Goal: Communication & Community: Answer question/provide support

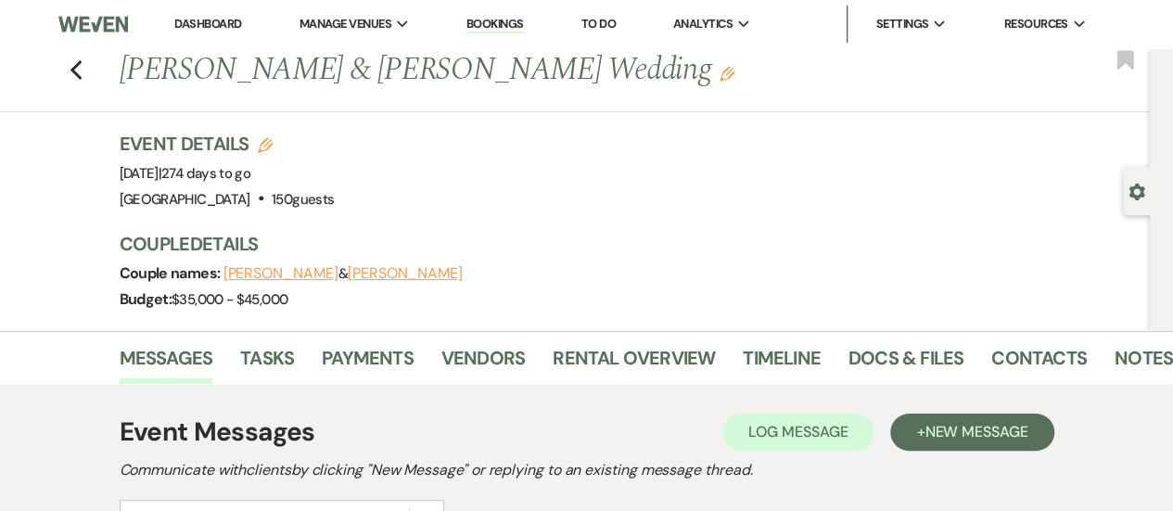
click at [489, 25] on link "Bookings" at bounding box center [494, 25] width 57 height 18
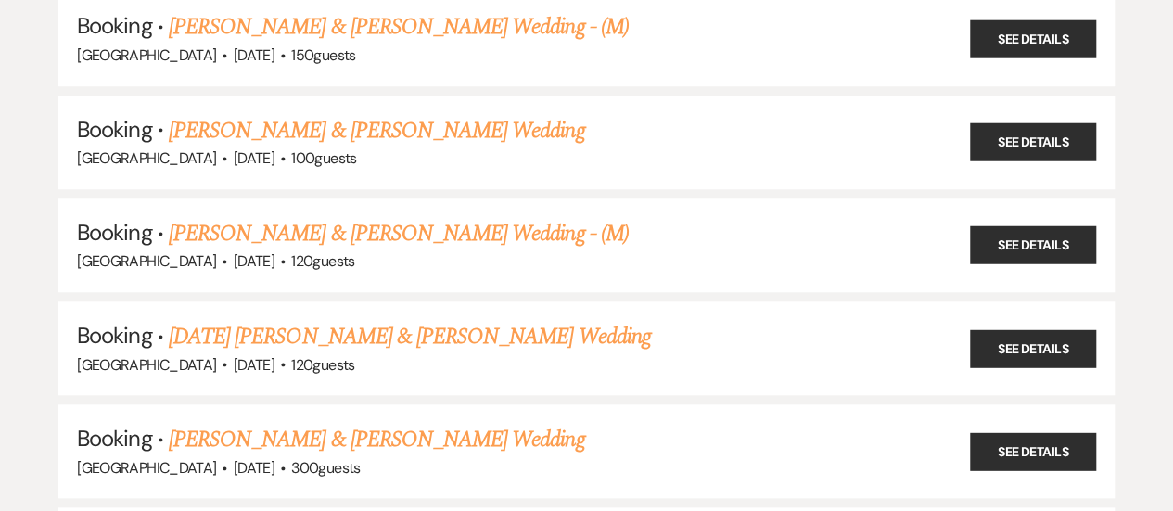
scroll to position [371, 0]
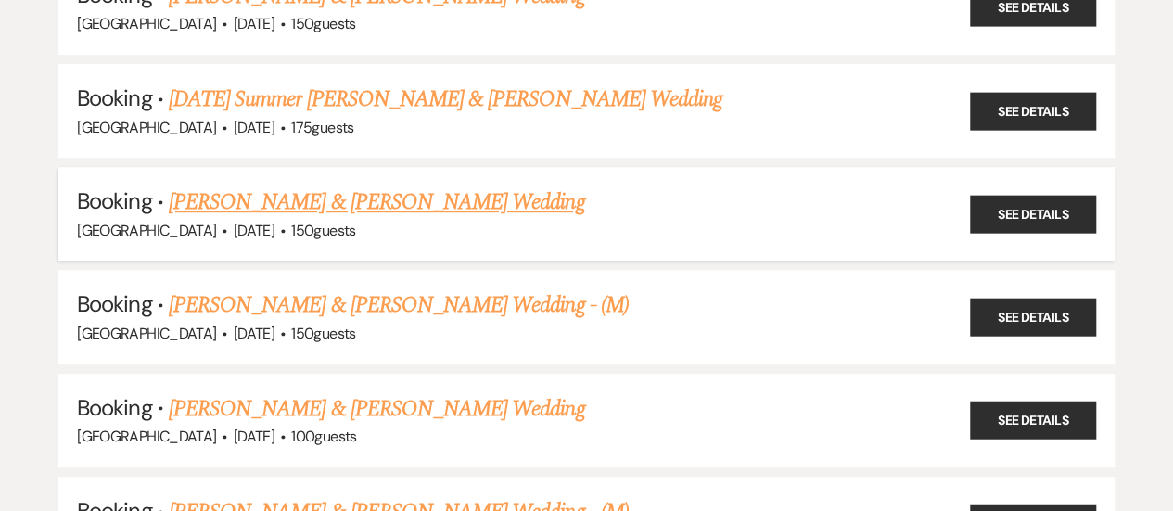
click at [315, 200] on link "[PERSON_NAME] & [PERSON_NAME] Wedding" at bounding box center [376, 201] width 415 height 33
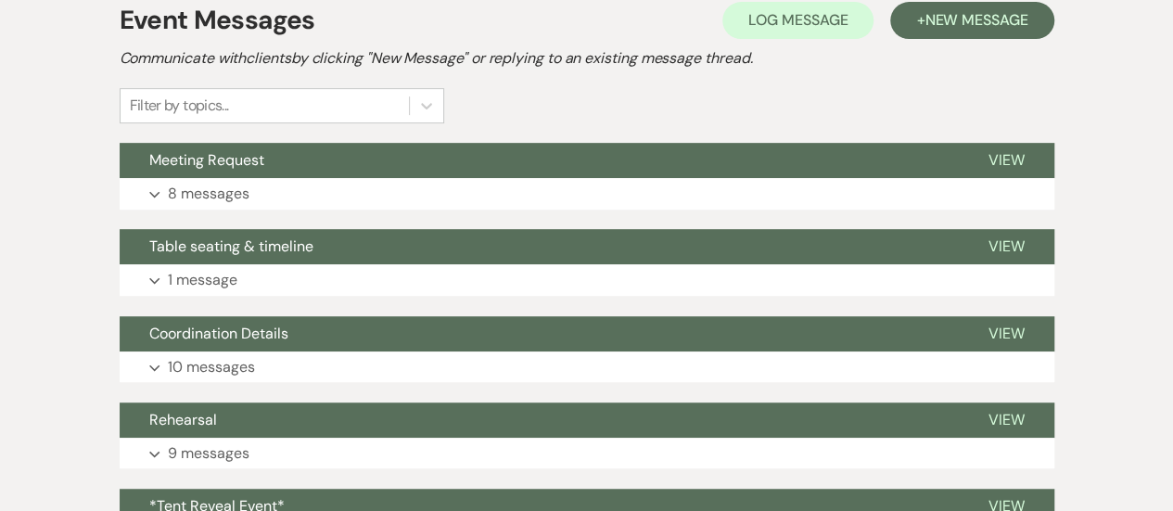
scroll to position [371, 0]
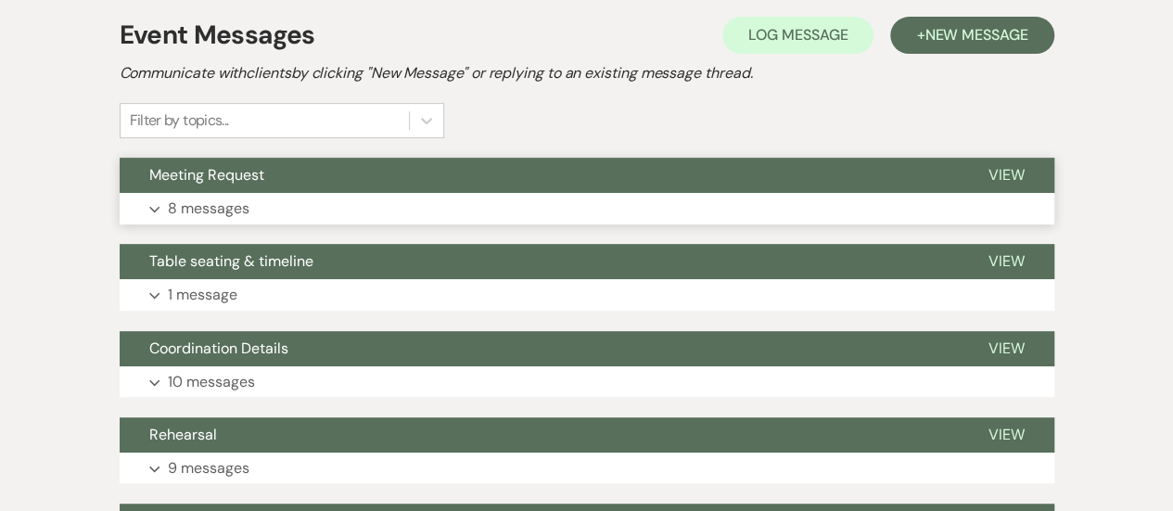
click at [590, 189] on button "Meeting Request" at bounding box center [539, 175] width 839 height 35
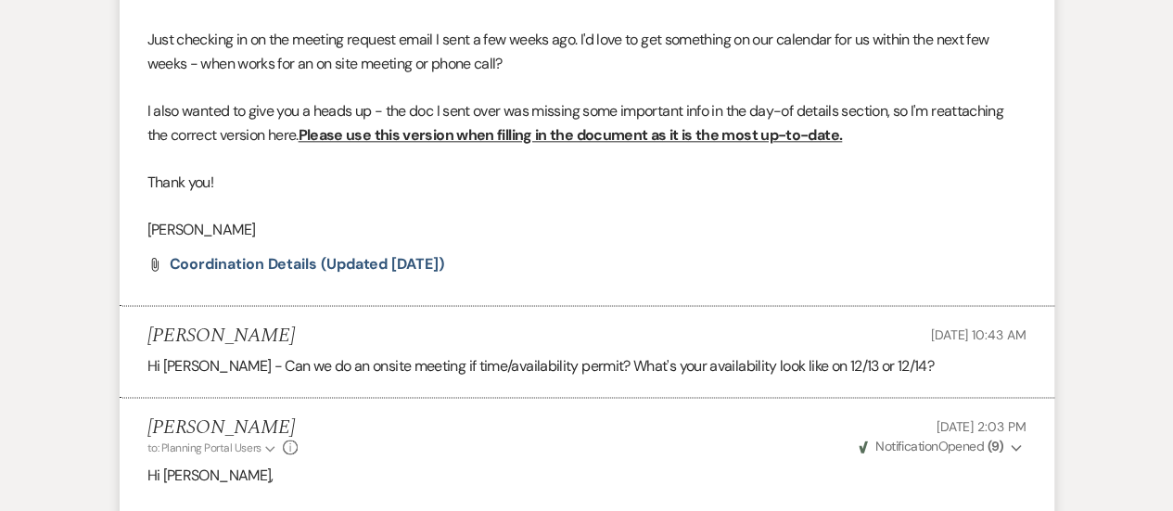
scroll to position [0, 0]
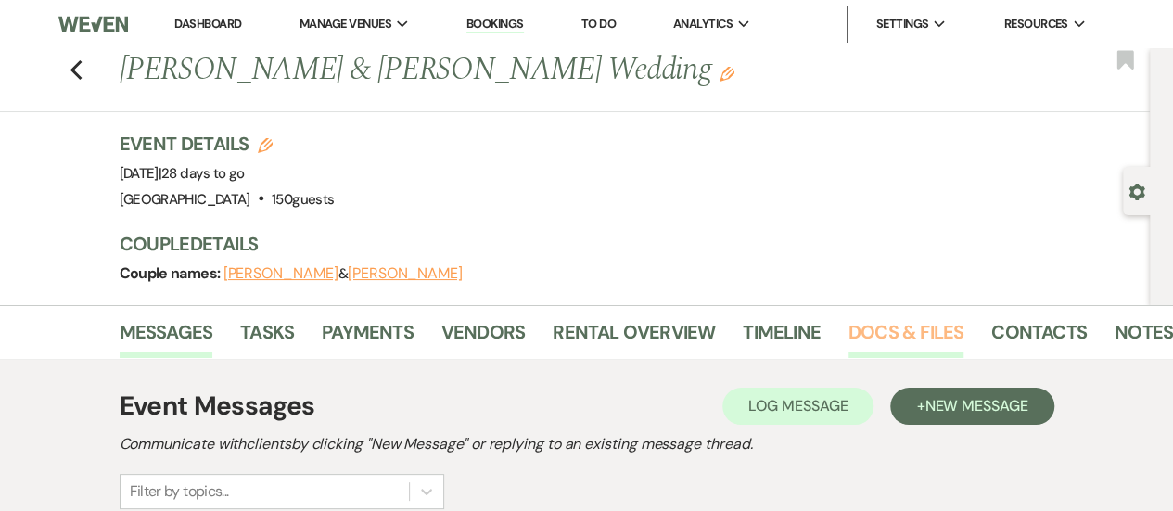
click at [892, 329] on link "Docs & Files" at bounding box center [905, 337] width 115 height 41
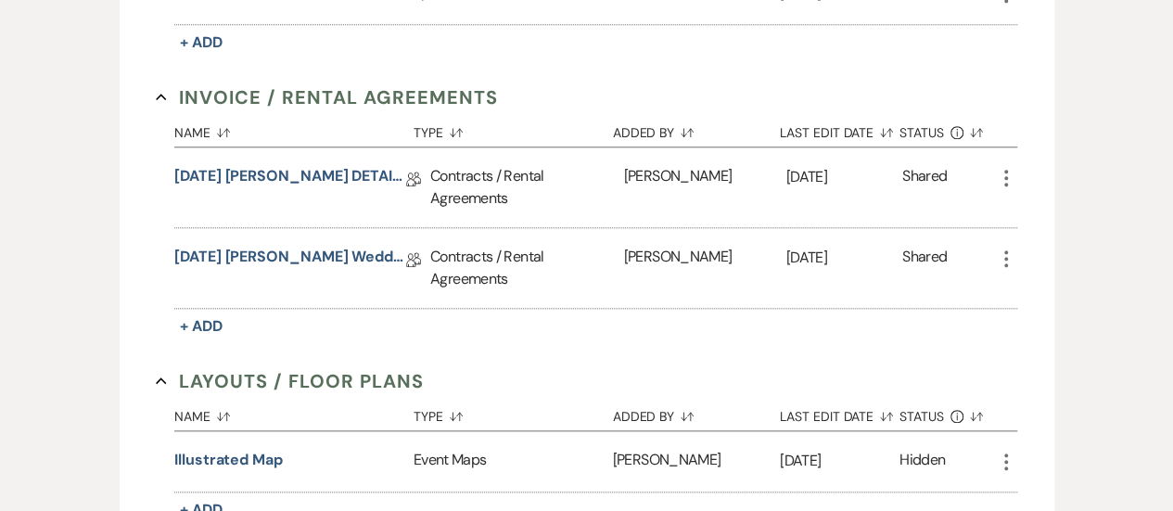
scroll to position [656, 0]
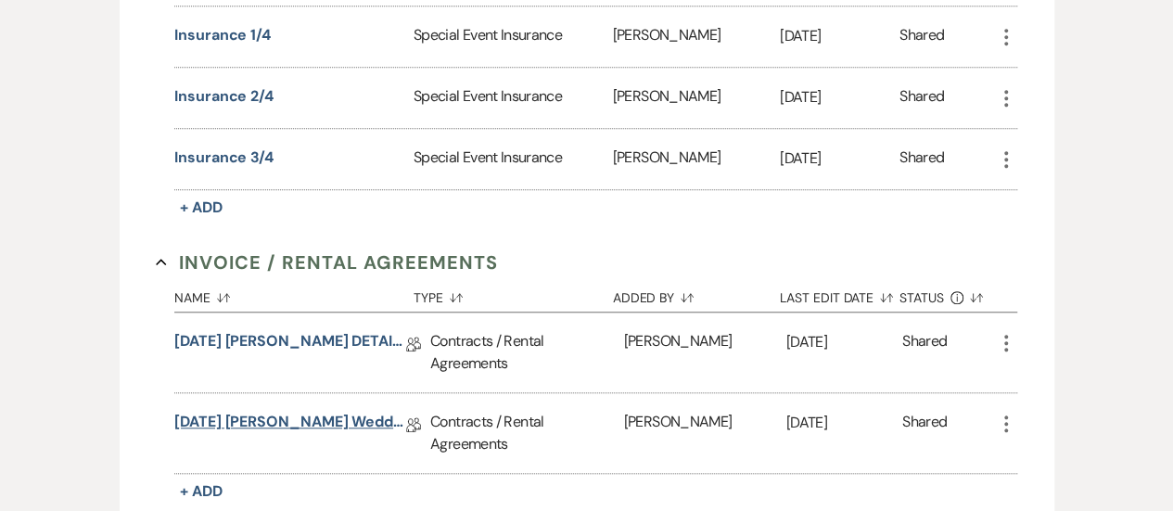
click at [311, 414] on link "[DATE] [PERSON_NAME] Wedding Rental Agreement" at bounding box center [290, 425] width 232 height 29
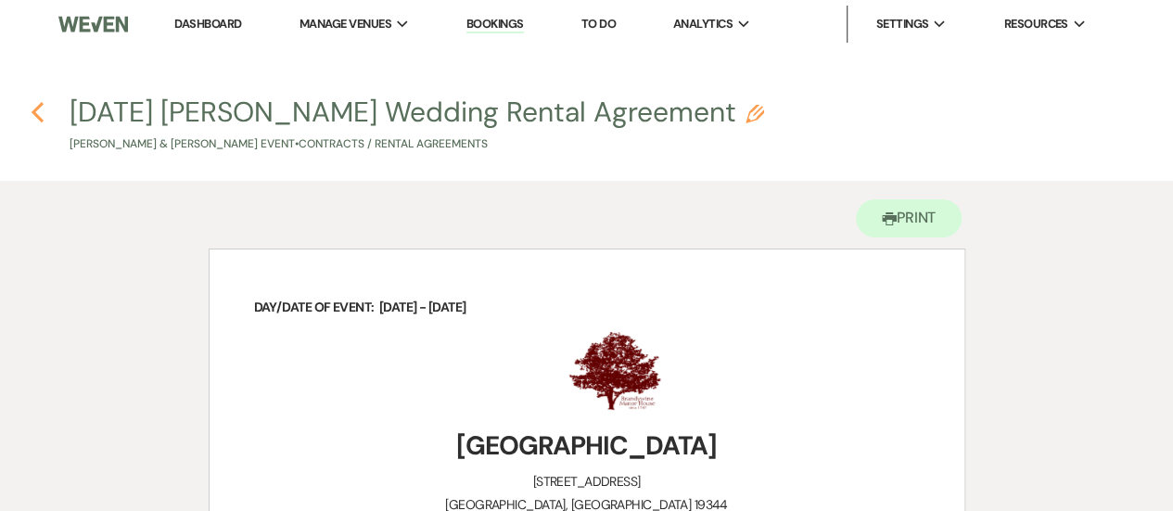
click at [41, 105] on use "button" at bounding box center [38, 112] width 12 height 20
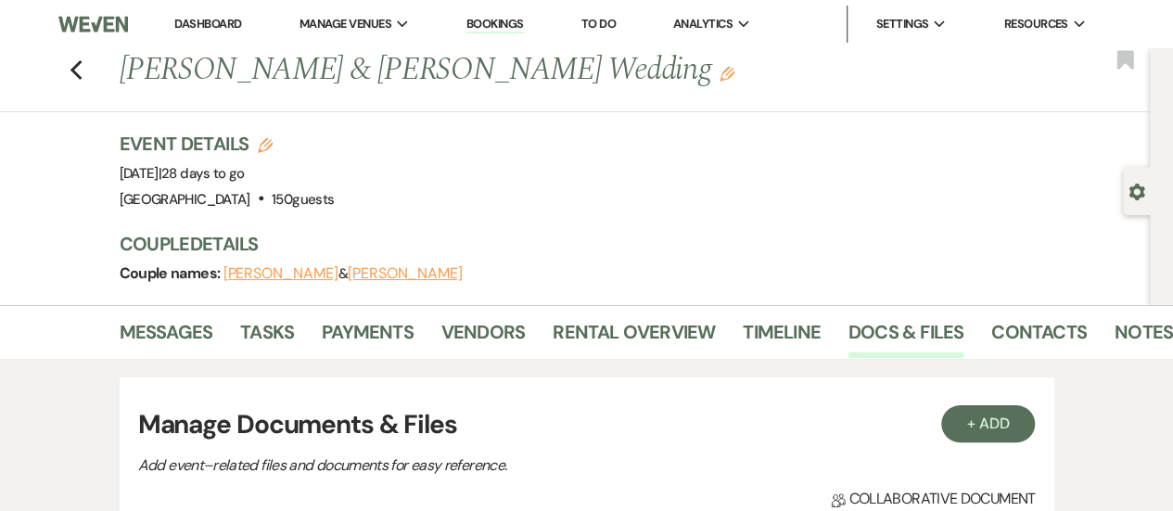
scroll to position [656, 0]
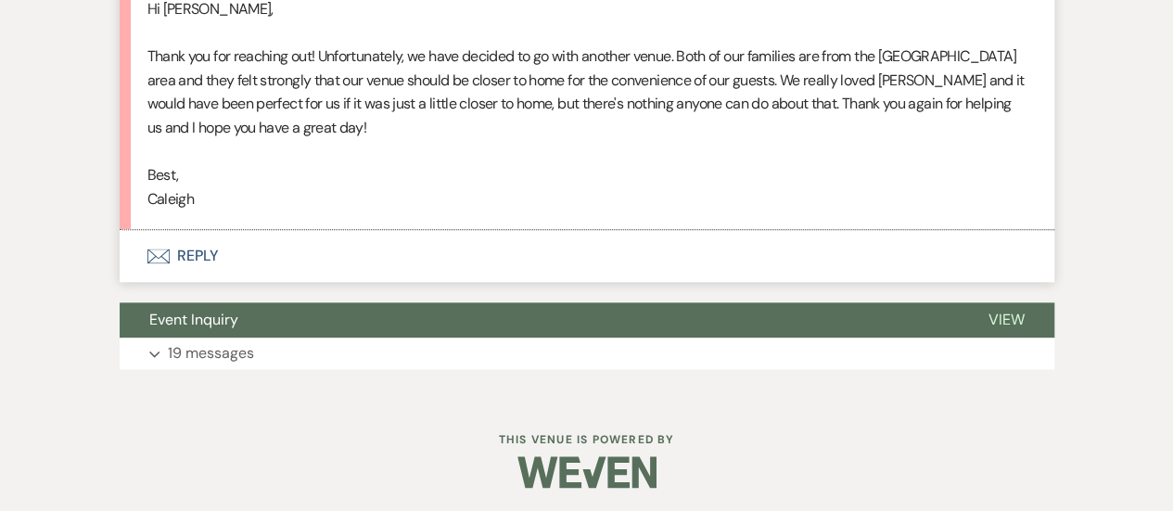
scroll to position [1079, 0]
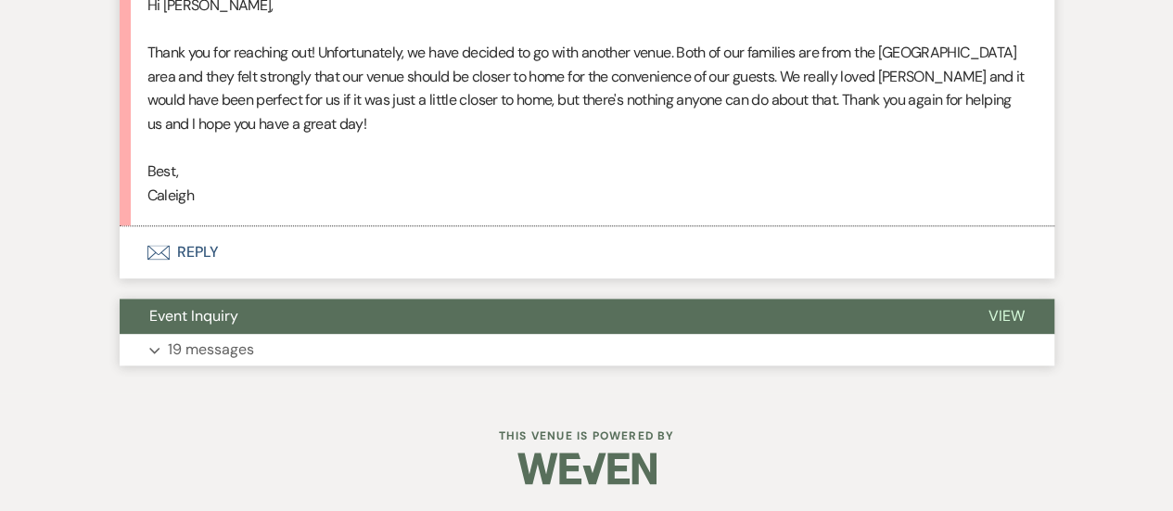
click at [582, 325] on button "Event Inquiry" at bounding box center [539, 315] width 839 height 35
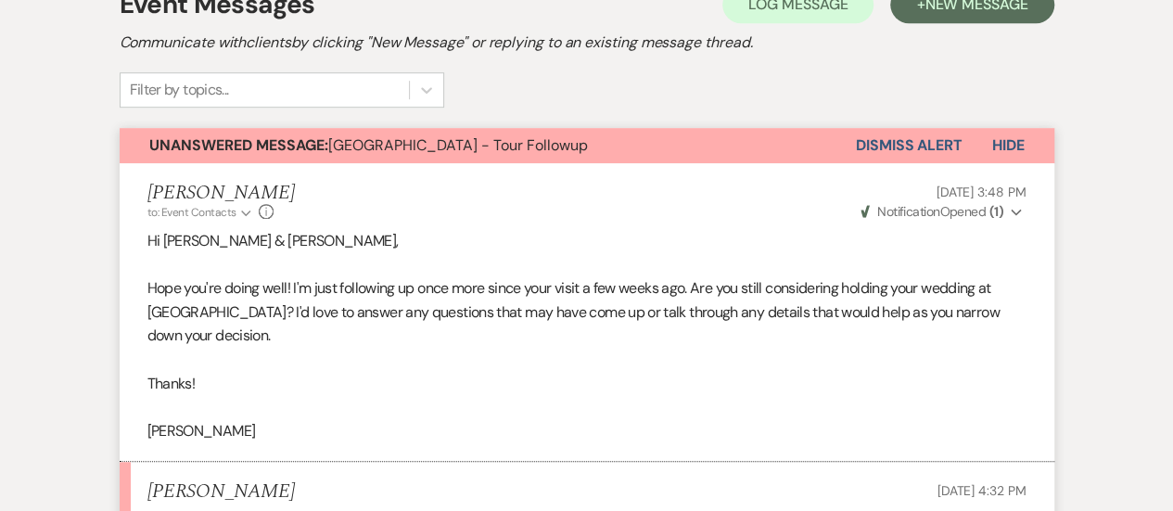
scroll to position [0, 0]
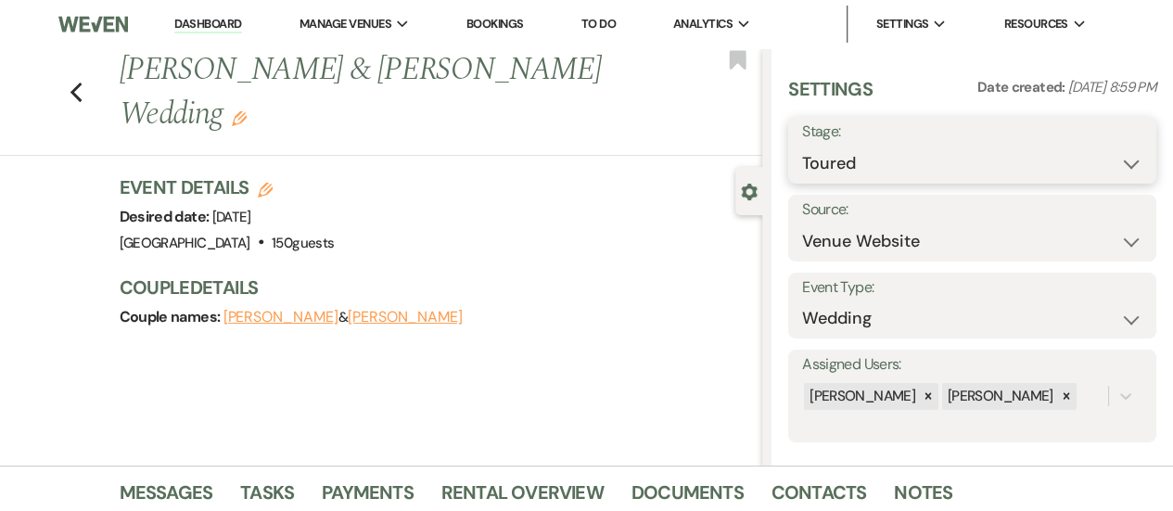
click at [933, 171] on select "Inquiry Follow Up Tour Requested Tour Confirmed Toured Proposal Sent Booked Lost" at bounding box center [972, 164] width 340 height 36
select select "8"
click at [802, 146] on select "Inquiry Follow Up Tour Requested Tour Confirmed Toured Proposal Sent Booked Lost" at bounding box center [972, 164] width 340 height 36
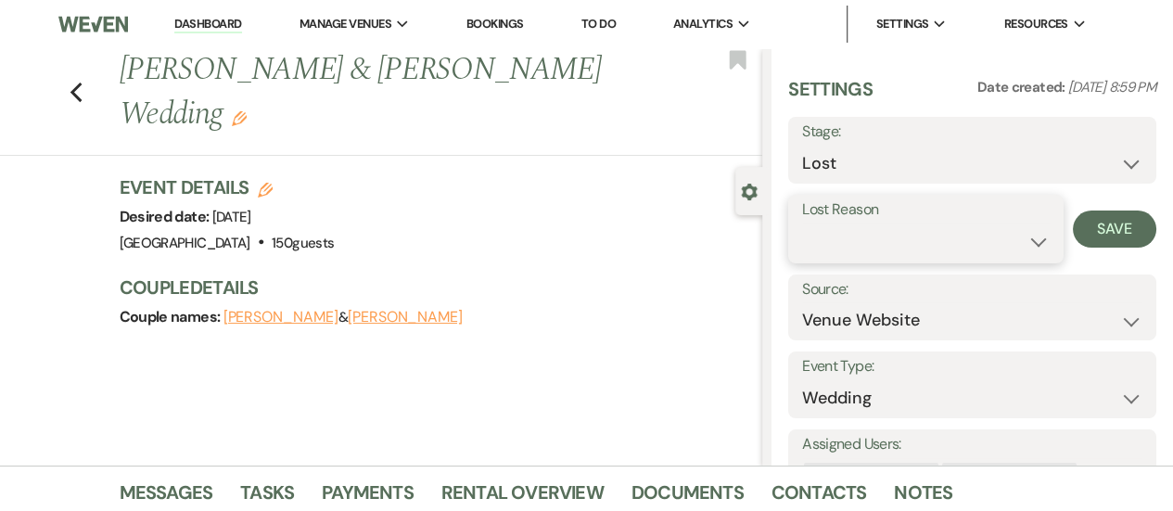
click at [895, 245] on select "Booked Elsewhere Budget Date Unavailable No Response Not a Good Match Capacity …" at bounding box center [925, 241] width 247 height 36
select select "1"
click at [802, 223] on select "Booked Elsewhere Budget Date Unavailable No Response Not a Good Match Capacity …" at bounding box center [925, 241] width 247 height 36
click at [996, 244] on input "Other" at bounding box center [1020, 241] width 96 height 36
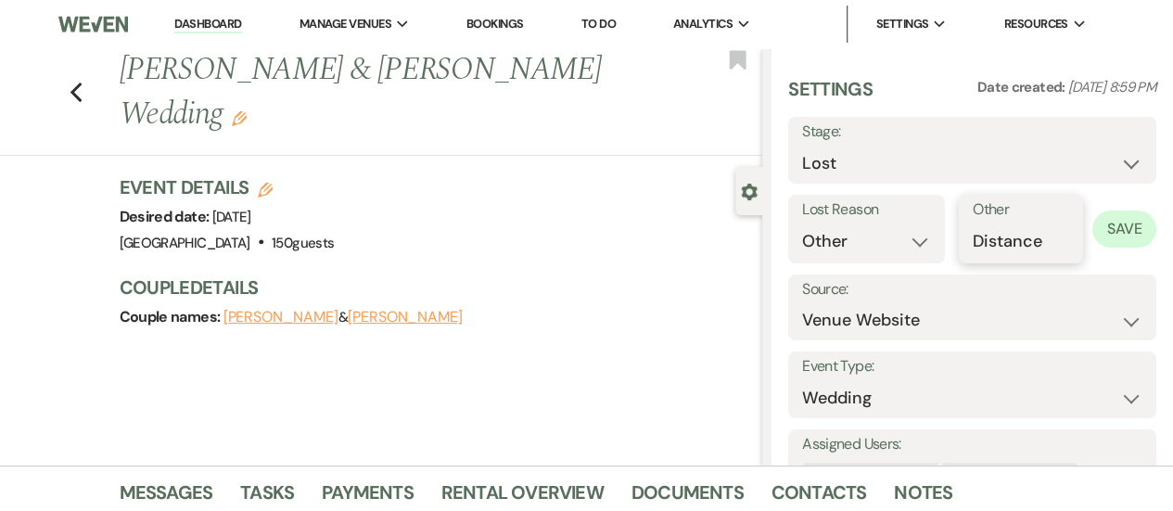
type input "Distance"
click at [1111, 226] on button "Save" at bounding box center [1124, 228] width 64 height 37
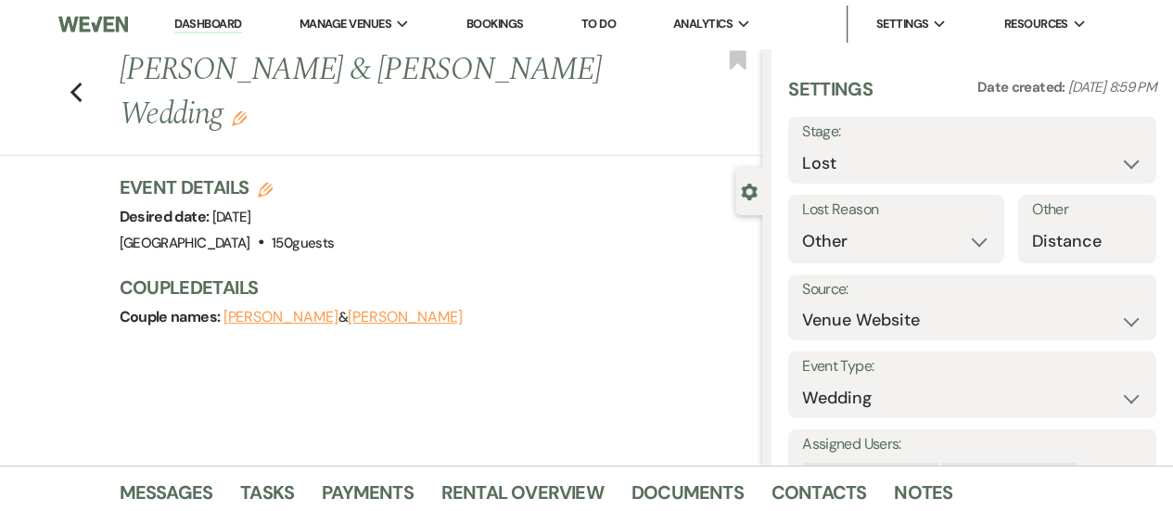
click at [208, 21] on link "Dashboard" at bounding box center [207, 25] width 67 height 18
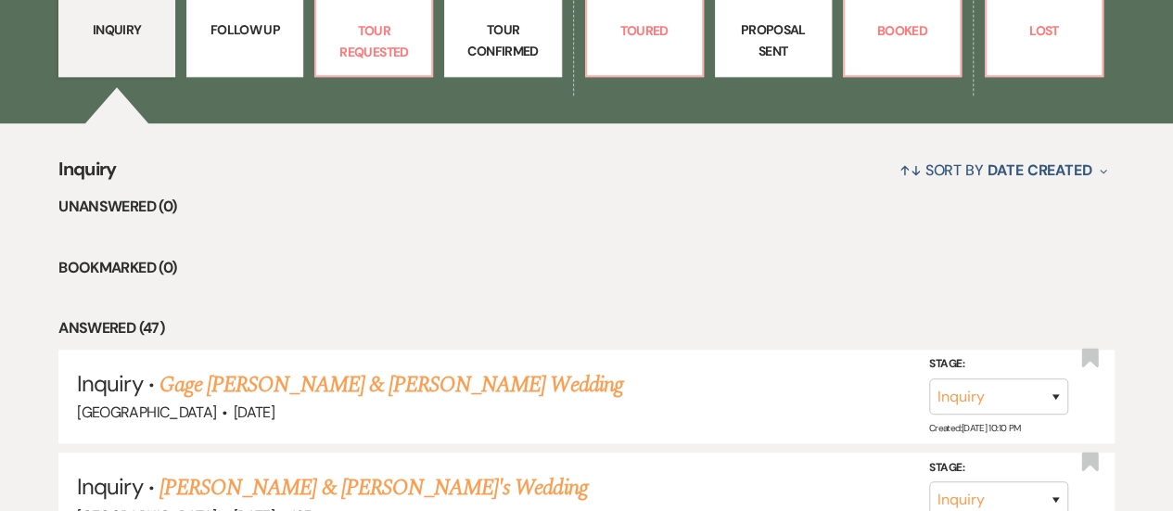
scroll to position [590, 0]
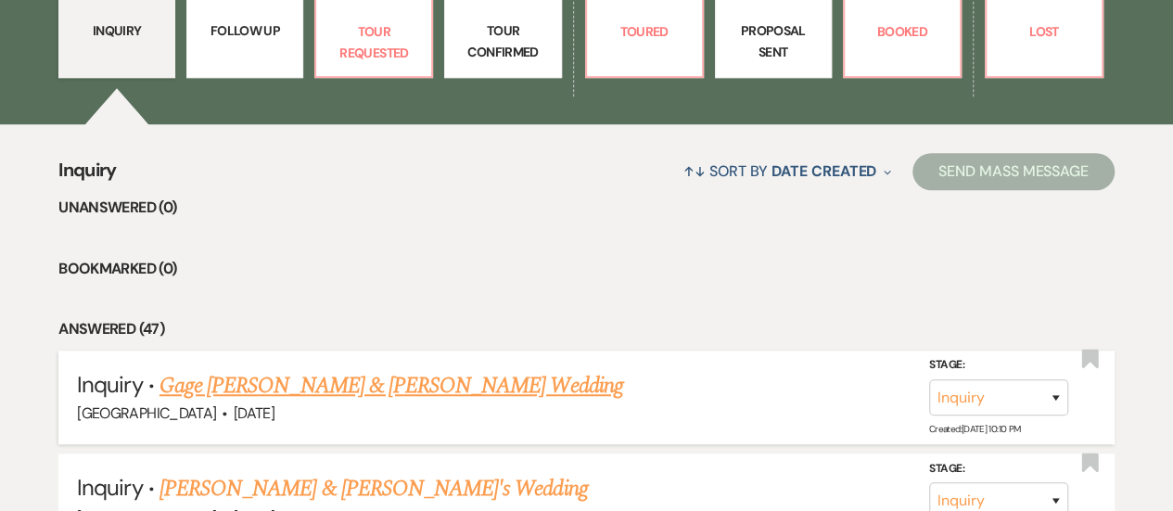
click at [641, 377] on h5 "Inquiry · Gage Foote & Gracie Williams's Wedding" at bounding box center [586, 385] width 1019 height 33
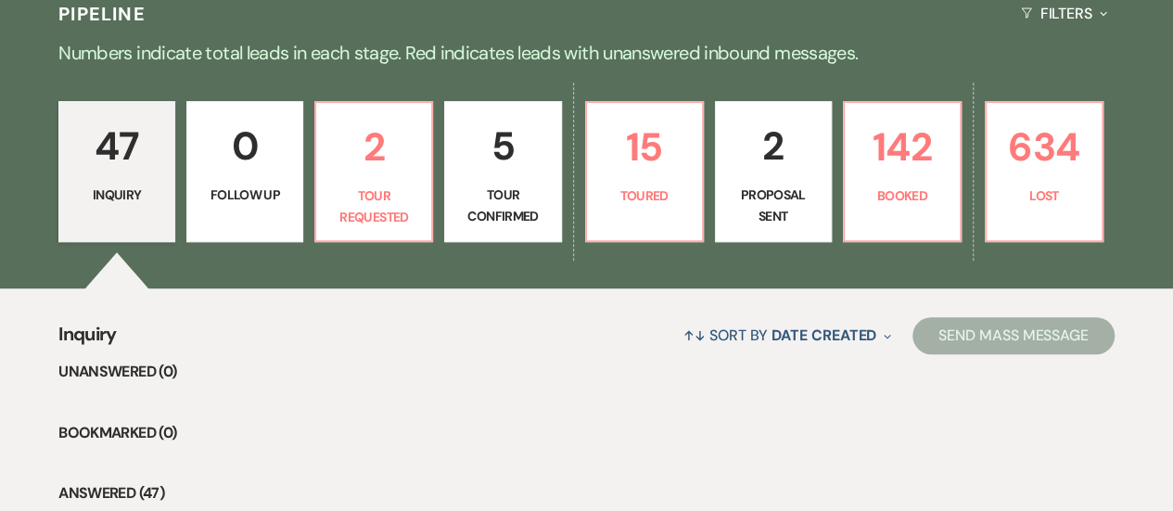
scroll to position [405, 0]
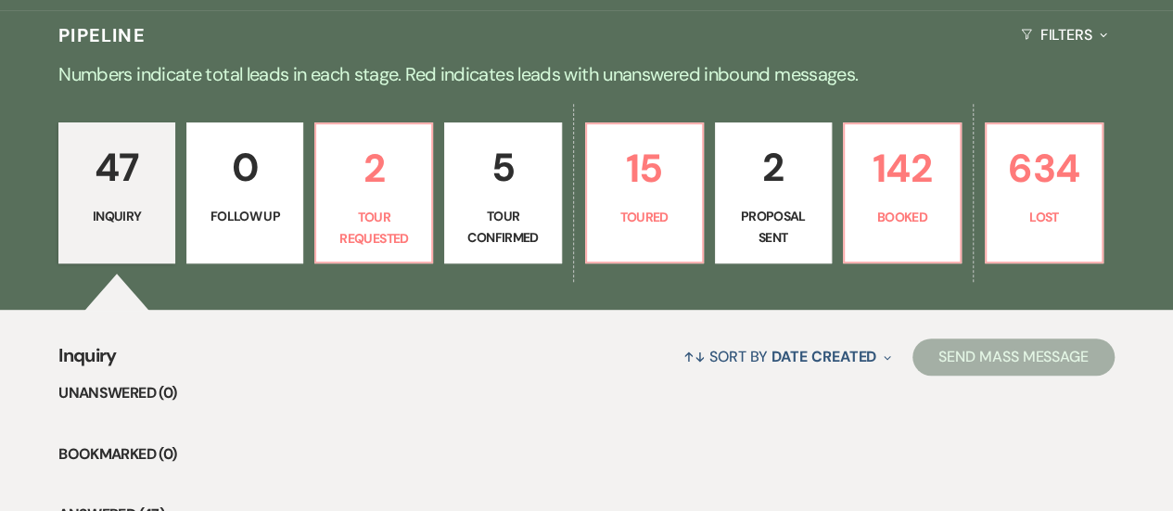
drag, startPoint x: 853, startPoint y: 435, endPoint x: 833, endPoint y: 324, distance: 112.0
click at [384, 193] on p "2" at bounding box center [373, 168] width 93 height 62
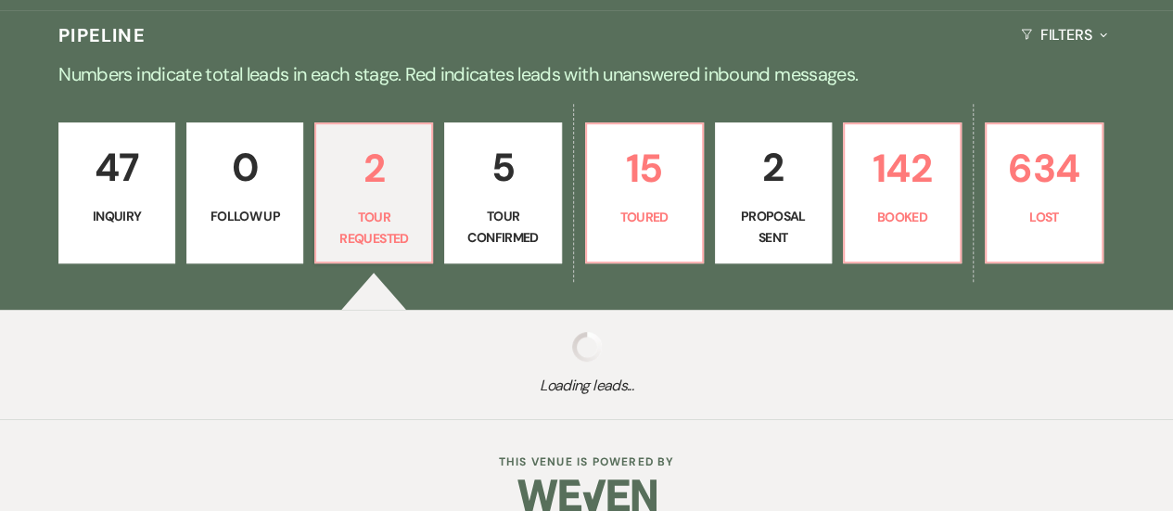
select select "2"
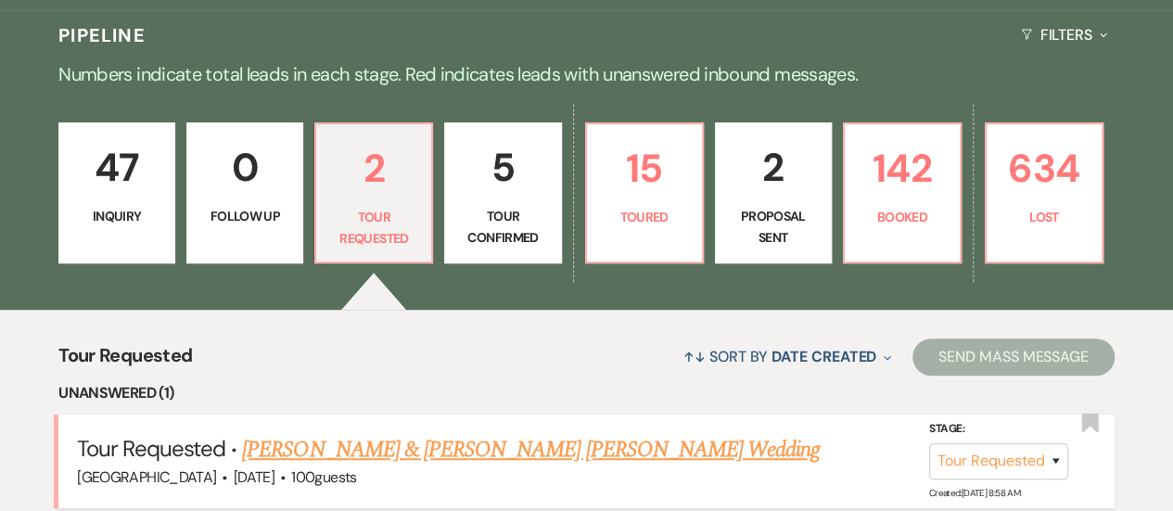
click at [396, 439] on link "Geovanny Valdez & Amber Jeanette Surlock's Wedding" at bounding box center [530, 449] width 577 height 33
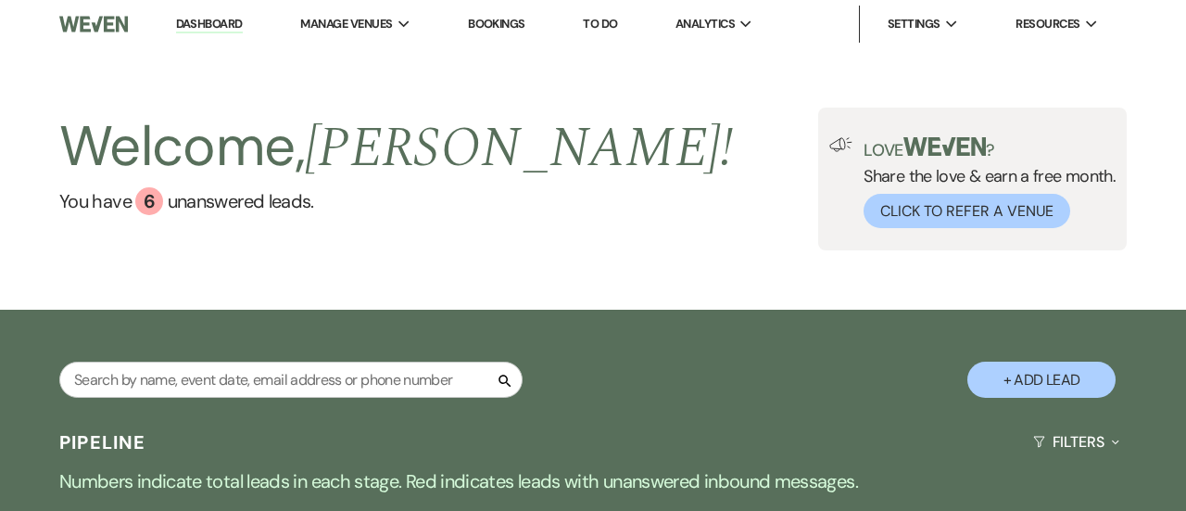
select select "2"
select select "5"
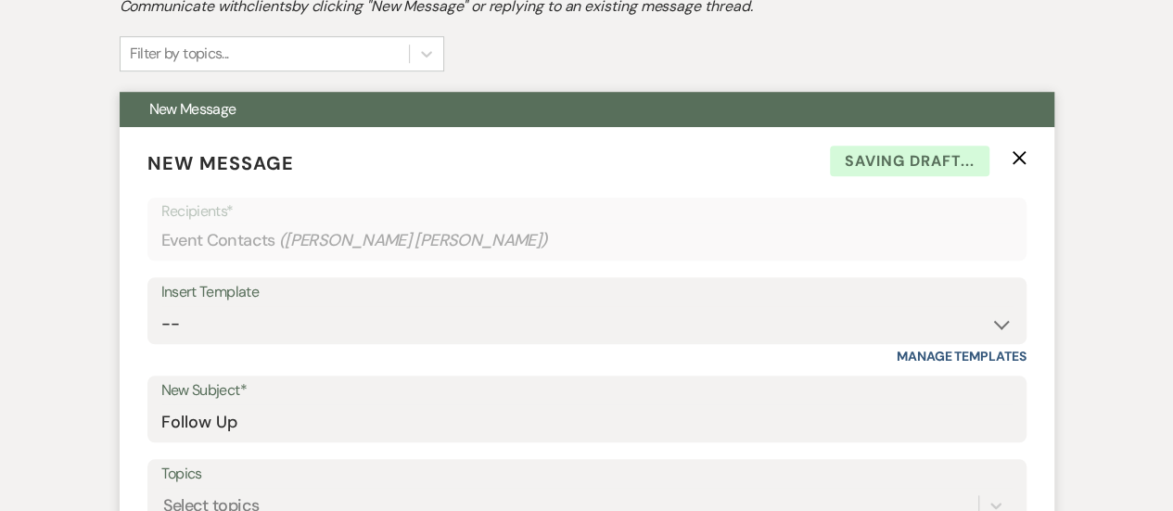
scroll to position [556, 0]
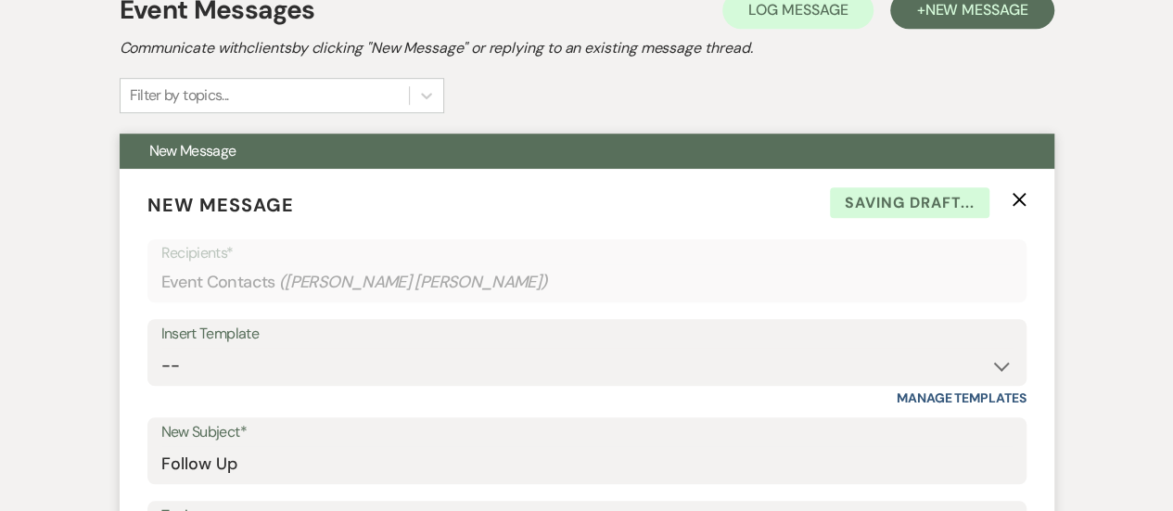
click at [1017, 199] on use "button" at bounding box center [1018, 199] width 14 height 14
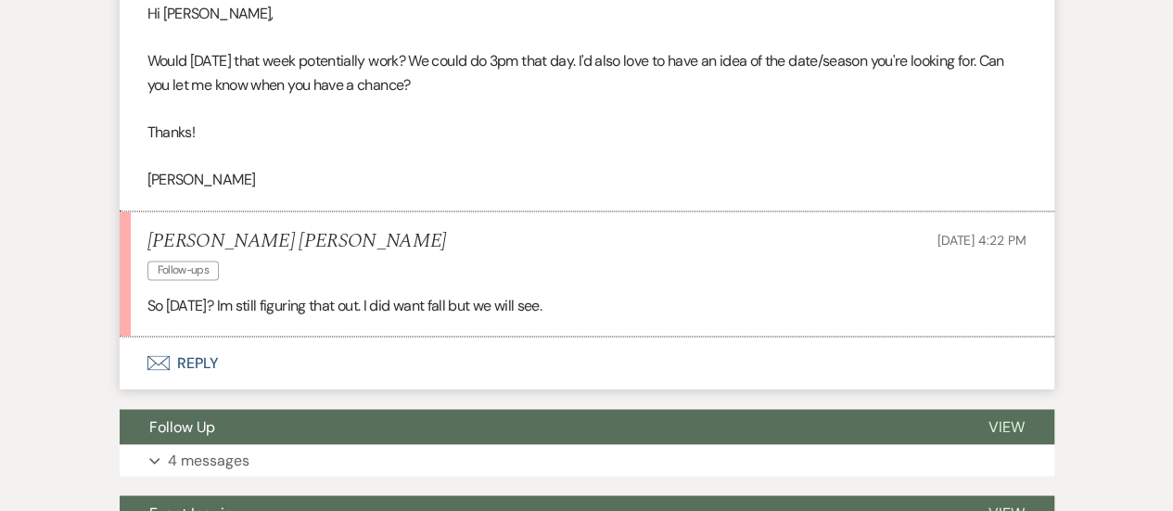
scroll to position [1483, 0]
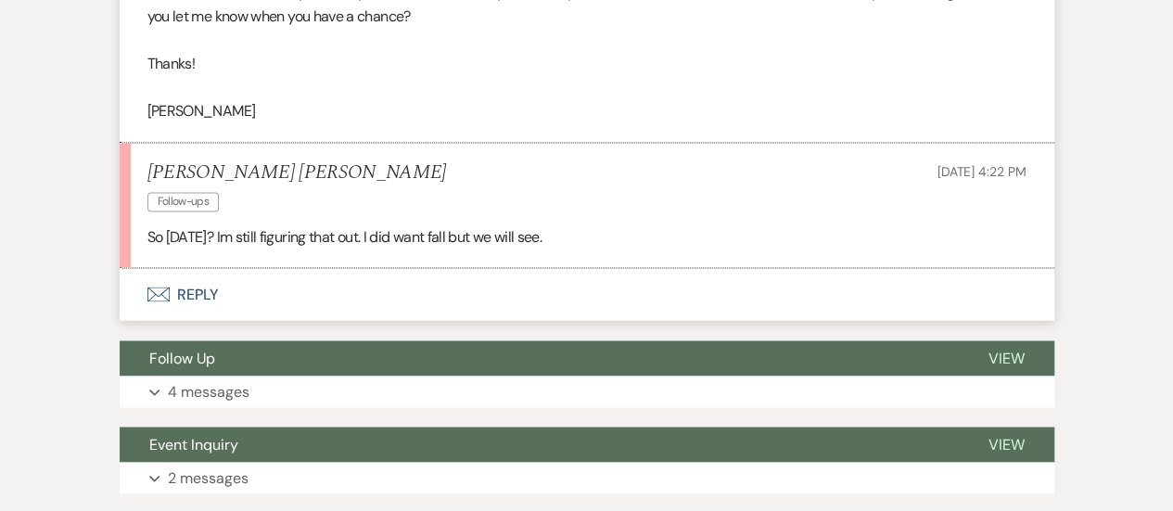
click at [383, 295] on button "Envelope Reply" at bounding box center [587, 294] width 934 height 52
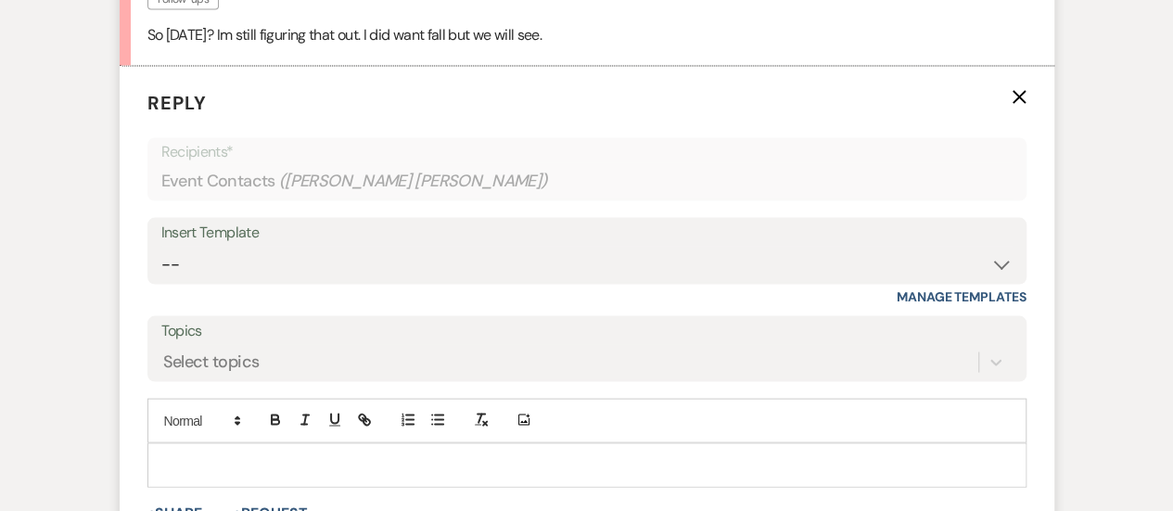
scroll to position [1854, 0]
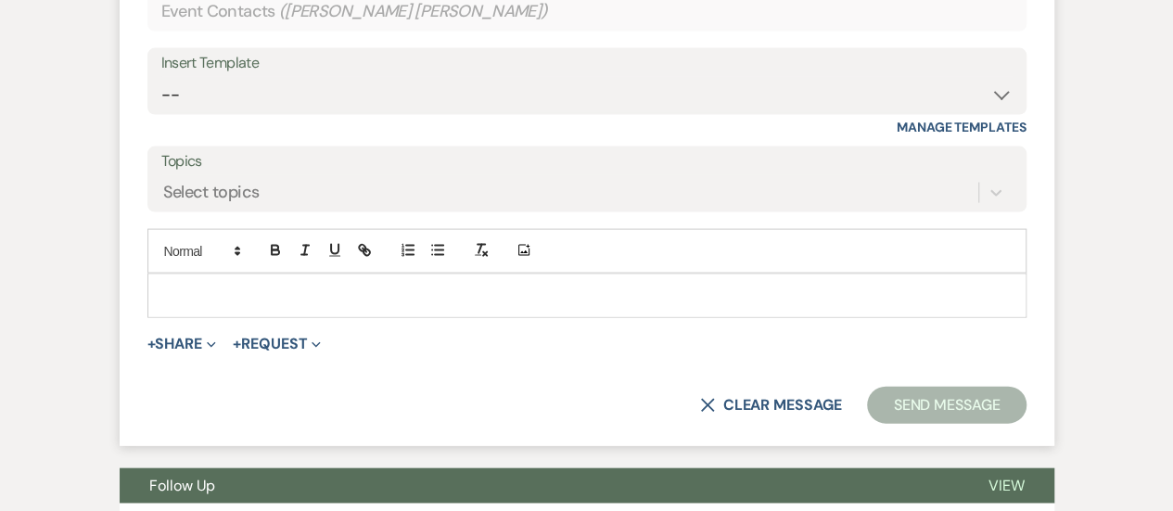
click at [356, 299] on p at bounding box center [586, 295] width 849 height 20
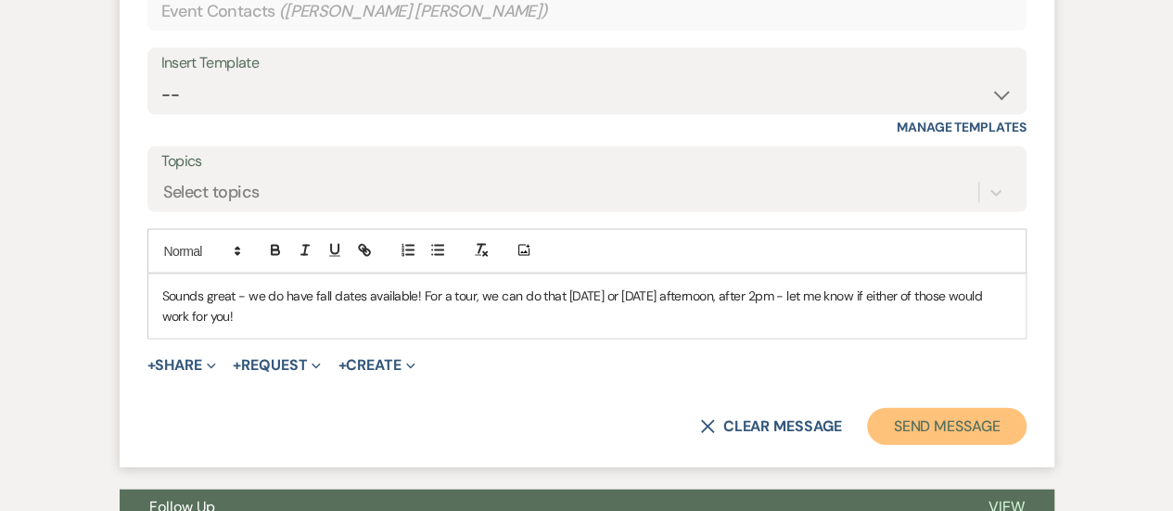
click at [949, 437] on button "Send Message" at bounding box center [946, 426] width 159 height 37
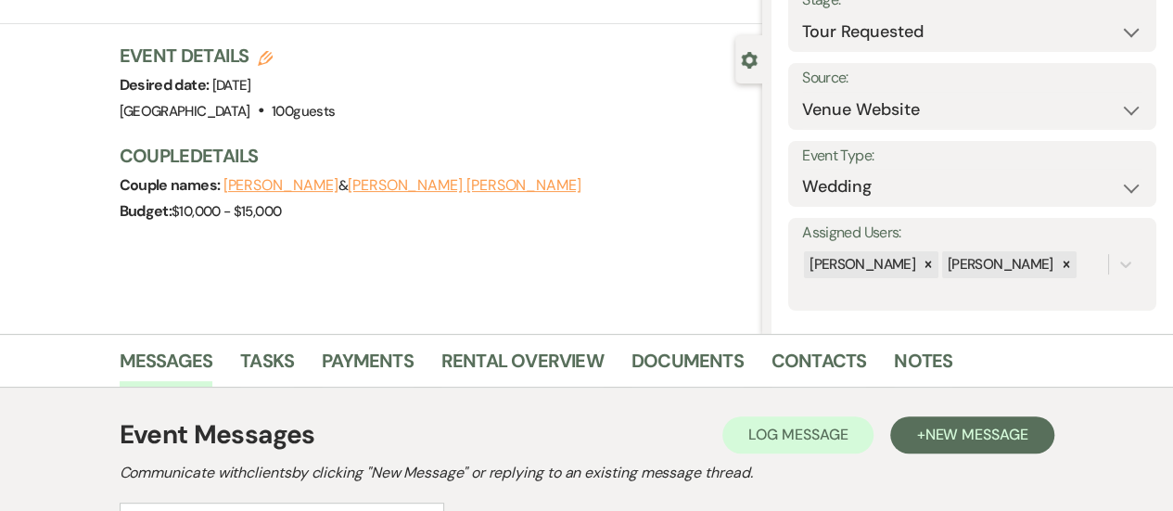
scroll to position [0, 0]
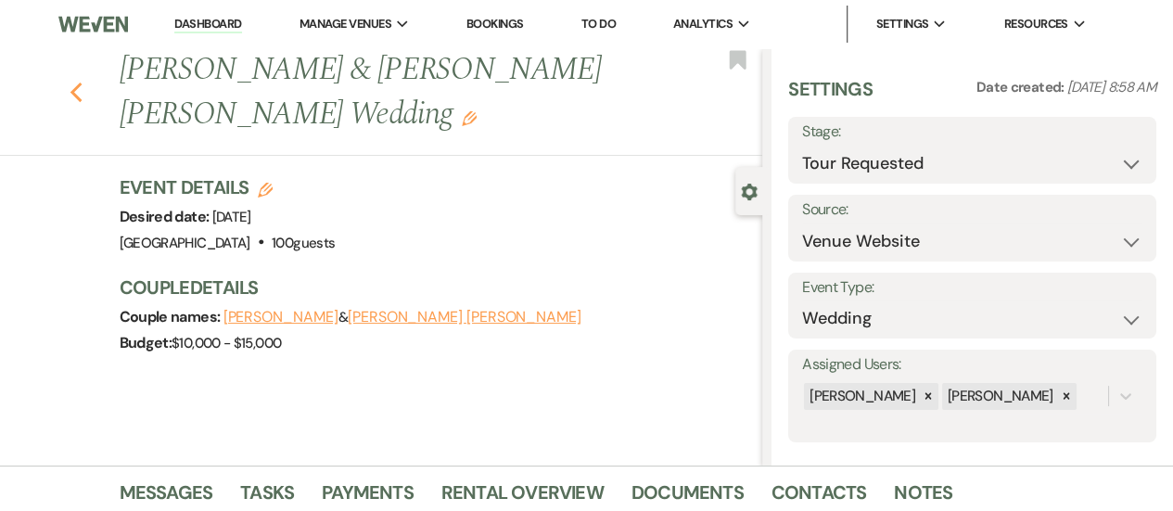
click at [83, 91] on icon "Previous" at bounding box center [77, 93] width 14 height 22
select select "2"
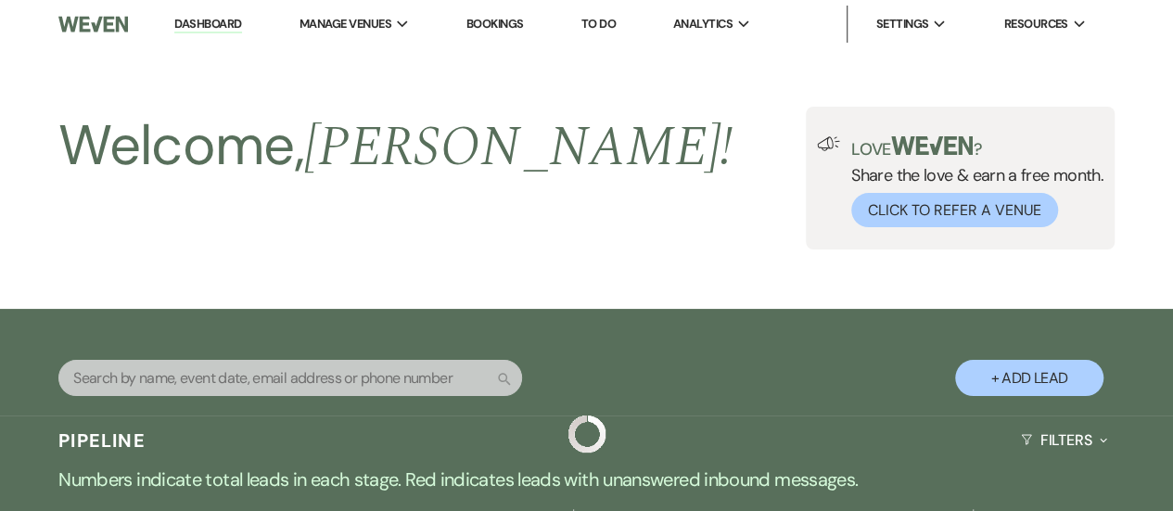
scroll to position [405, 0]
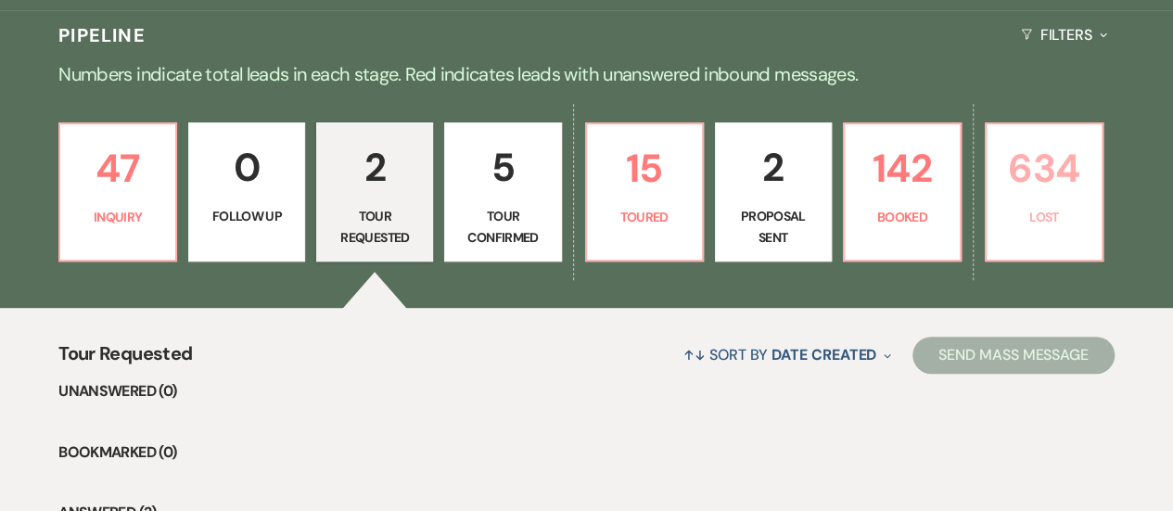
click at [1064, 197] on p "634" at bounding box center [1043, 168] width 93 height 62
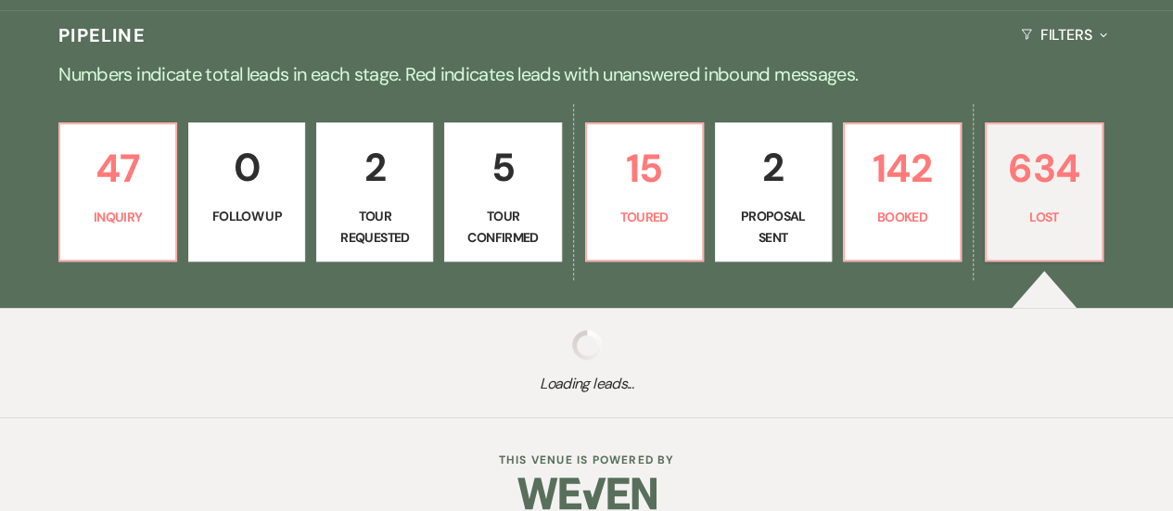
select select "8"
select select "1"
select select "8"
select select "10"
select select "8"
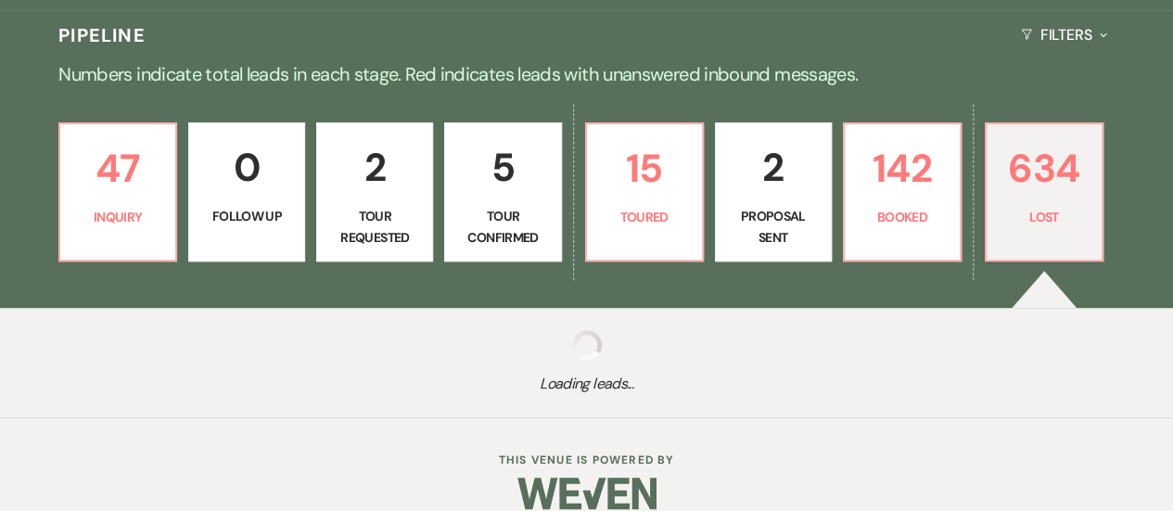
select select "8"
select select "1"
select select "8"
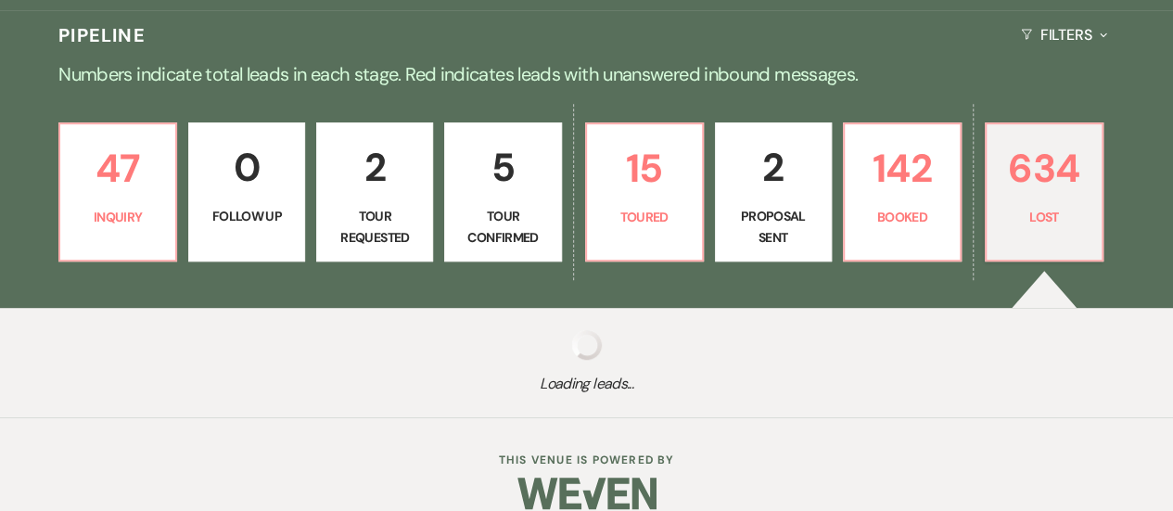
select select "5"
select select "8"
select select "10"
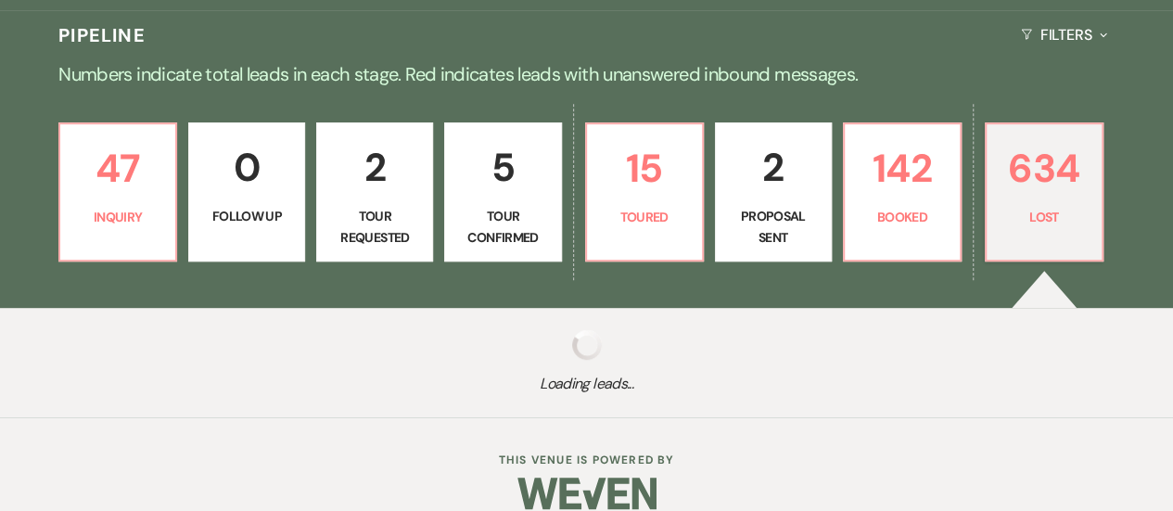
select select "8"
select select "6"
select select "8"
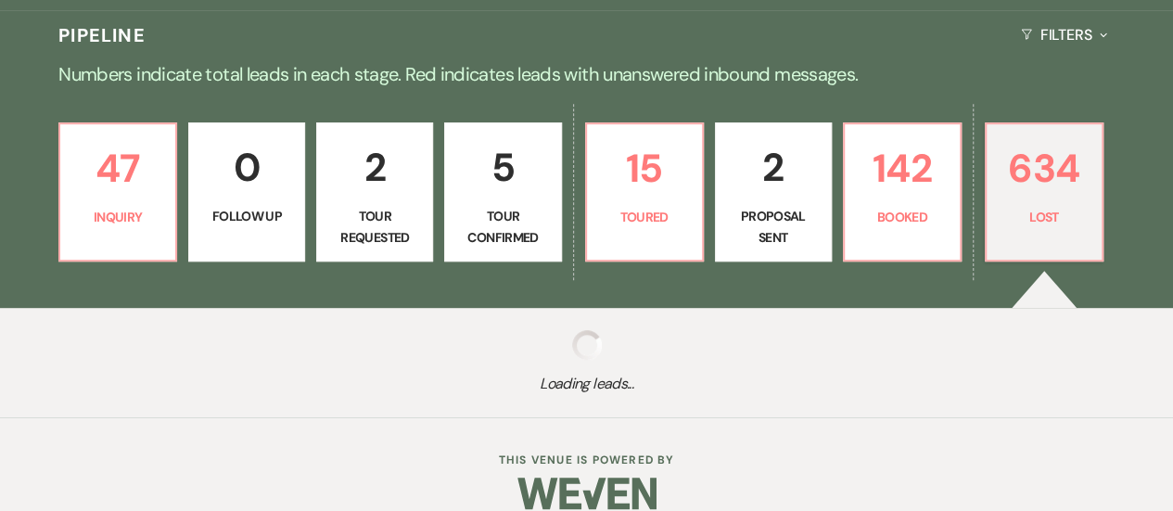
select select "1"
select select "8"
select select "1"
select select "8"
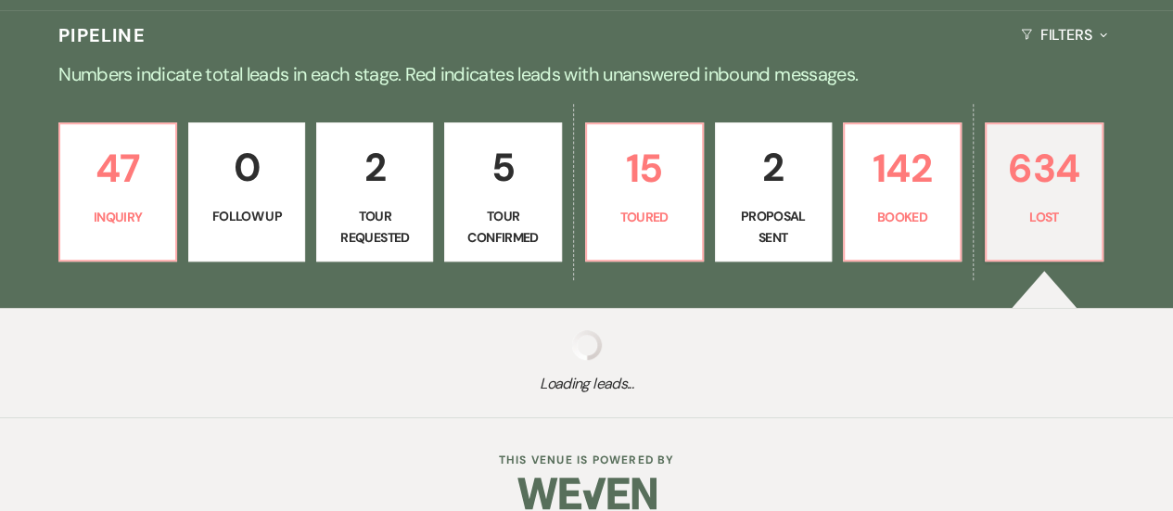
select select "10"
select select "8"
select select "6"
select select "8"
select select "1"
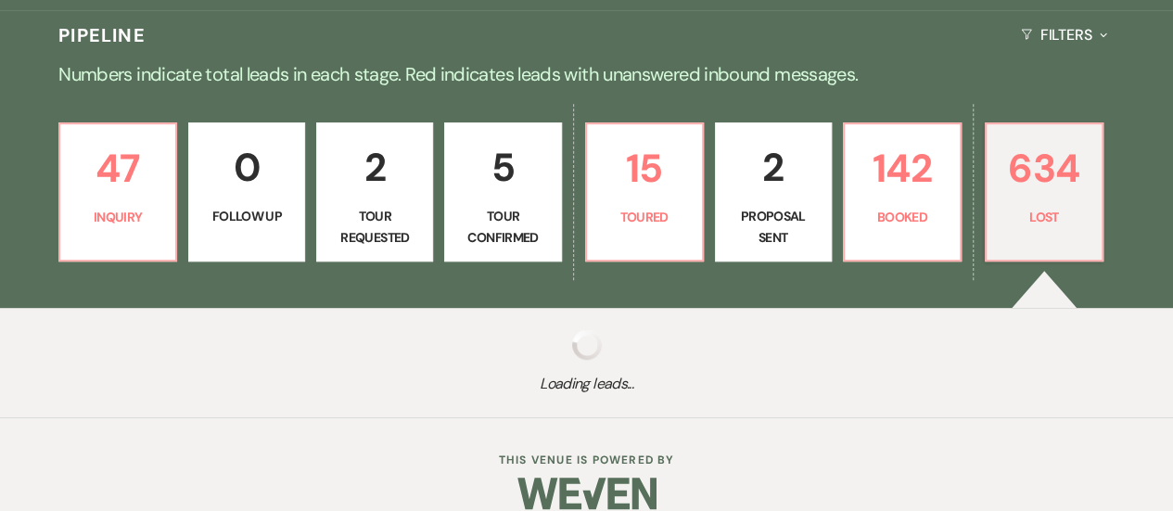
select select "8"
select select "10"
select select "8"
select select "5"
select select "8"
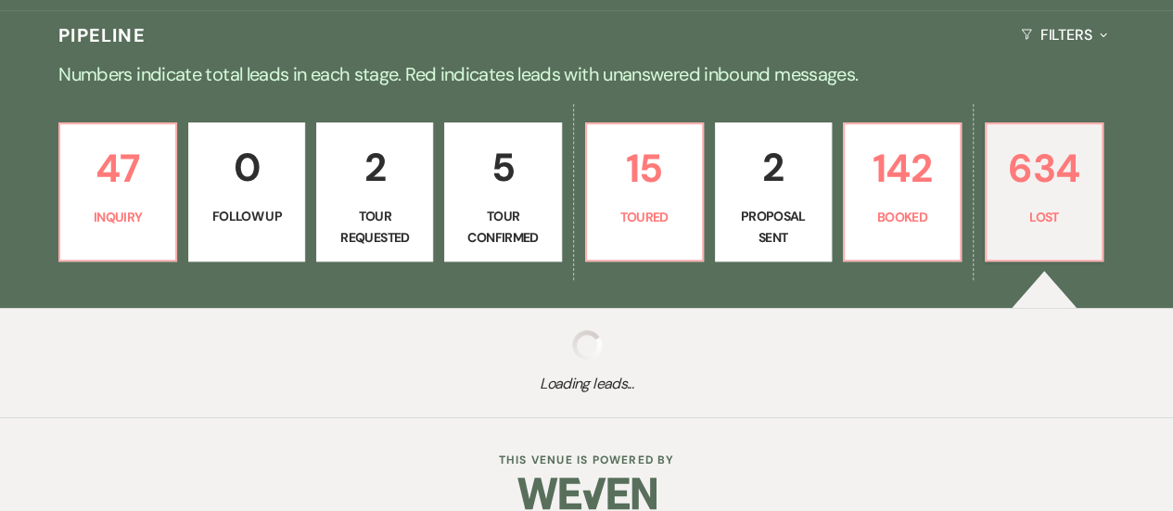
select select "8"
select select "10"
select select "8"
select select "5"
select select "8"
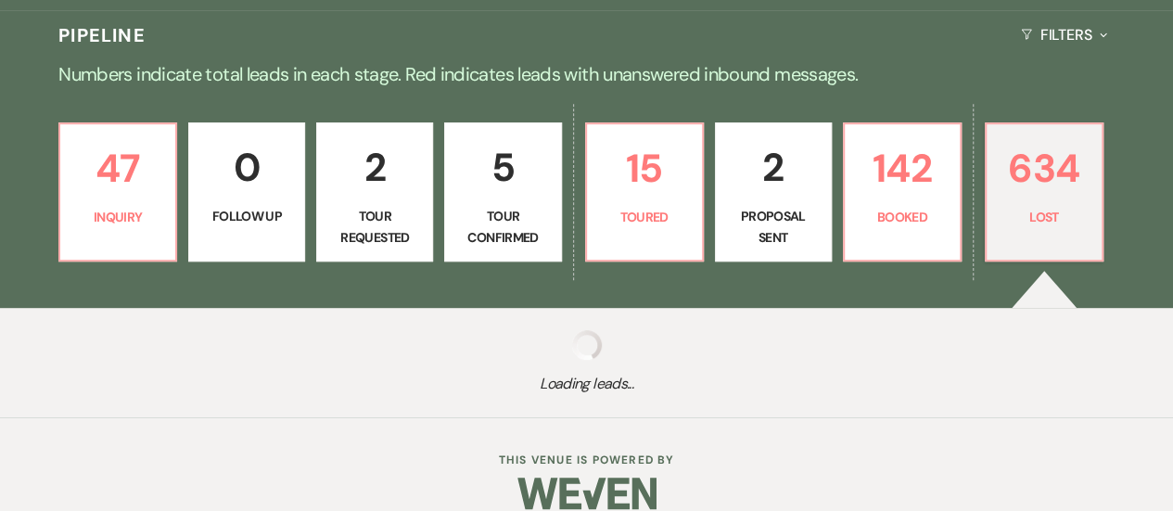
select select "6"
select select "8"
select select "5"
select select "8"
select select "5"
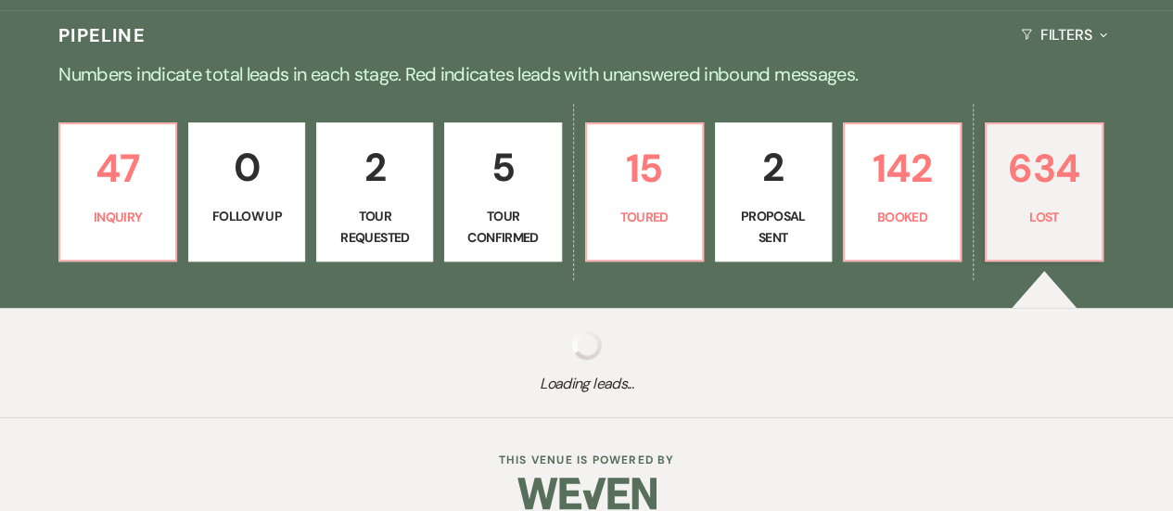
select select "8"
select select "10"
select select "8"
select select "5"
select select "8"
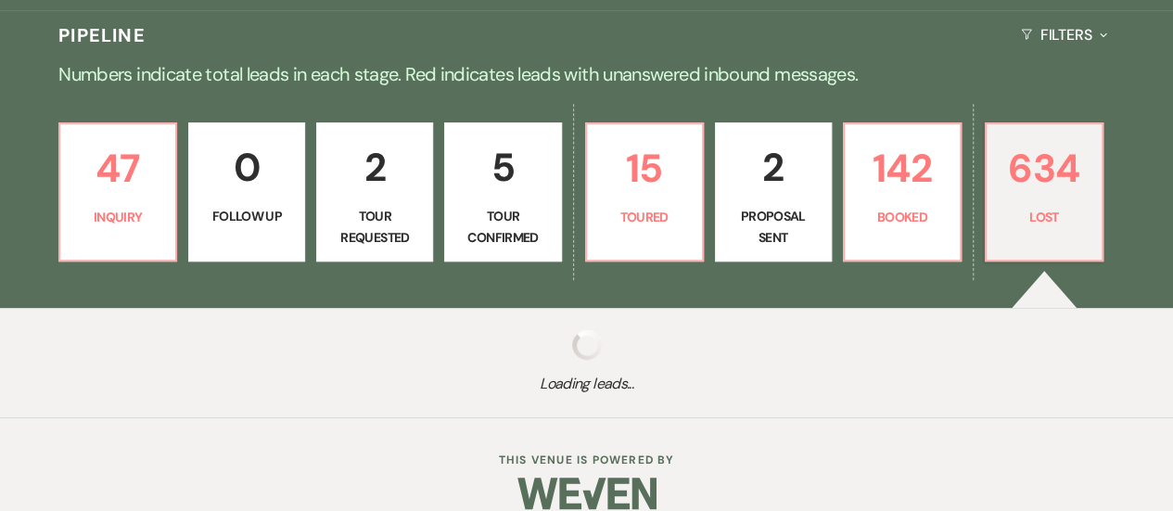
select select "10"
select select "8"
select select "10"
select select "8"
select select "6"
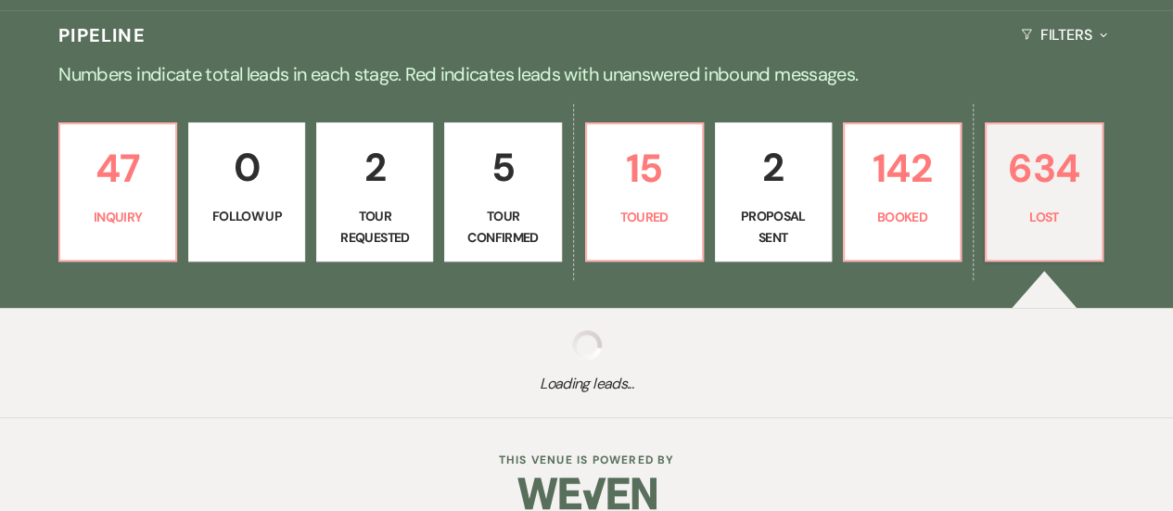
select select "8"
select select "5"
select select "8"
select select "5"
select select "8"
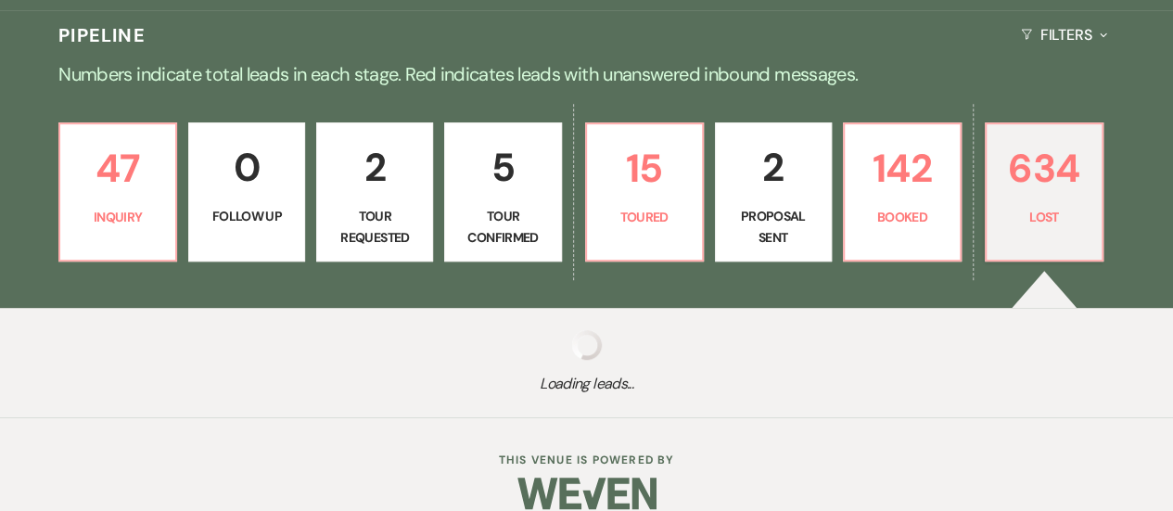
select select "1"
select select "8"
select select "7"
select select "8"
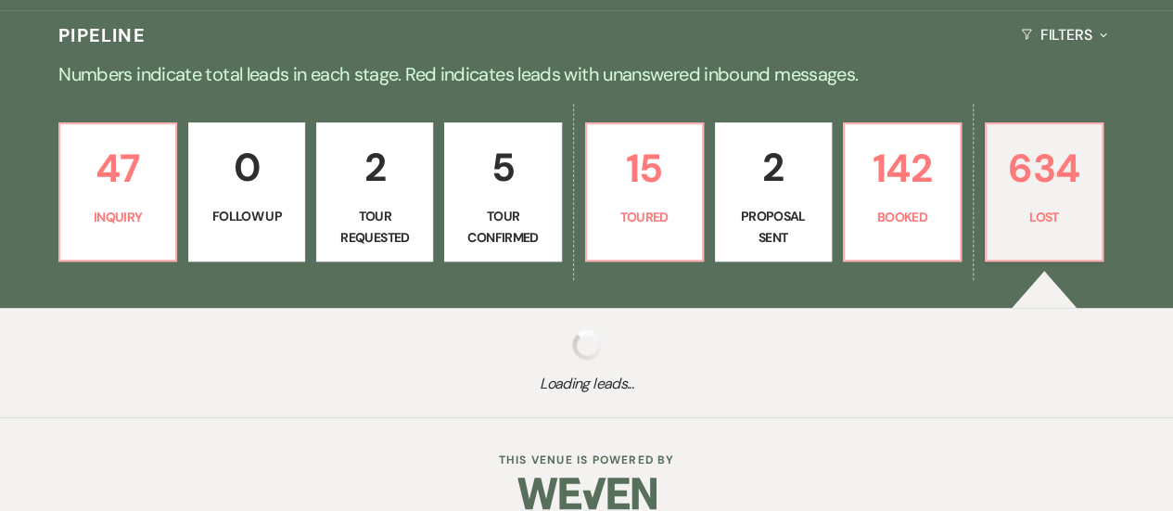
select select "5"
select select "8"
select select "5"
select select "8"
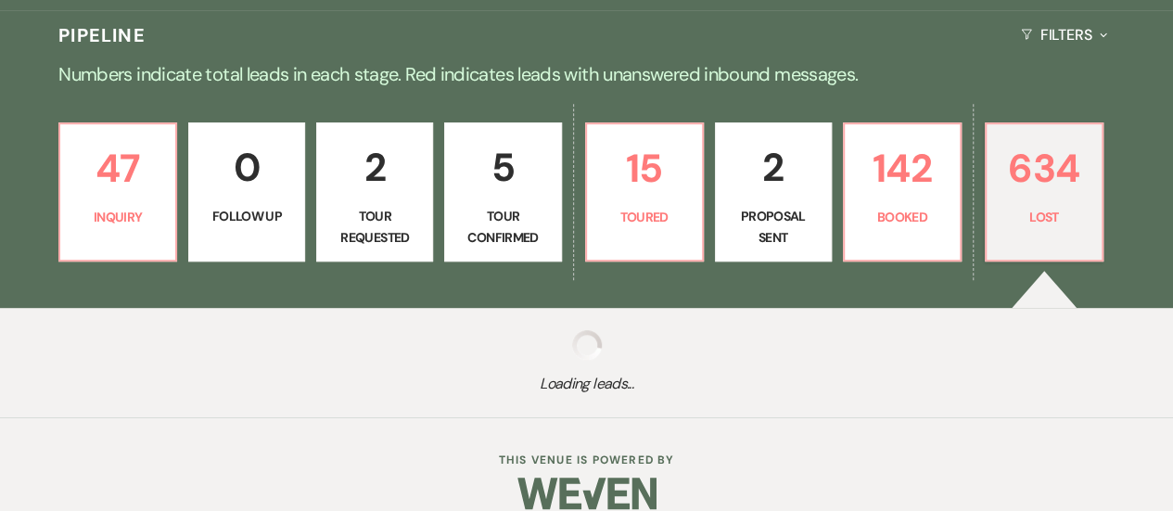
select select "5"
select select "8"
select select "5"
select select "8"
select select "5"
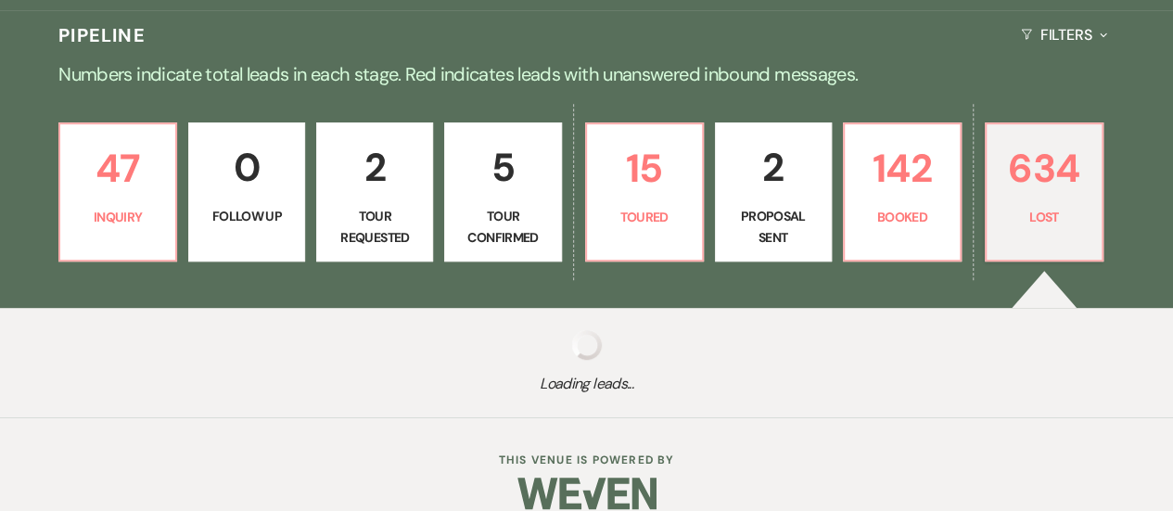
select select "8"
select select "5"
select select "8"
select select "5"
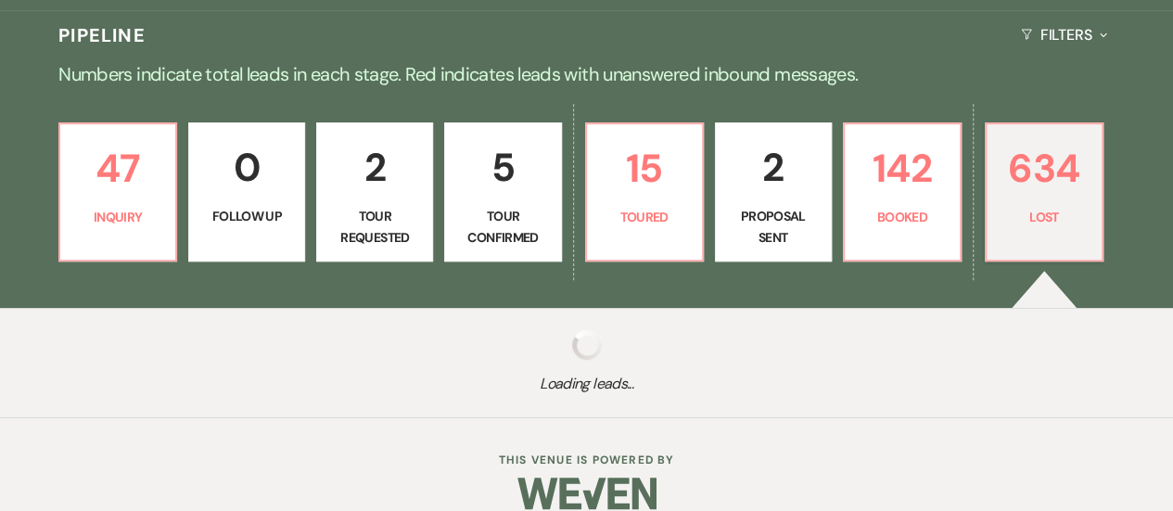
select select "8"
select select "5"
select select "8"
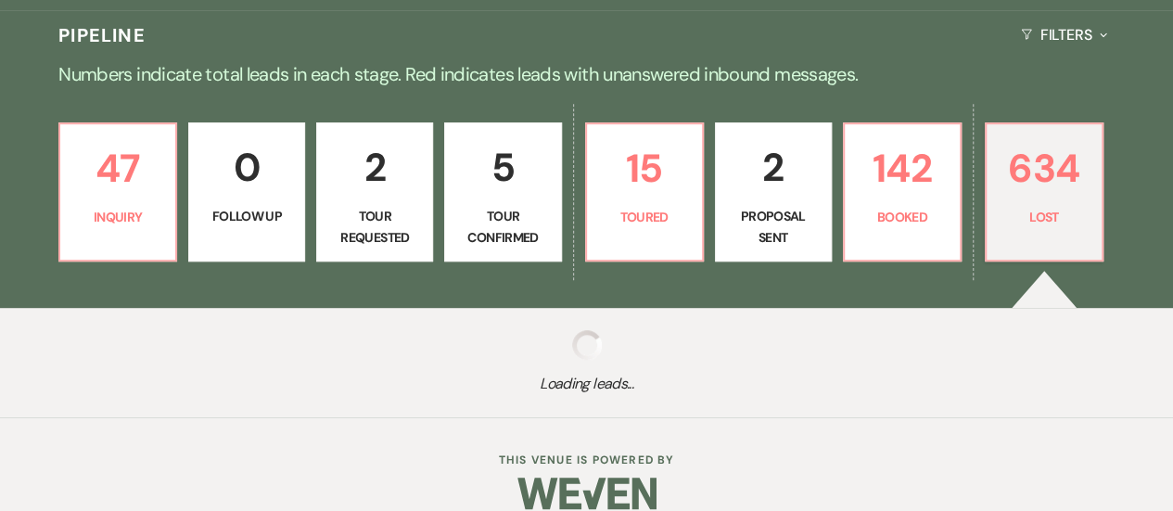
select select "5"
select select "8"
select select "1"
select select "8"
select select "10"
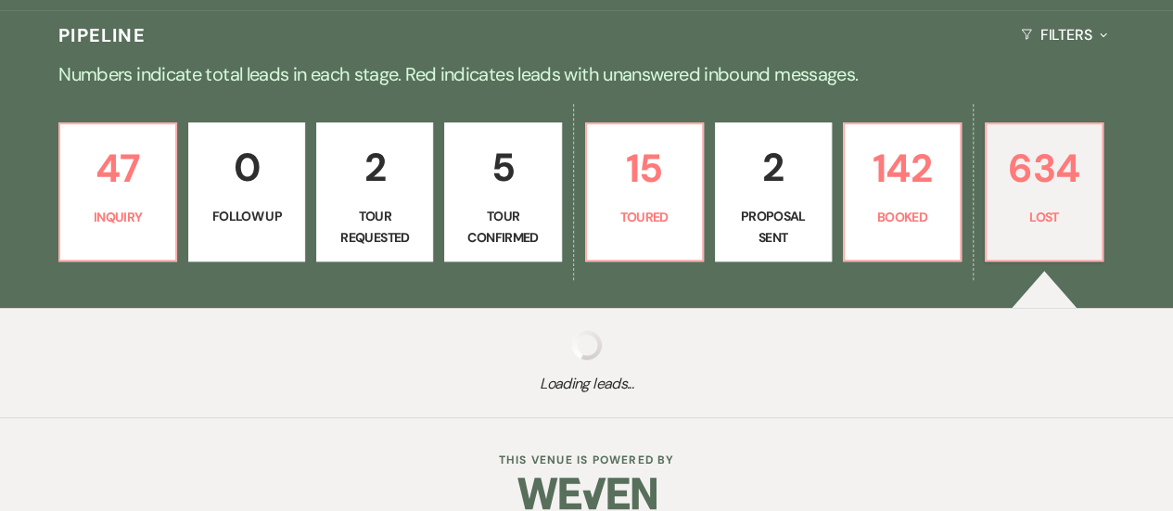
select select "8"
select select "1"
select select "8"
select select "5"
select select "8"
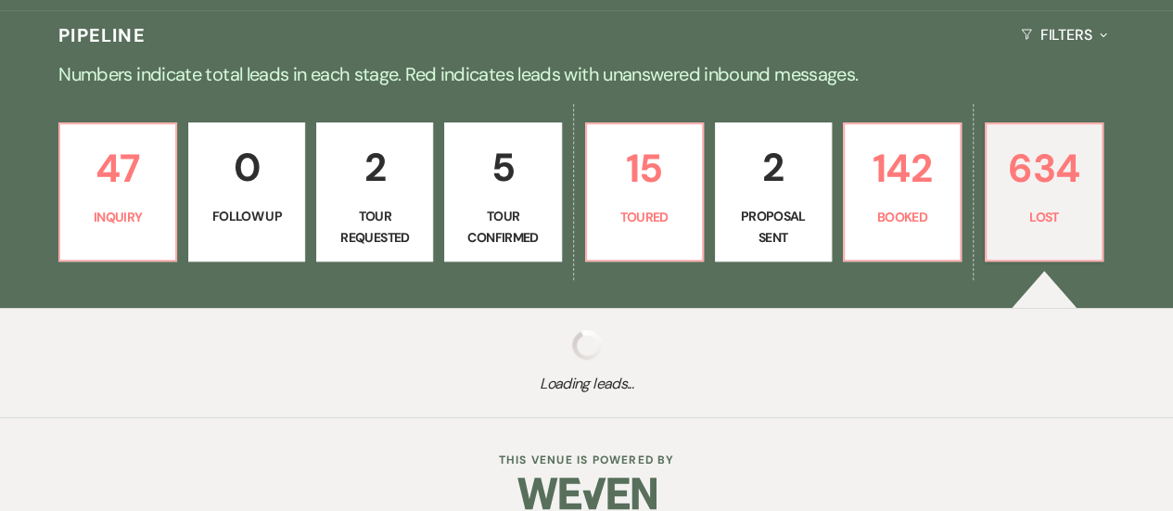
select select "5"
select select "8"
select select "6"
select select "8"
select select "6"
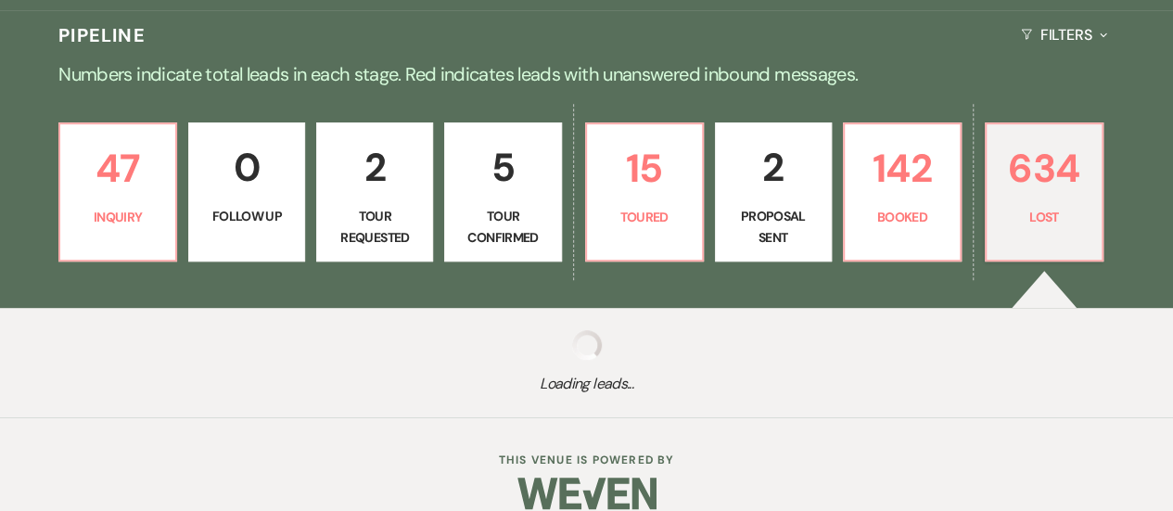
select select "8"
select select "5"
select select "8"
select select "5"
select select "8"
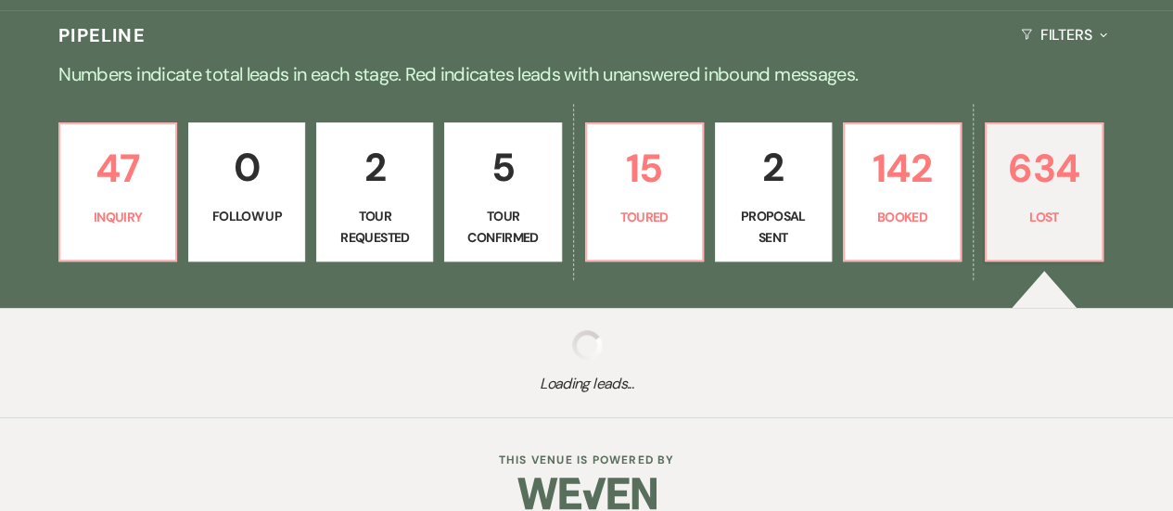
select select "10"
select select "8"
select select "5"
select select "8"
select select "5"
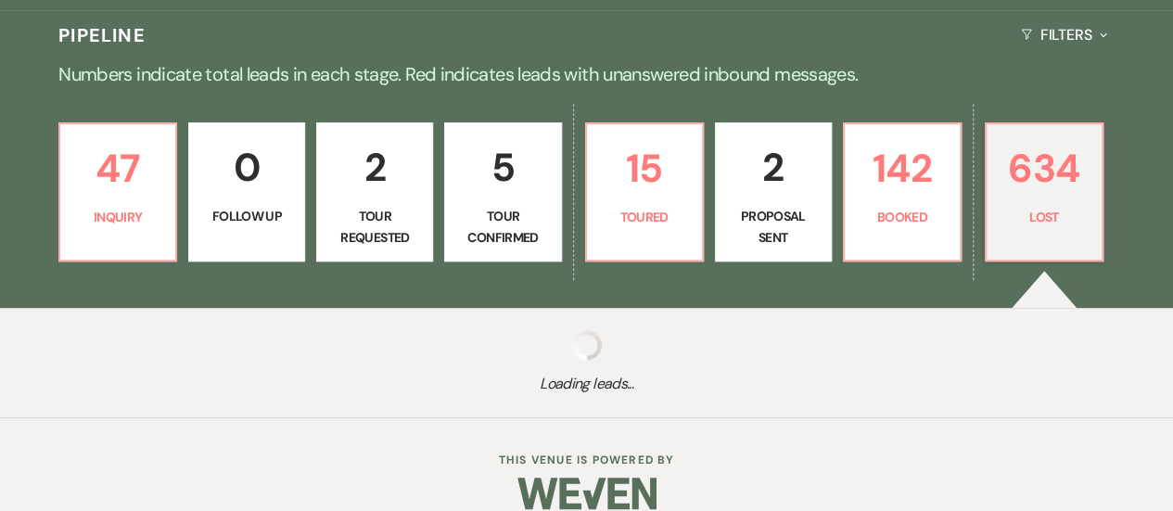
select select "8"
select select "5"
select select "8"
select select "10"
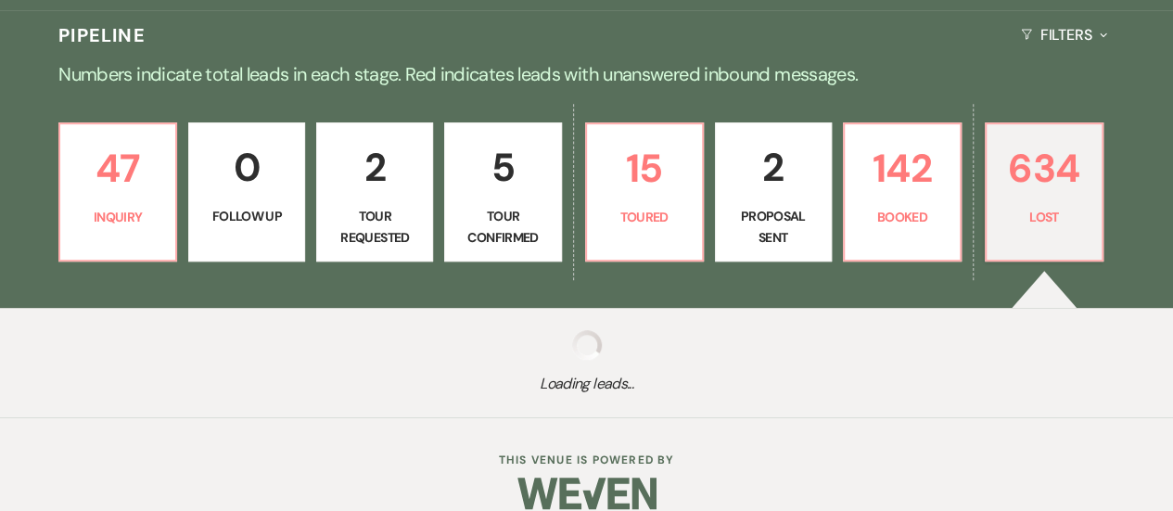
select select "8"
select select "5"
select select "8"
select select "5"
select select "8"
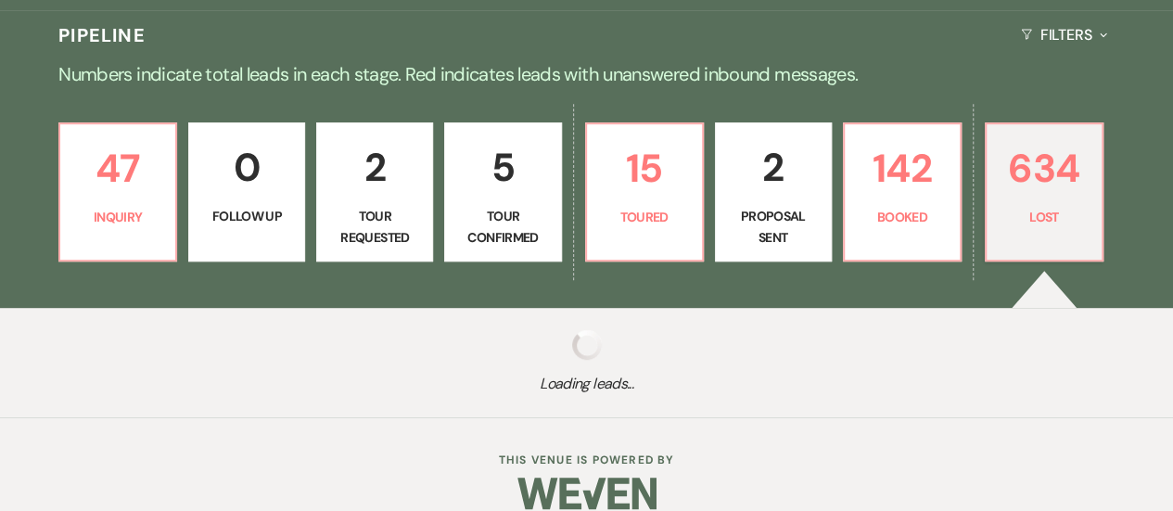
select select "6"
select select "8"
select select "5"
select select "8"
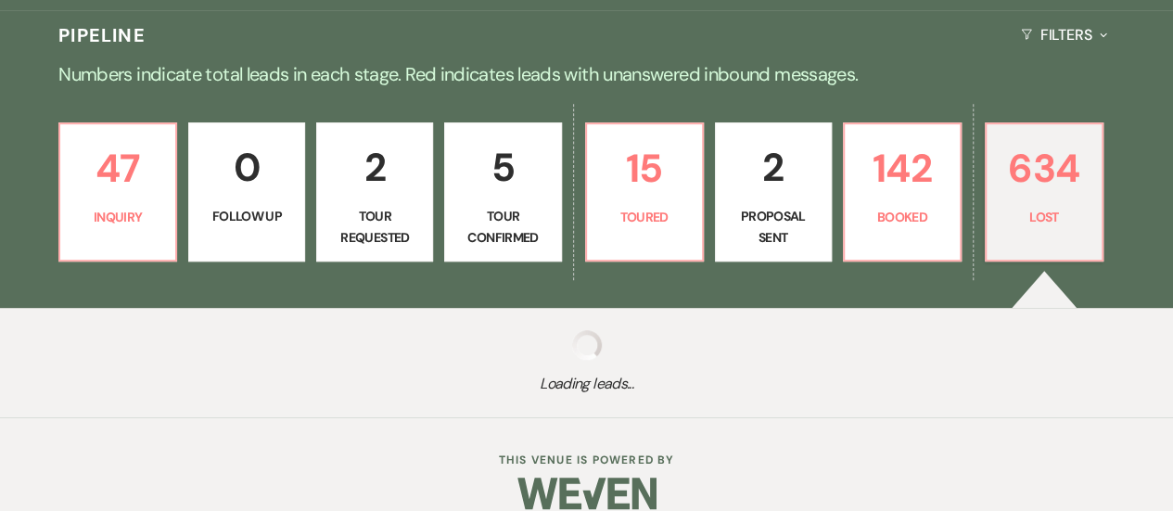
select select "8"
select select "7"
select select "8"
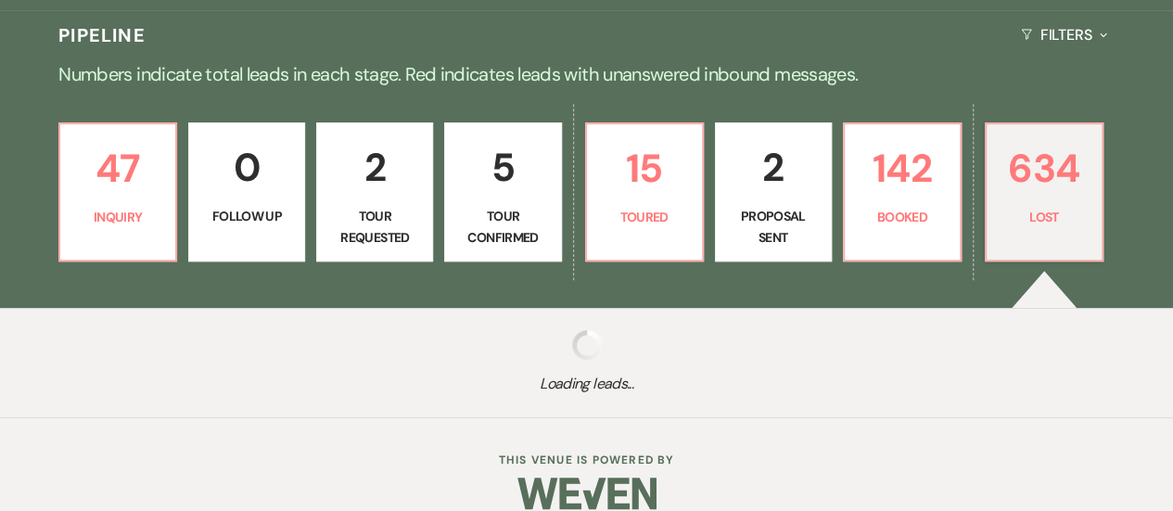
select select "5"
select select "8"
select select "5"
select select "8"
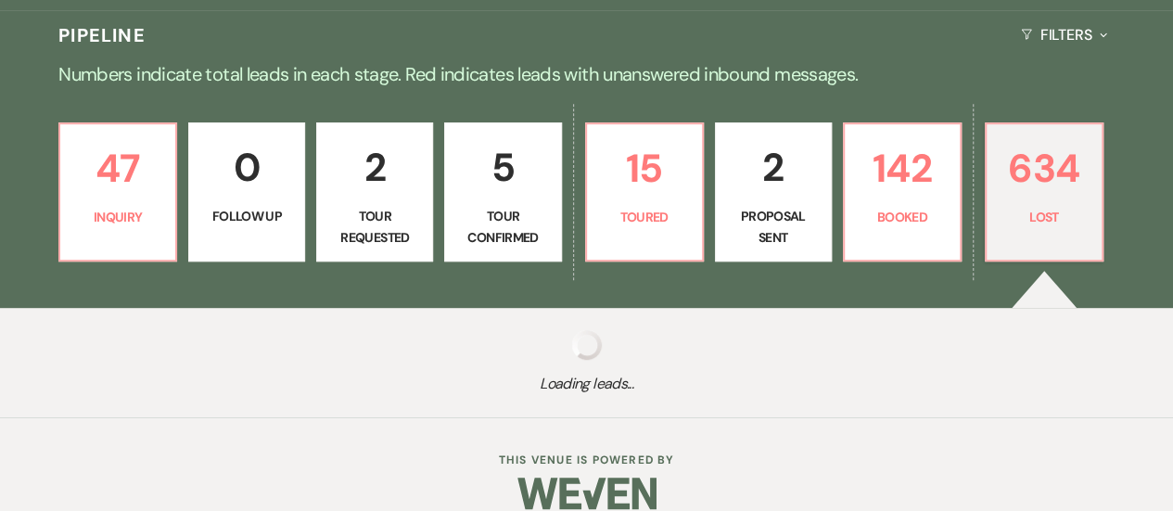
select select "5"
select select "8"
select select "5"
select select "8"
select select "5"
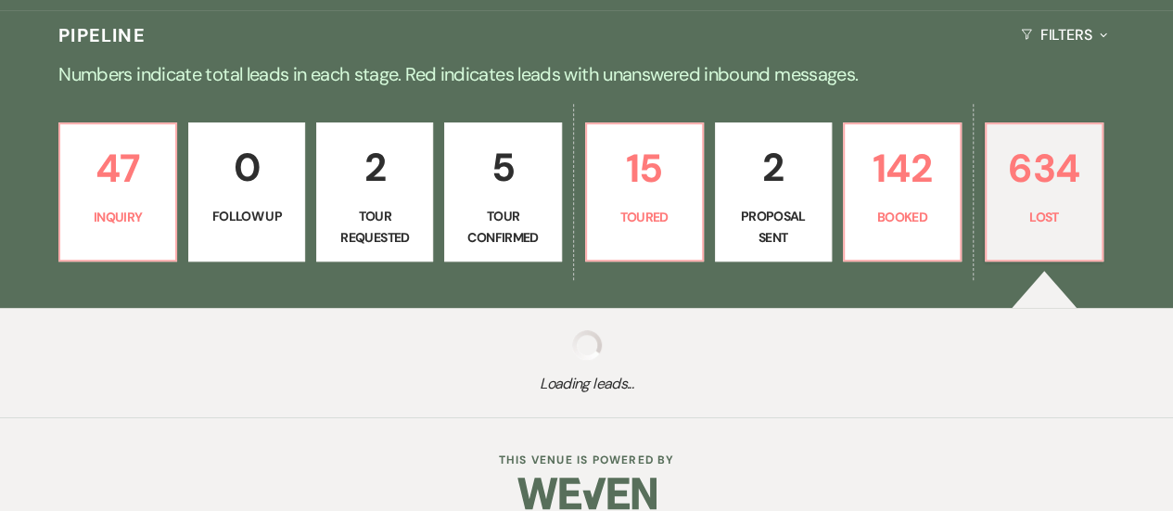
select select "8"
select select "5"
select select "8"
select select "5"
select select "8"
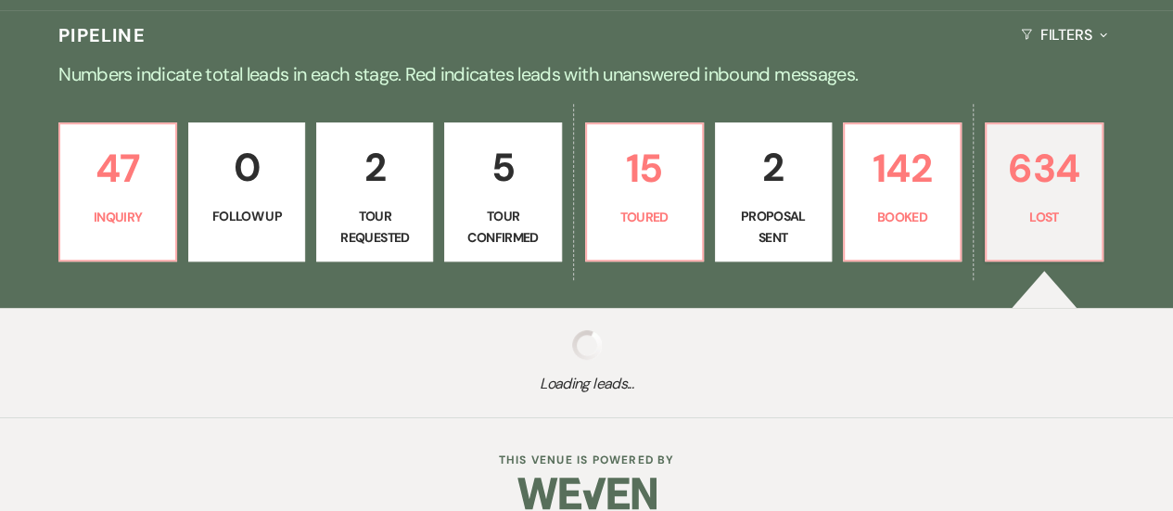
select select "8"
select select "5"
select select "8"
select select "5"
select select "8"
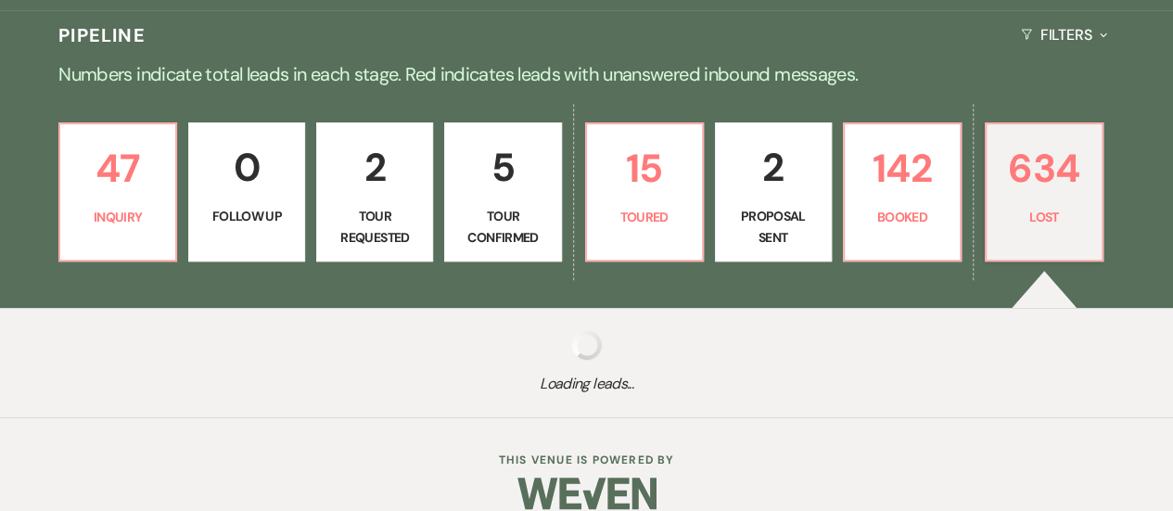
select select "5"
select select "8"
select select "5"
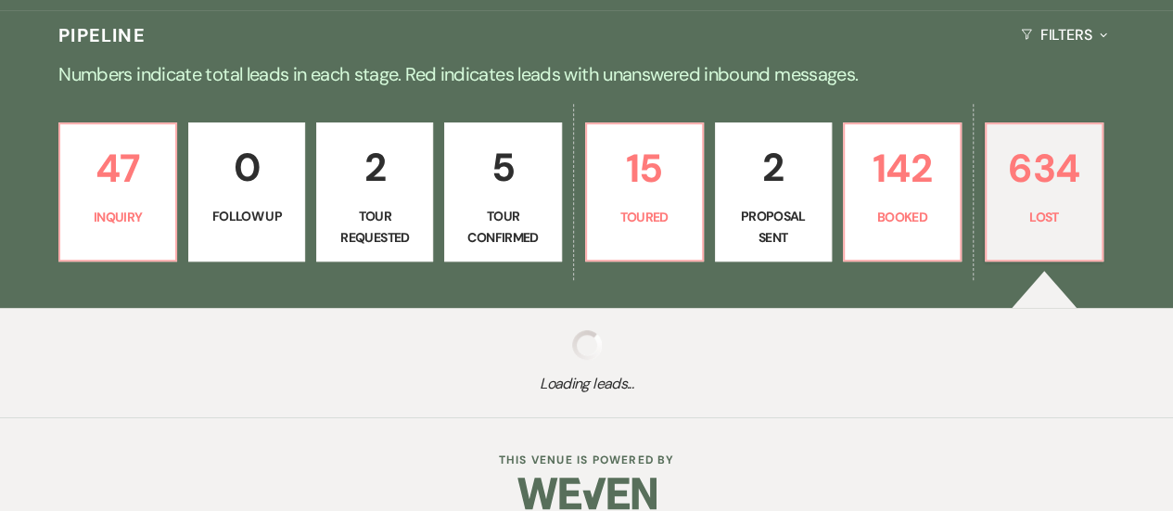
select select "8"
select select "5"
select select "8"
select select "5"
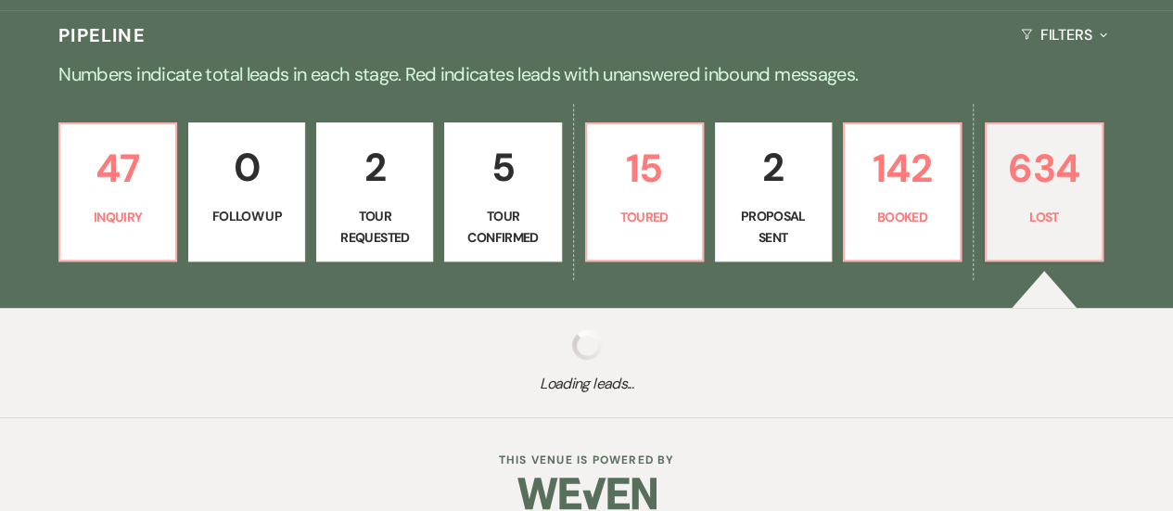
select select "8"
select select "5"
select select "8"
select select "5"
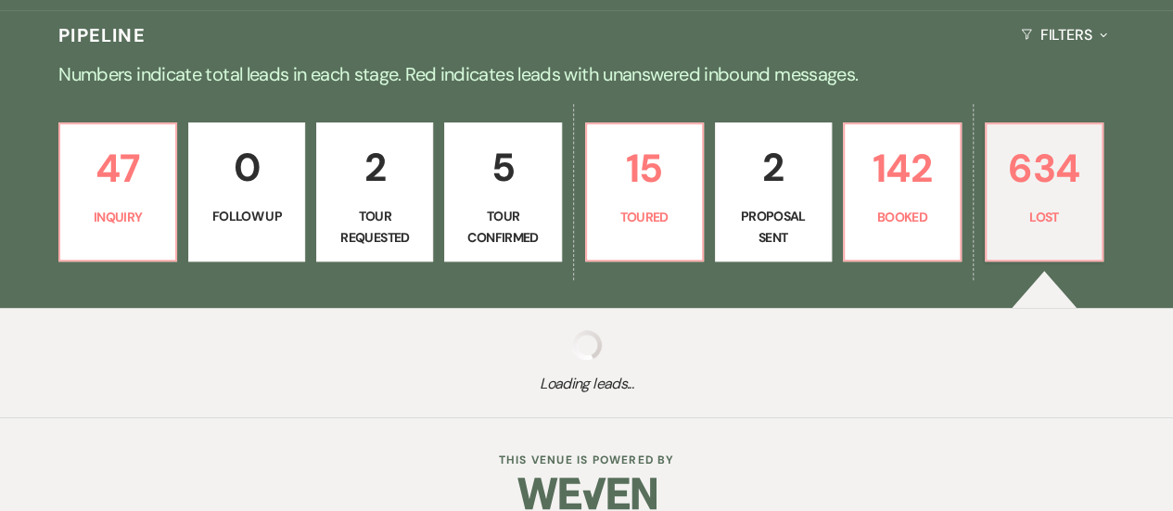
select select "8"
select select "1"
select select "8"
select select "5"
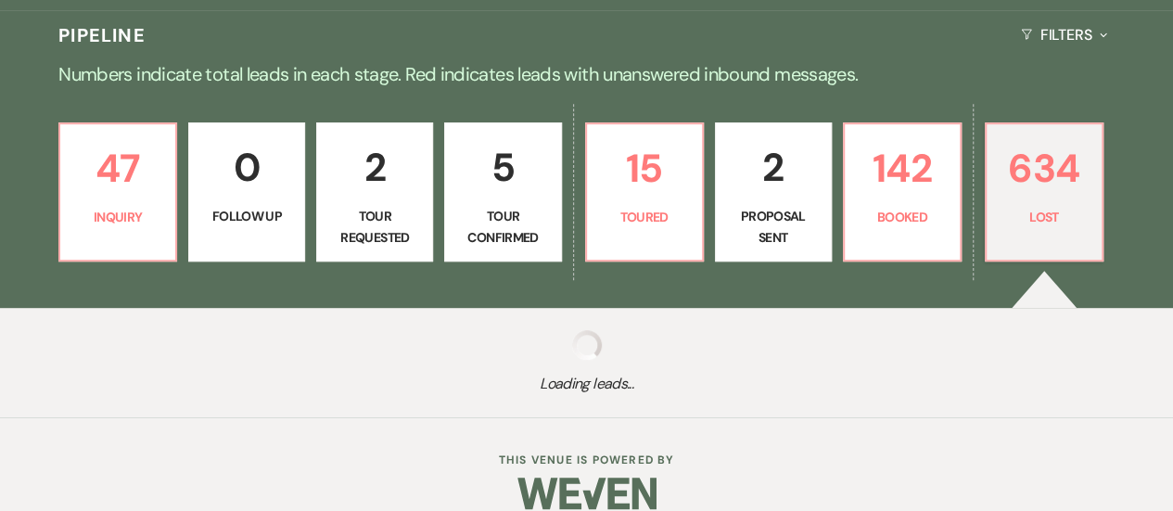
select select "8"
select select "5"
select select "8"
select select "1"
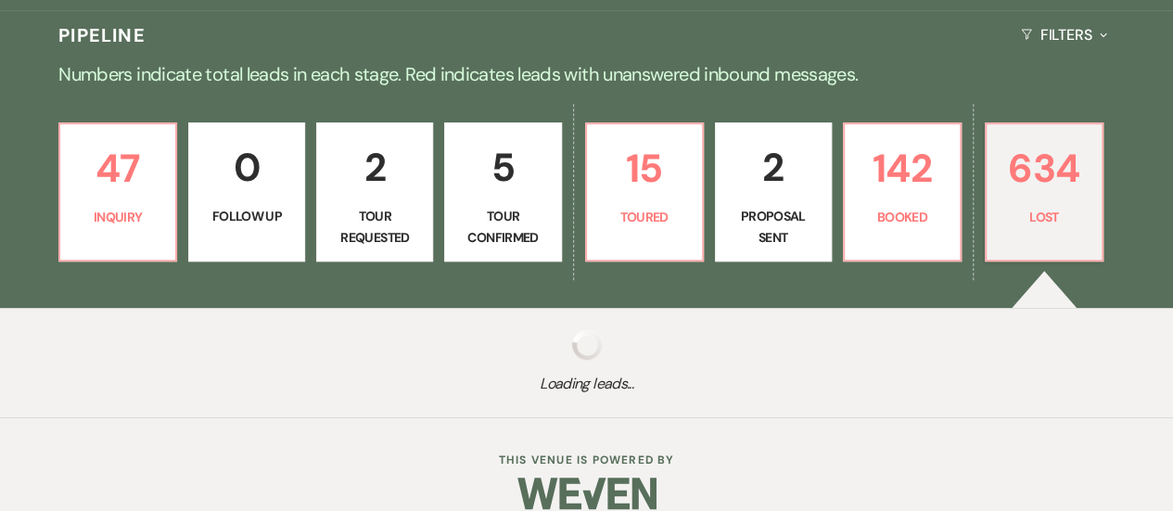
select select "8"
select select "5"
select select "8"
select select "10"
select select "8"
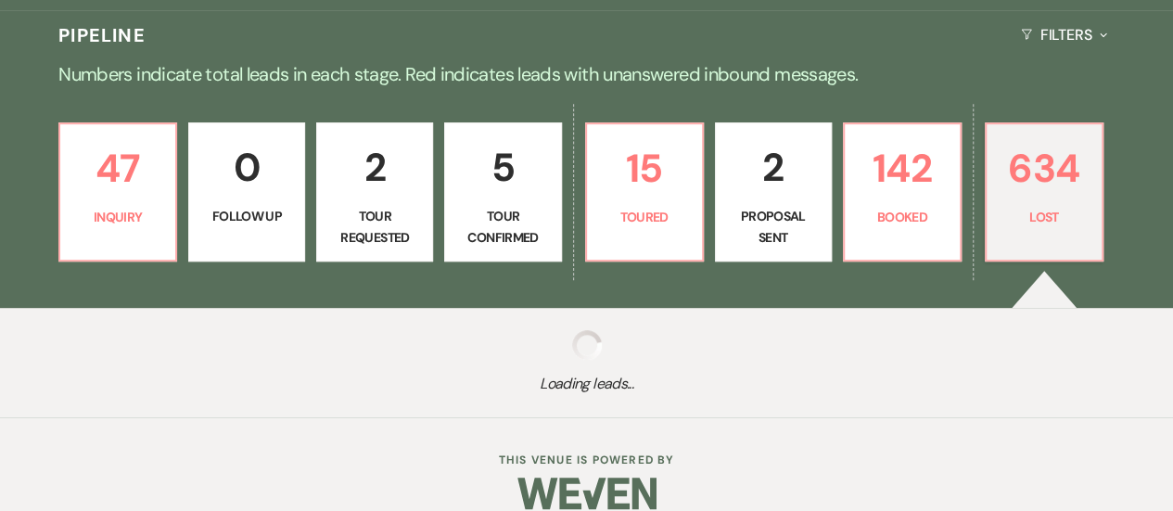
select select "8"
select select "5"
select select "8"
select select "5"
select select "8"
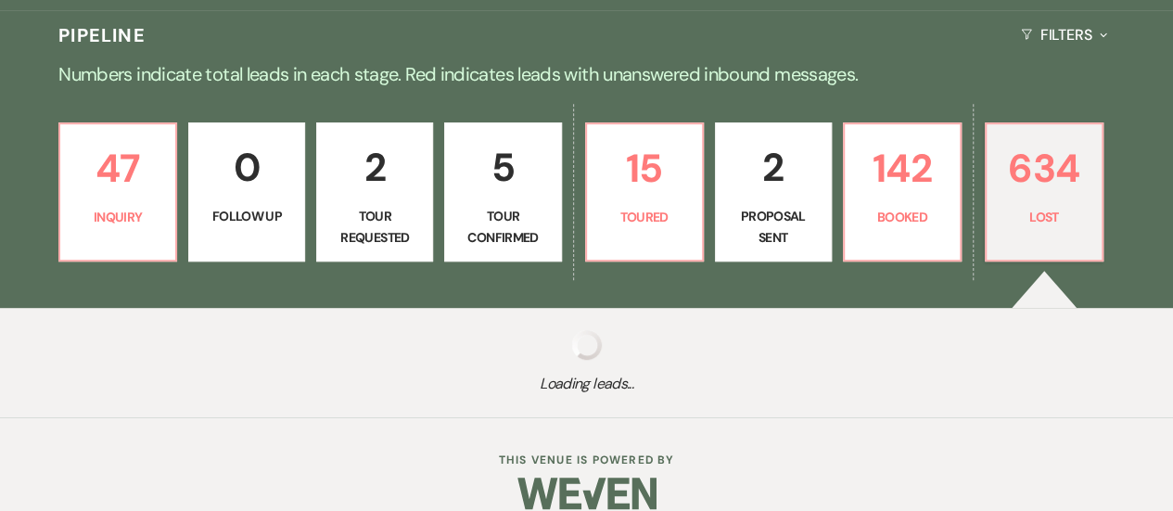
select select "5"
select select "8"
select select "7"
select select "8"
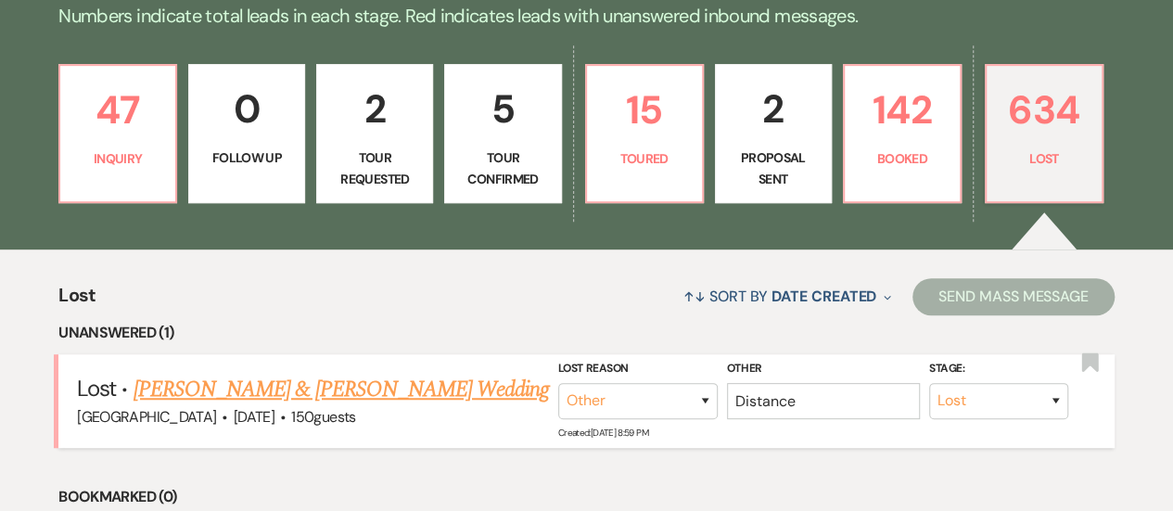
scroll to position [498, 0]
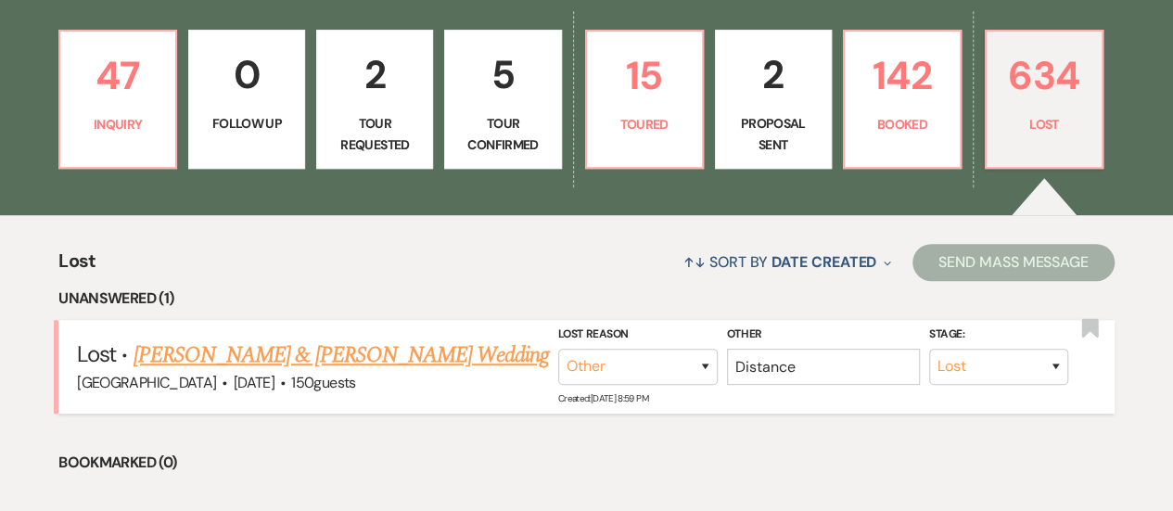
click at [330, 353] on link "Ryan Fainor & Caleigh Schmid's Wedding" at bounding box center [340, 354] width 415 height 33
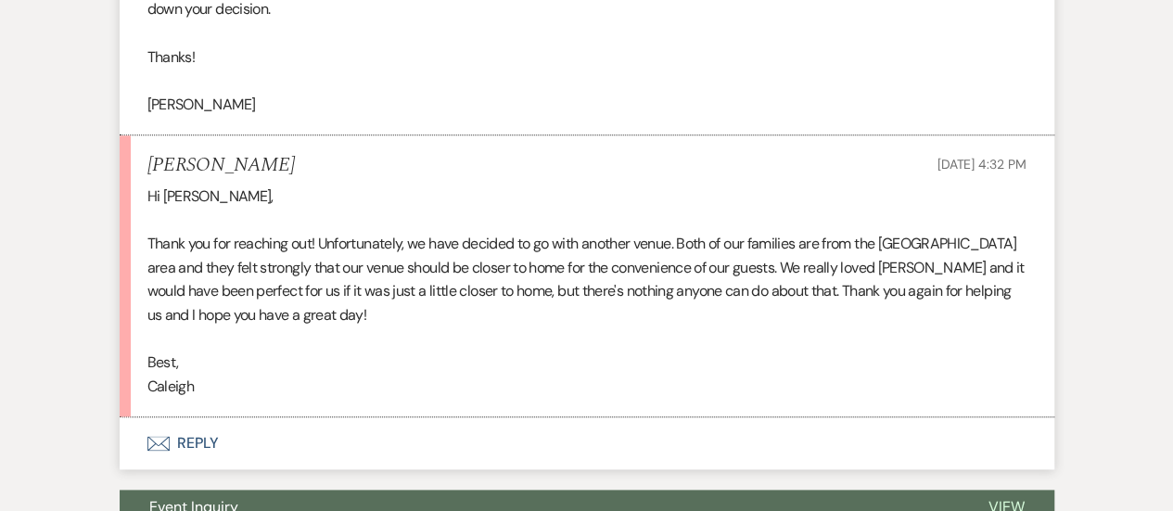
scroll to position [907, 0]
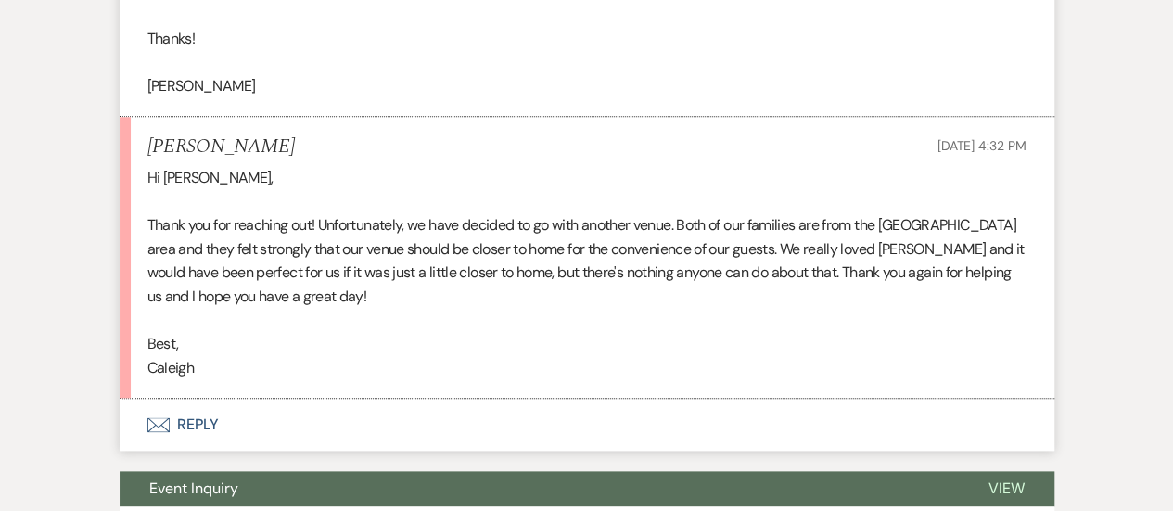
click at [570, 410] on button "Envelope Reply" at bounding box center [587, 425] width 934 height 52
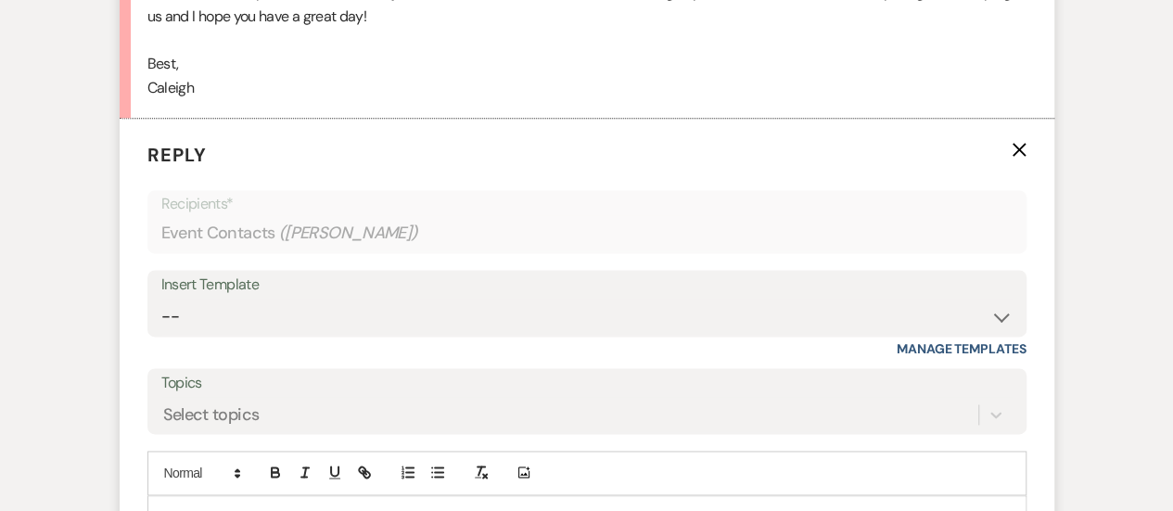
scroll to position [1277, 0]
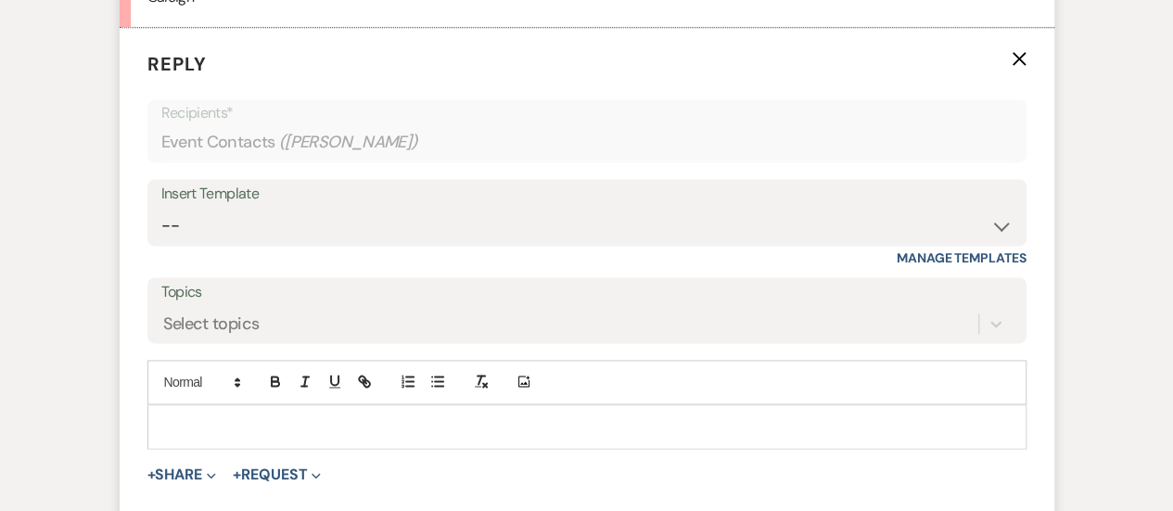
click at [507, 412] on div at bounding box center [586, 426] width 877 height 43
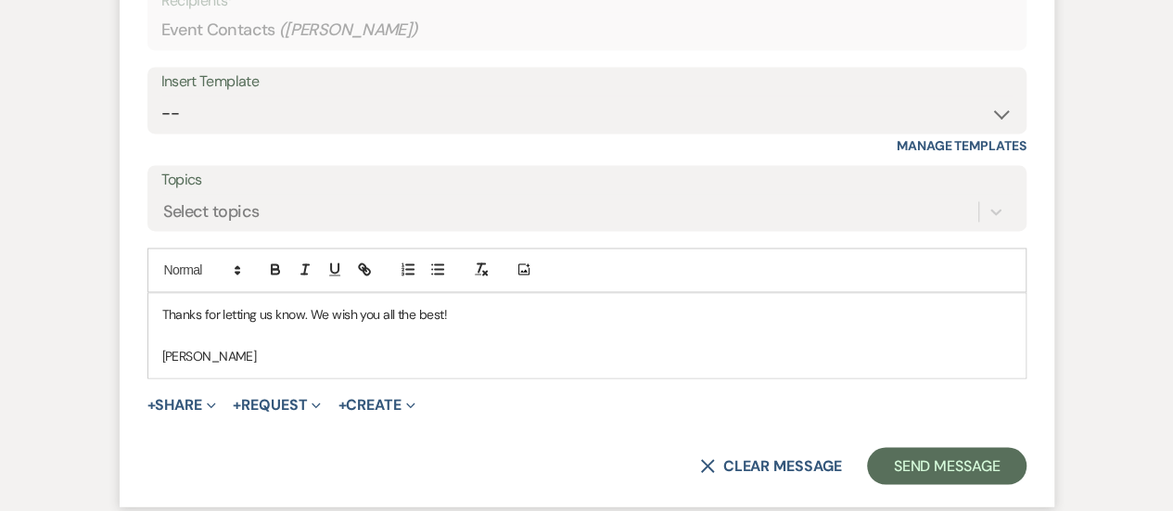
scroll to position [1555, 0]
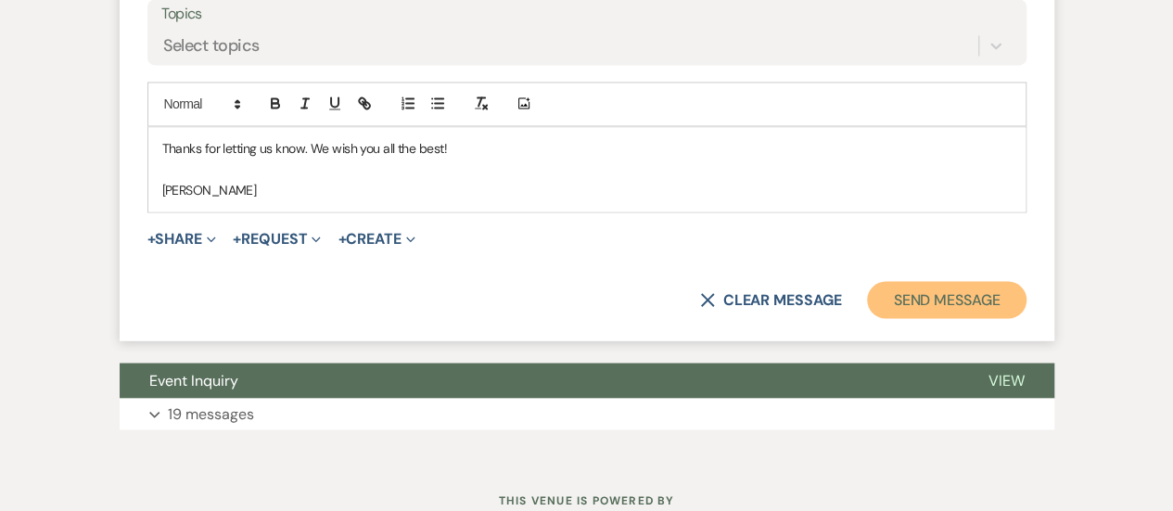
click at [933, 299] on button "Send Message" at bounding box center [946, 299] width 159 height 37
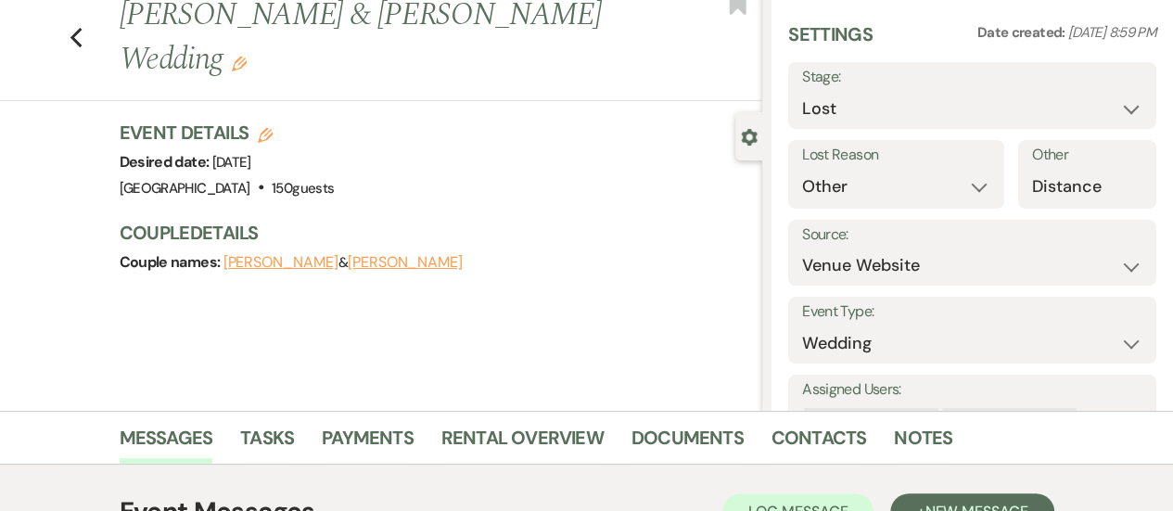
scroll to position [0, 0]
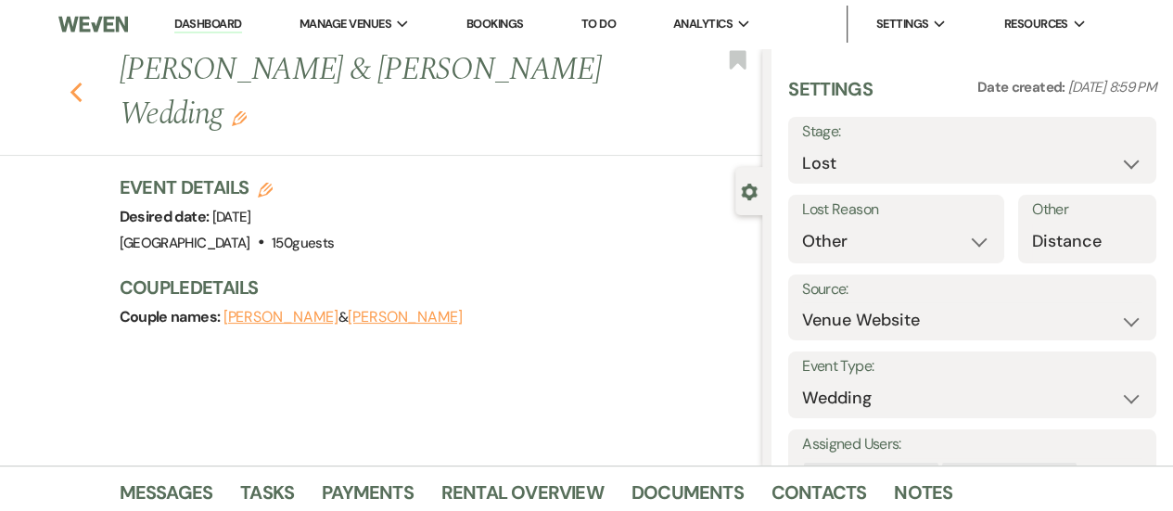
click at [83, 88] on icon "Previous" at bounding box center [77, 93] width 14 height 22
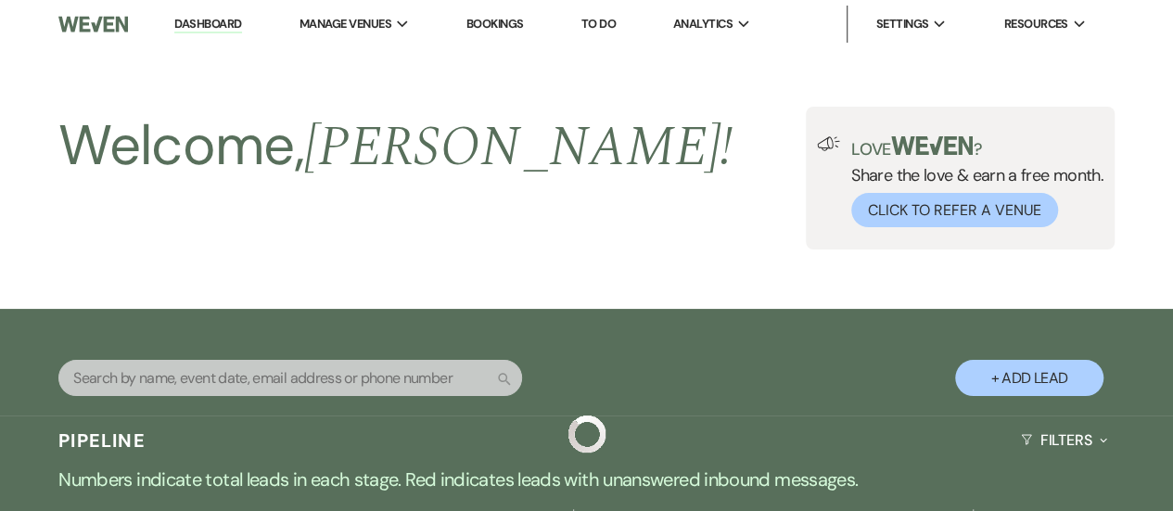
scroll to position [498, 0]
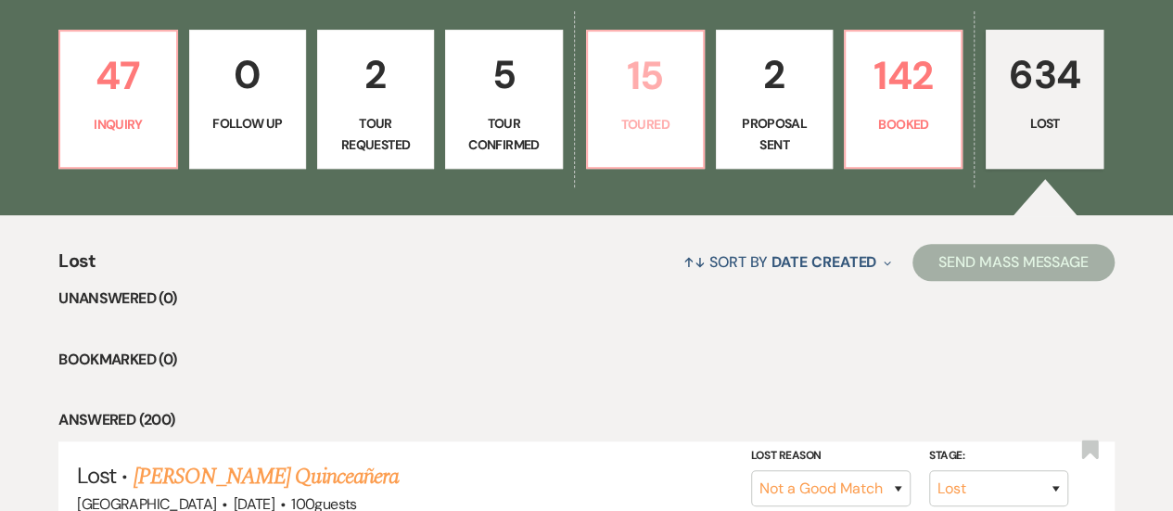
click at [647, 146] on link "15 Toured" at bounding box center [645, 99] width 119 height 139
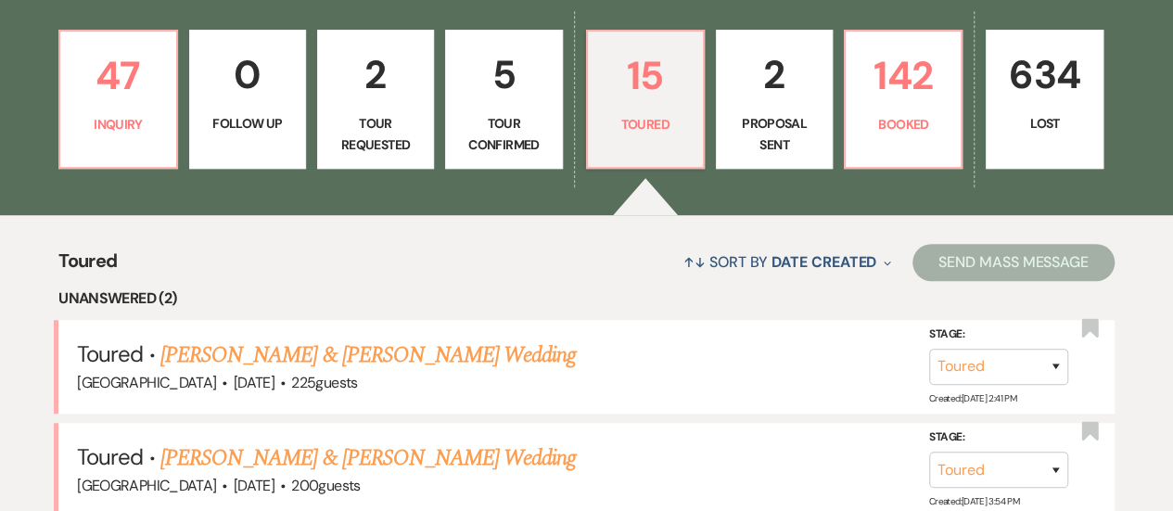
scroll to position [590, 0]
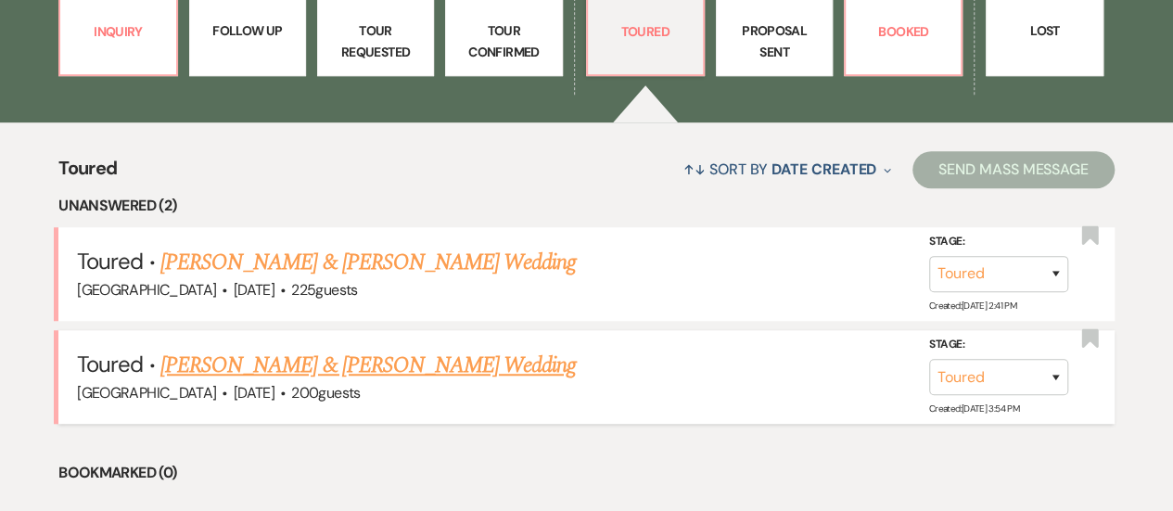
click at [450, 364] on link "Rudolph Taylor & Jamella Rowell's Wedding" at bounding box center [367, 365] width 415 height 33
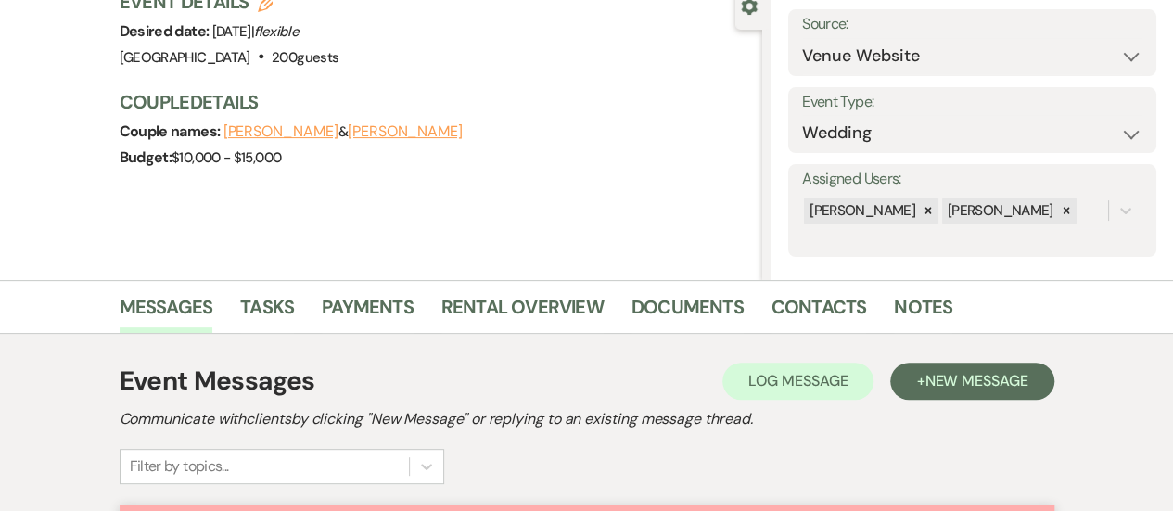
scroll to position [371, 0]
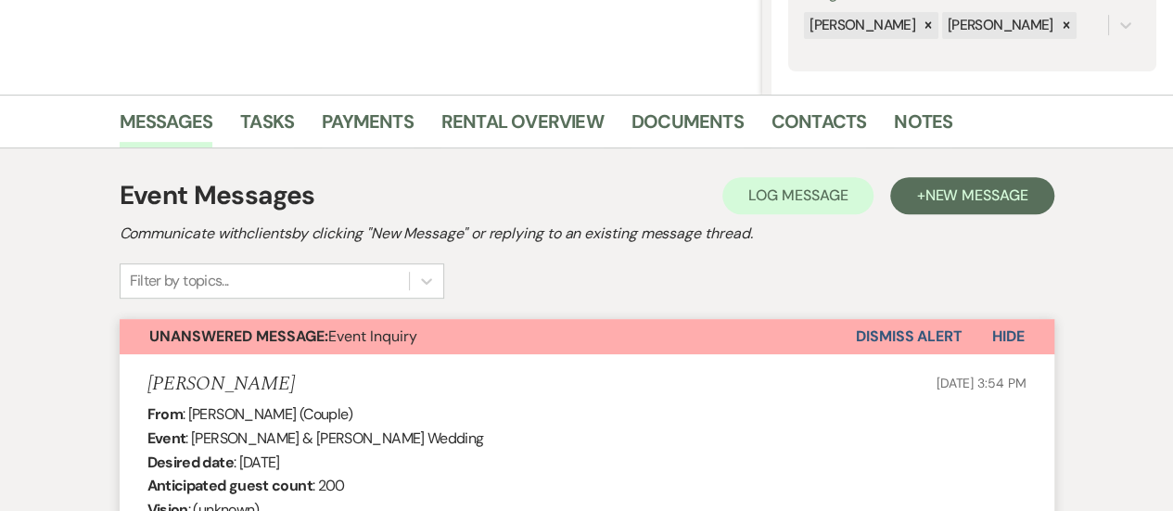
click at [877, 329] on button "Dismiss Alert" at bounding box center [909, 336] width 107 height 35
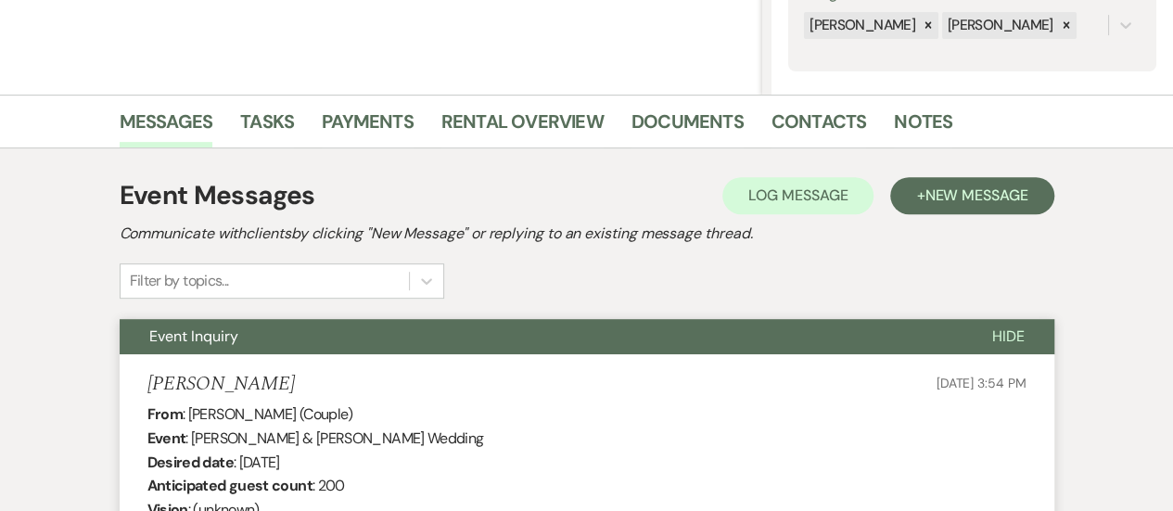
scroll to position [0, 0]
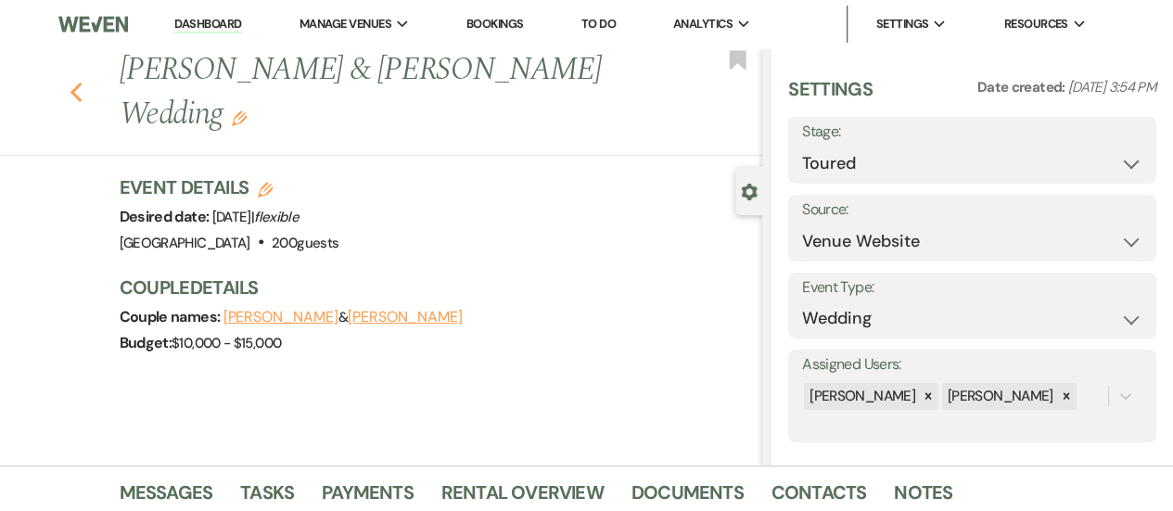
click at [83, 94] on icon "Previous" at bounding box center [77, 93] width 14 height 22
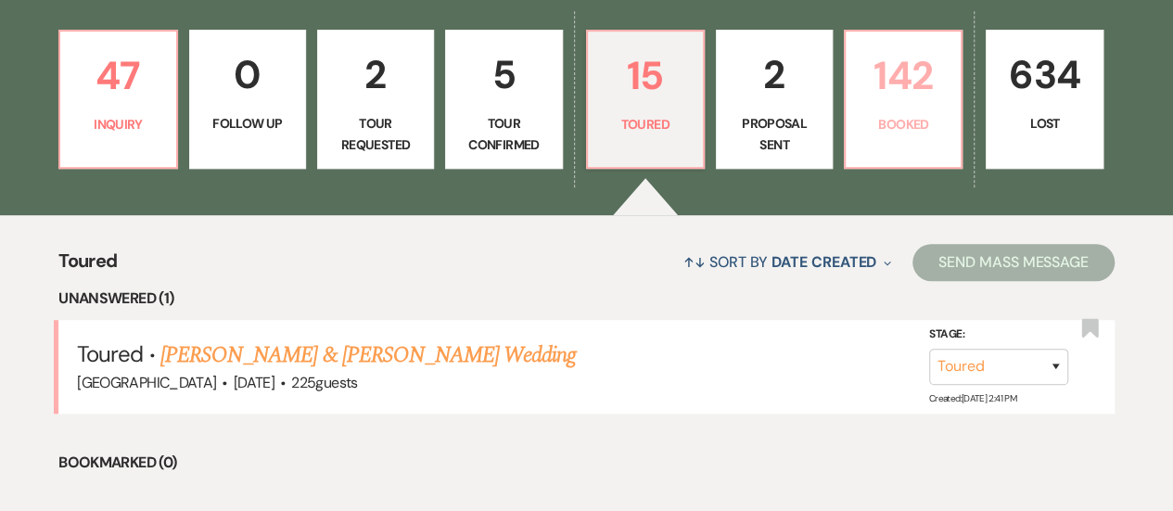
click at [858, 138] on link "142 Booked" at bounding box center [903, 99] width 119 height 139
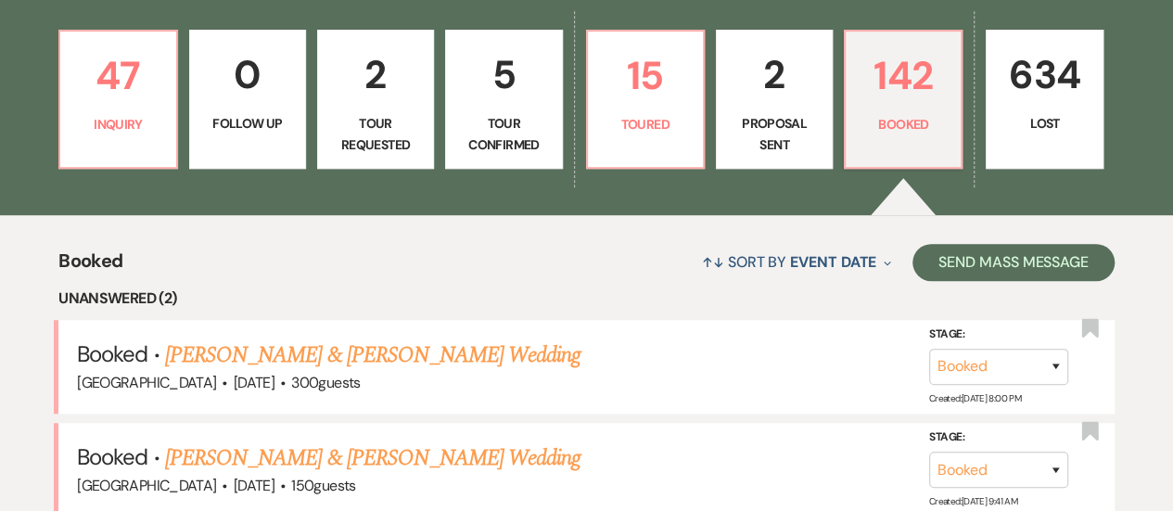
scroll to position [590, 0]
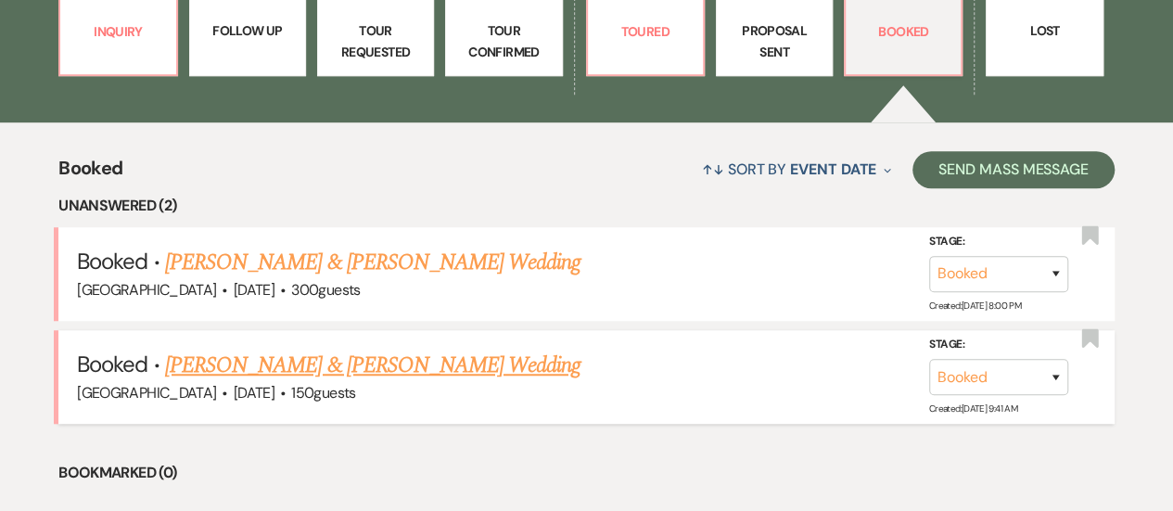
click at [382, 372] on link "Jon Sensenig & Pearl Battalora's Wedding" at bounding box center [372, 365] width 415 height 33
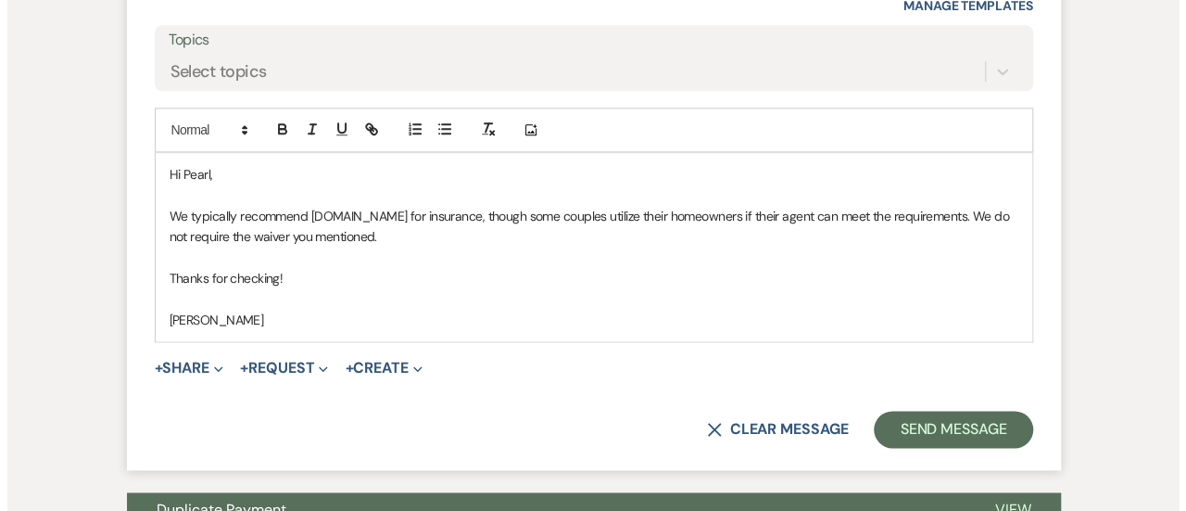
scroll to position [1117, 0]
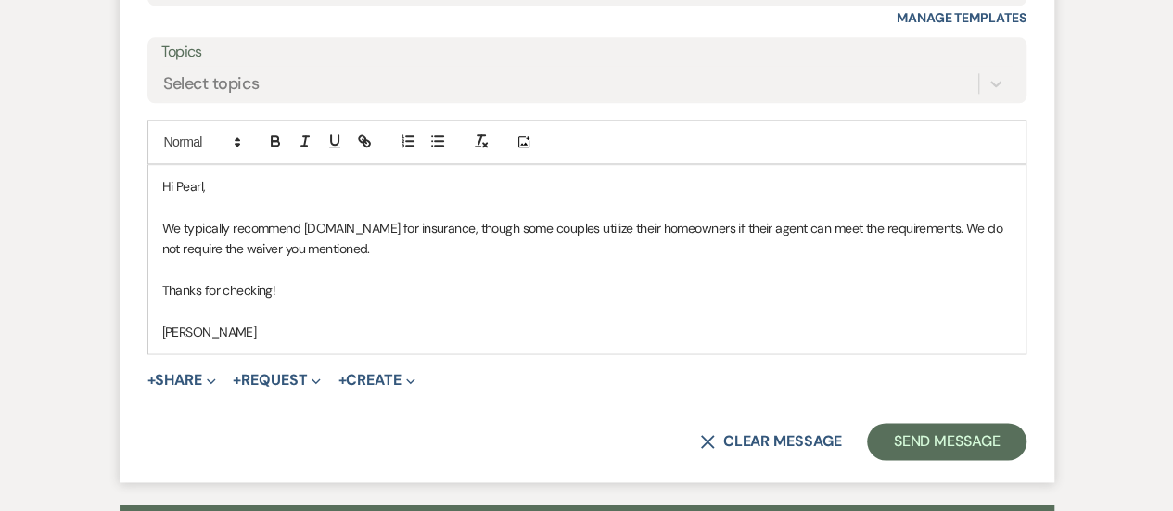
click at [404, 239] on p "We typically recommend Wedsafe.com for insurance, though some couples utilize t…" at bounding box center [586, 239] width 849 height 42
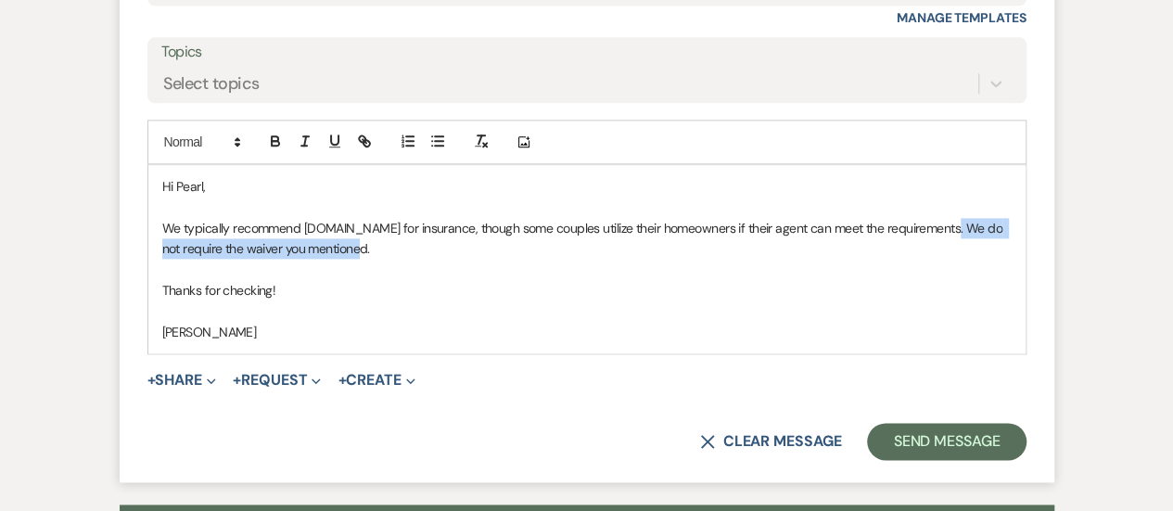
drag, startPoint x: 969, startPoint y: 239, endPoint x: 951, endPoint y: 227, distance: 21.3
click at [951, 227] on p "We typically recommend Wedsafe.com for insurance, though some couples utilize t…" at bounding box center [586, 239] width 849 height 42
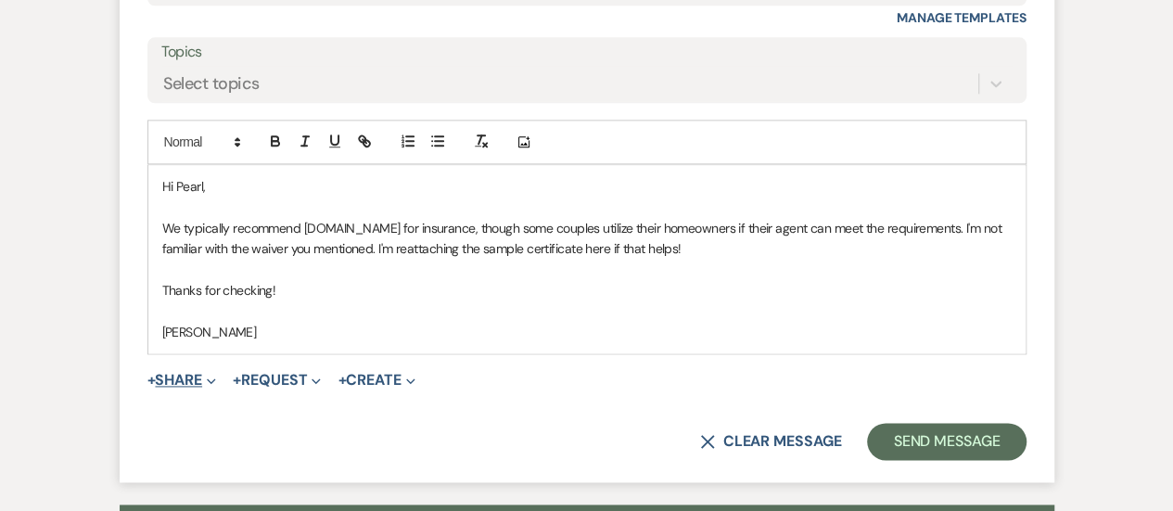
click at [200, 374] on button "+ Share Expand" at bounding box center [182, 380] width 70 height 15
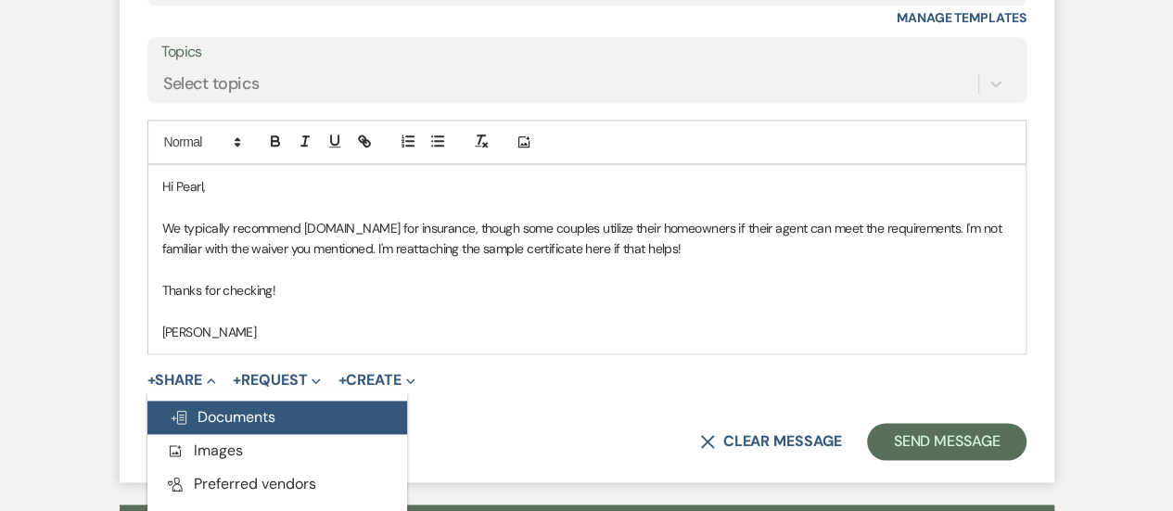
click at [214, 410] on span "Doc Upload Documents" at bounding box center [223, 416] width 106 height 19
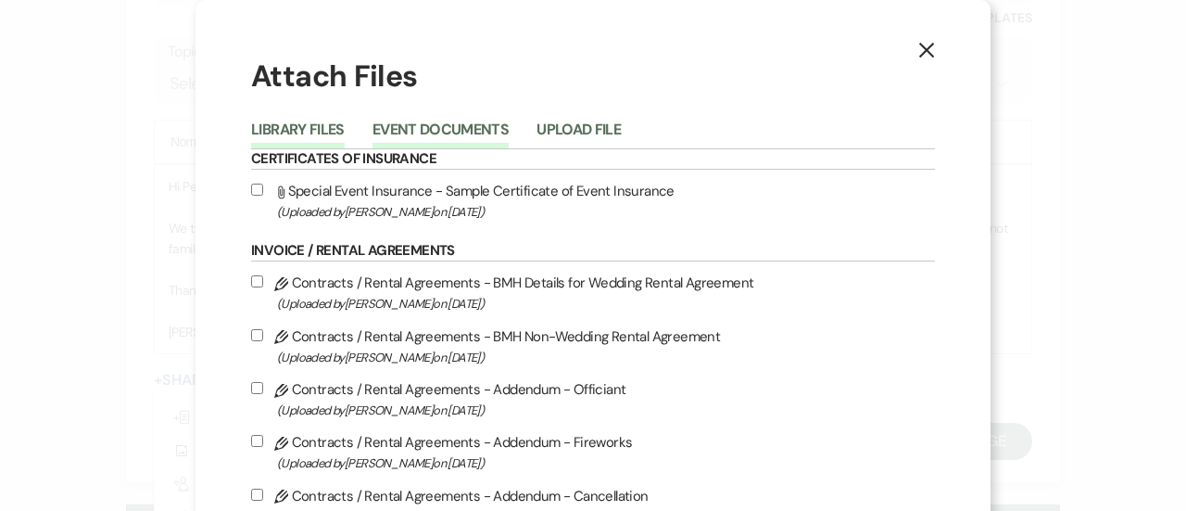
click at [414, 118] on li "Event Documents" at bounding box center [455, 133] width 164 height 31
click at [413, 128] on button "Event Documents" at bounding box center [441, 135] width 136 height 26
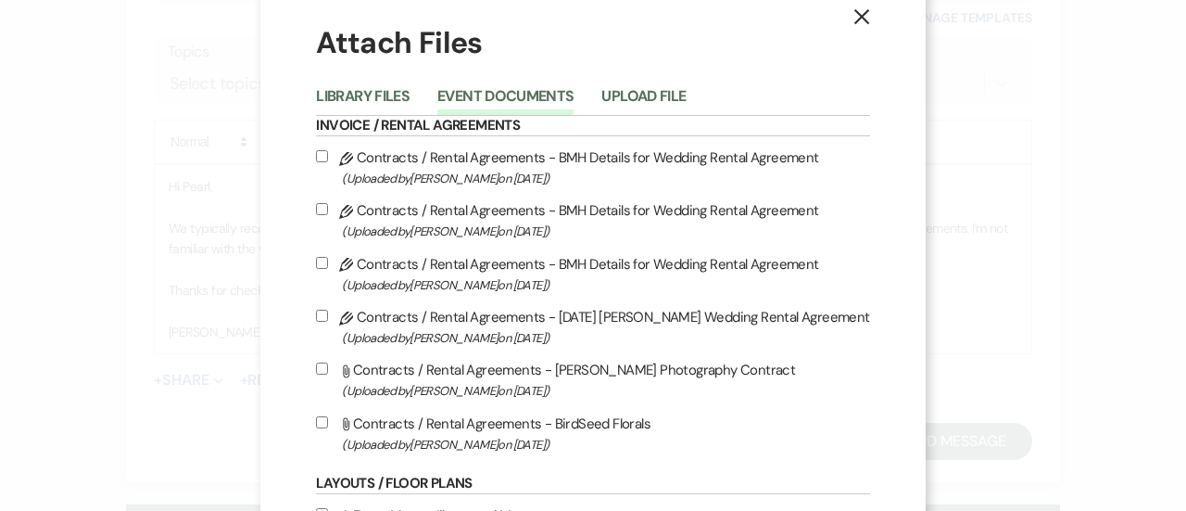
scroll to position [0, 0]
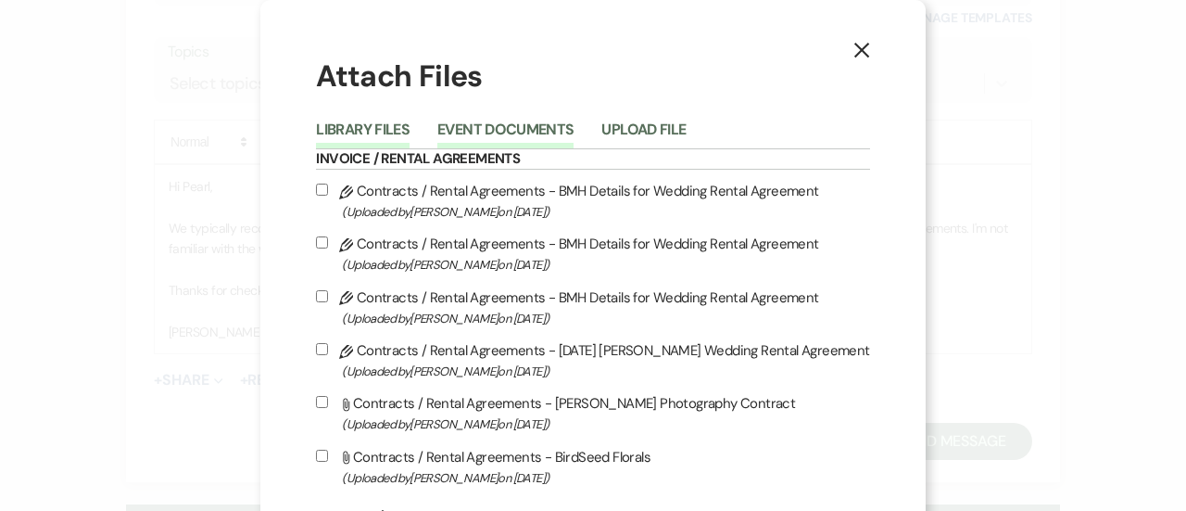
click at [356, 126] on button "Library Files" at bounding box center [363, 135] width 94 height 26
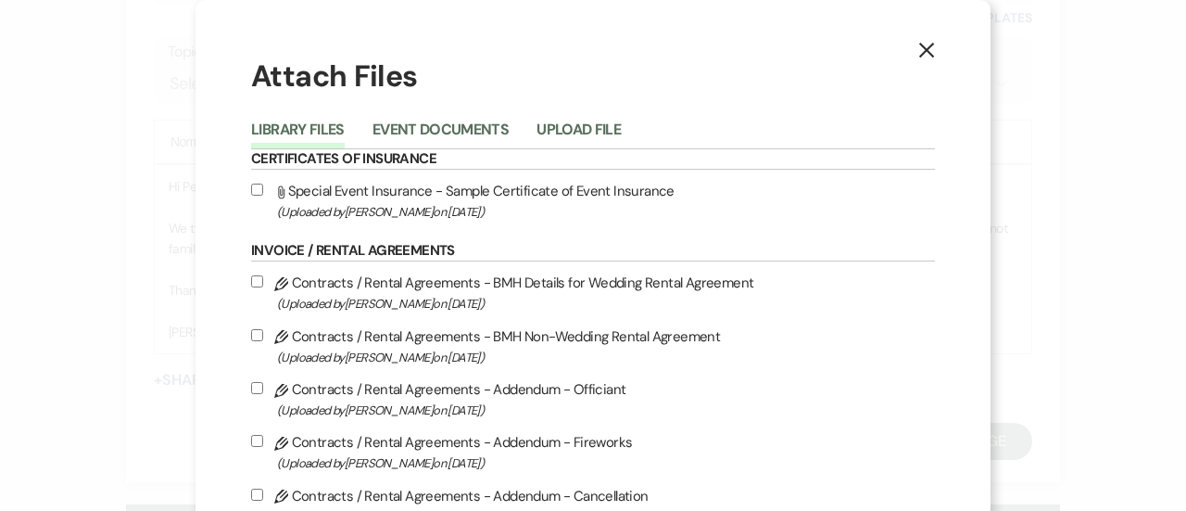
click at [603, 189] on label "Attach File Special Event Insurance - Sample Certificate of Event Insurance (Up…" at bounding box center [593, 201] width 684 height 44
click at [263, 189] on input "Attach File Special Event Insurance - Sample Certificate of Event Insurance (Up…" at bounding box center [257, 190] width 12 height 12
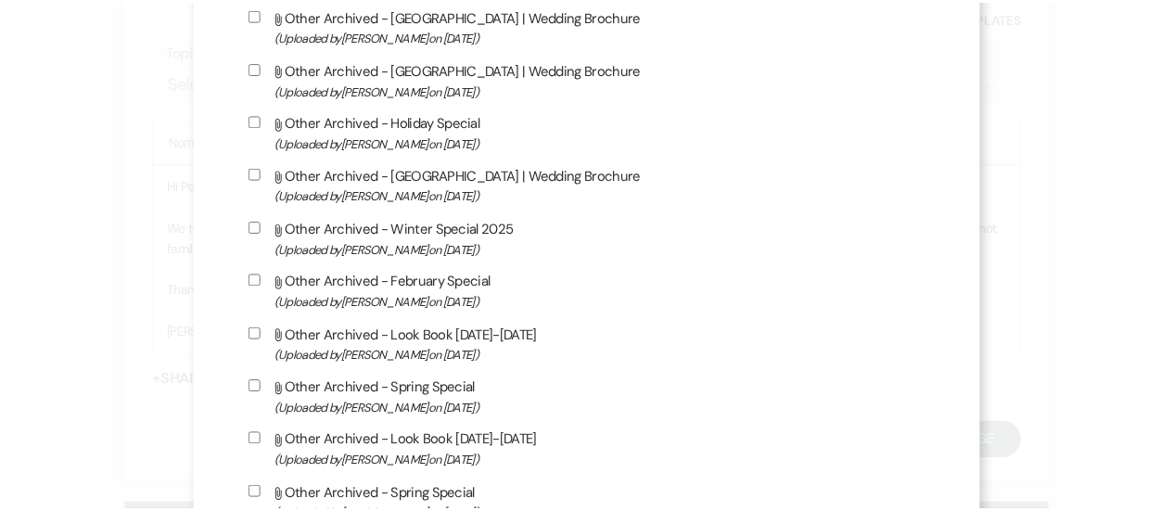
scroll to position [4852, 0]
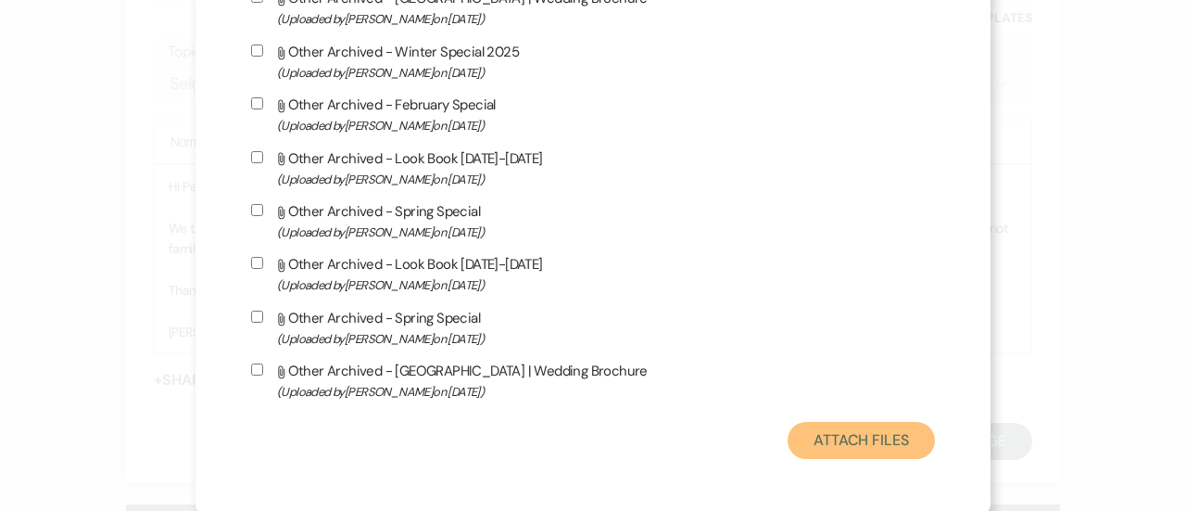
click at [816, 437] on button "Attach Files" at bounding box center [861, 440] width 147 height 37
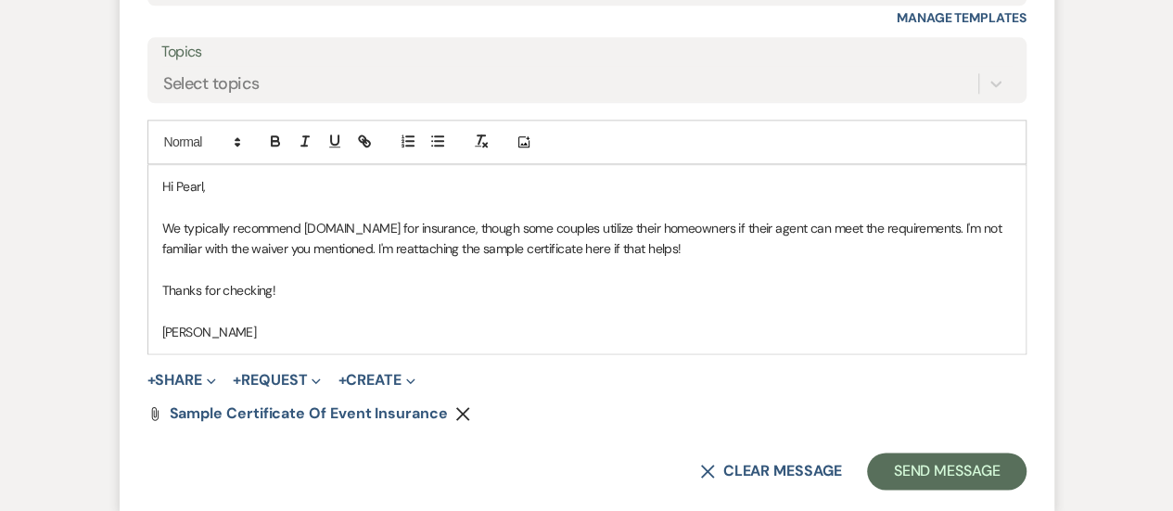
click at [423, 247] on p "We typically recommend Wedsafe.com for insurance, though some couples utilize t…" at bounding box center [586, 239] width 849 height 42
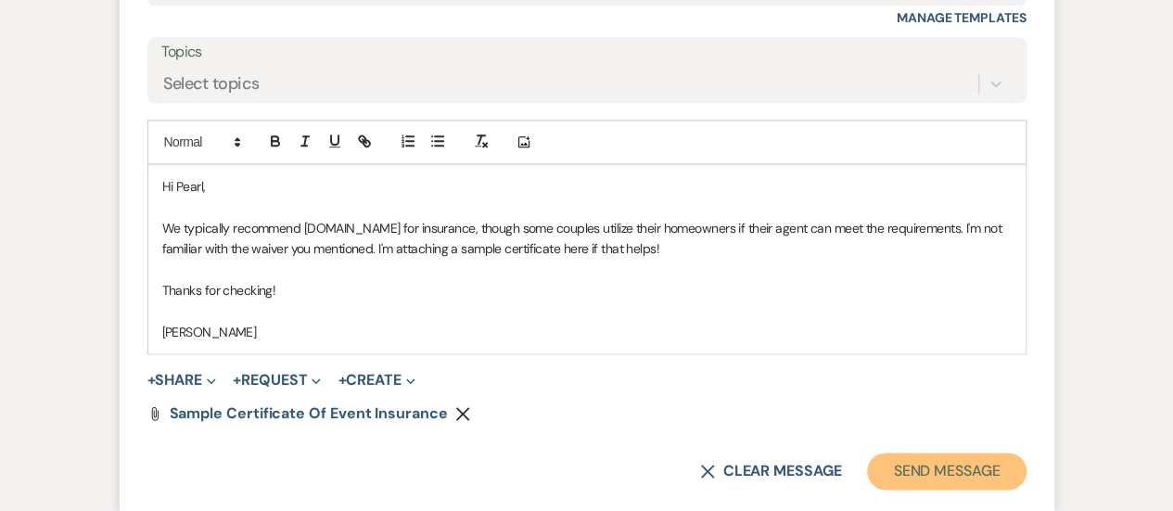
click at [944, 472] on button "Send Message" at bounding box center [946, 470] width 159 height 37
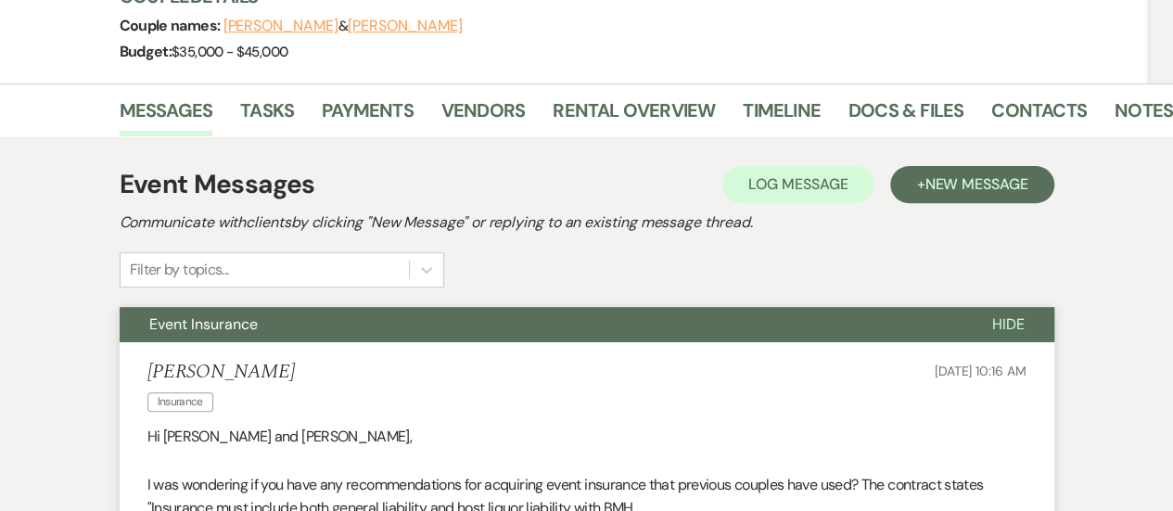
scroll to position [0, 0]
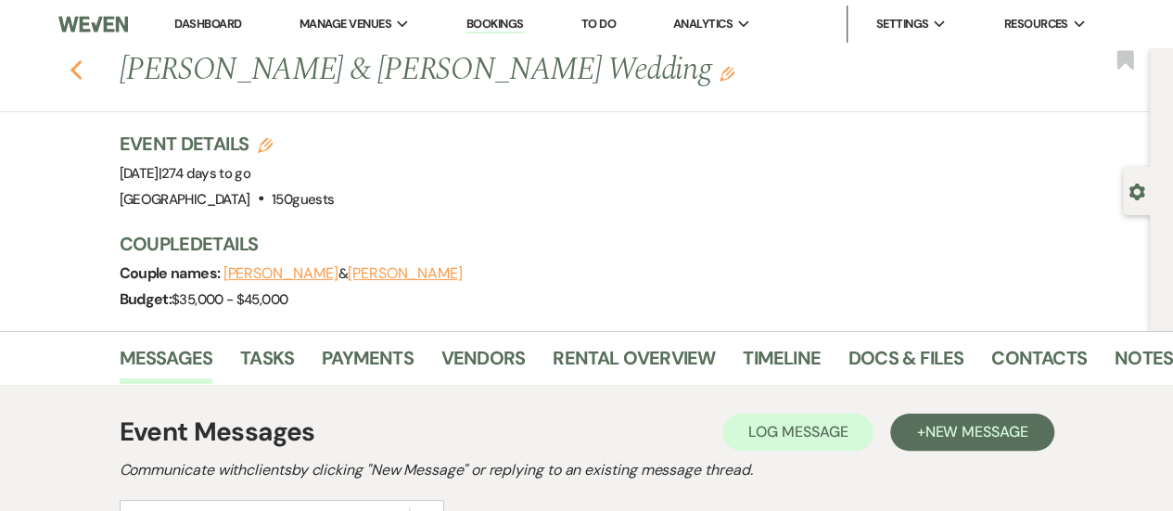
click at [78, 66] on icon "Previous" at bounding box center [77, 70] width 14 height 22
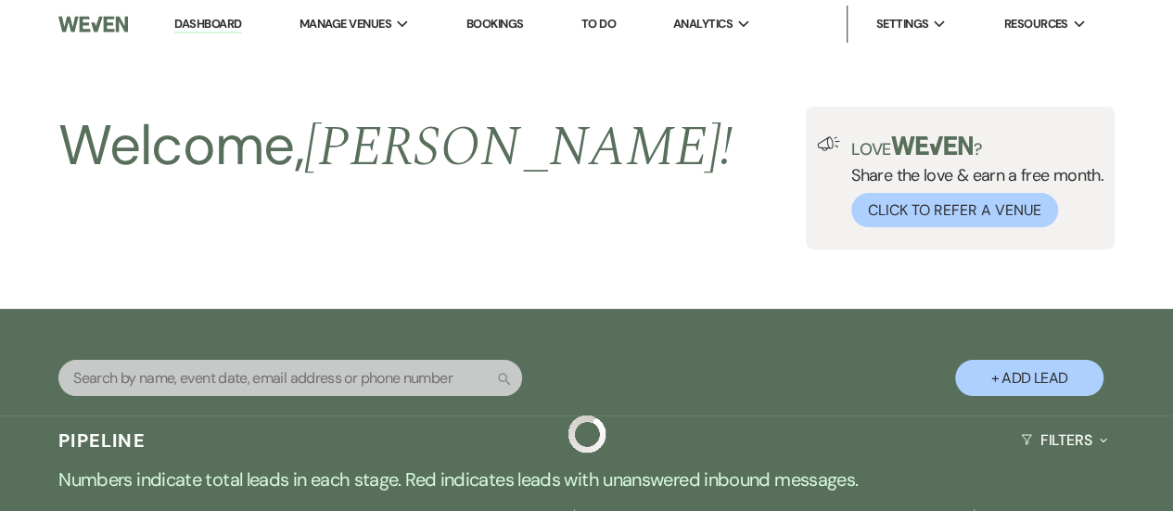
scroll to position [590, 0]
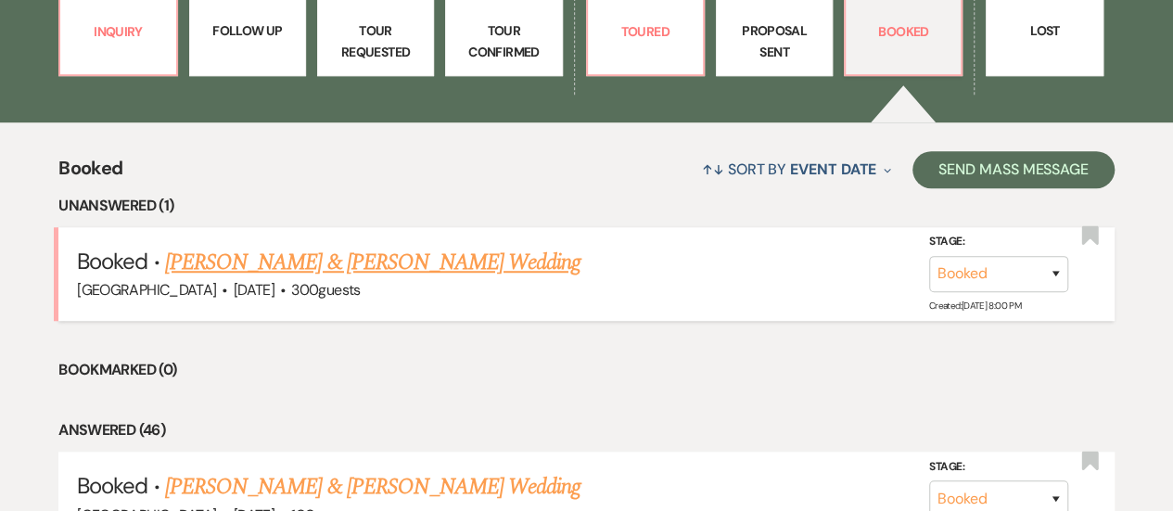
click at [447, 272] on link "Garrett Kenny & Chloe Minchoff's Wedding" at bounding box center [372, 262] width 415 height 33
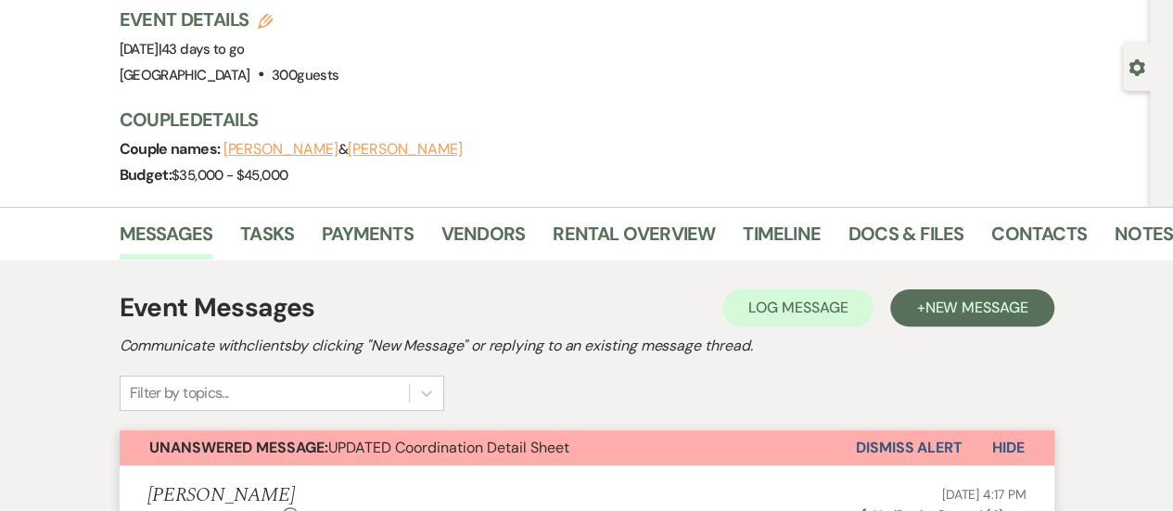
scroll to position [186, 0]
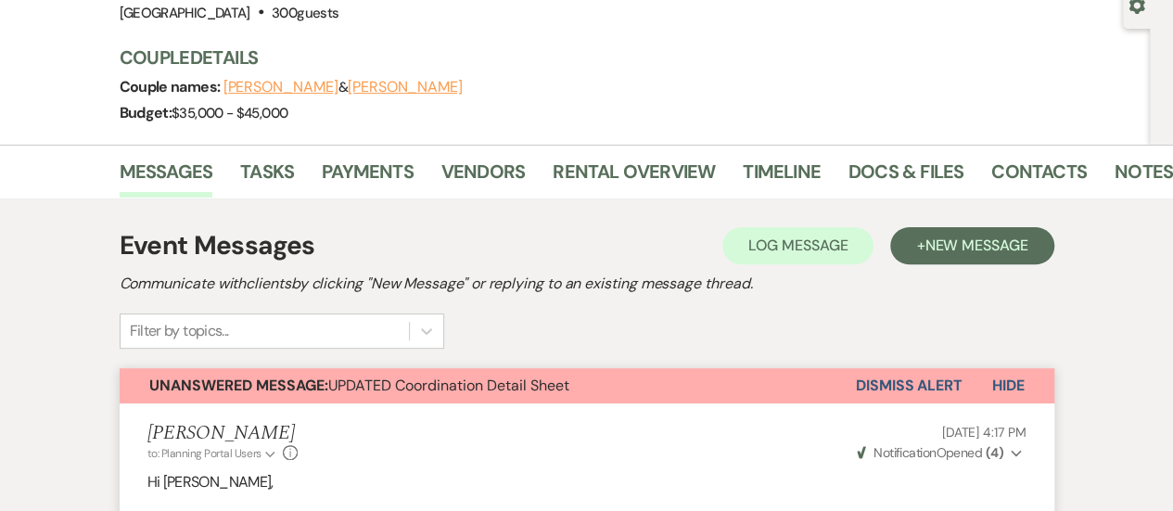
click at [895, 381] on button "Dismiss Alert" at bounding box center [909, 385] width 107 height 35
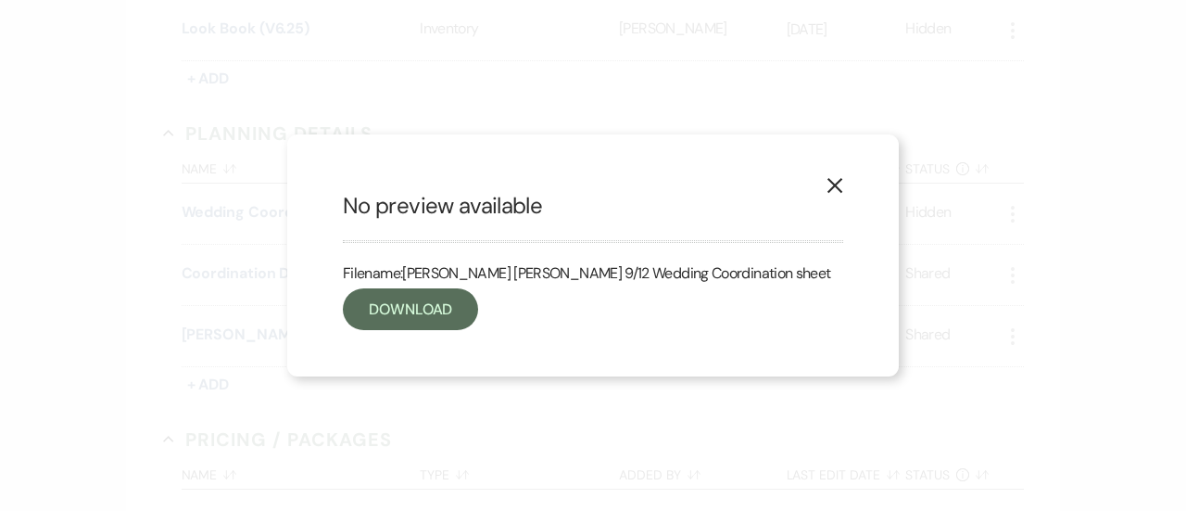
click at [837, 189] on use "button" at bounding box center [835, 185] width 15 height 15
